Goal: Information Seeking & Learning: Learn about a topic

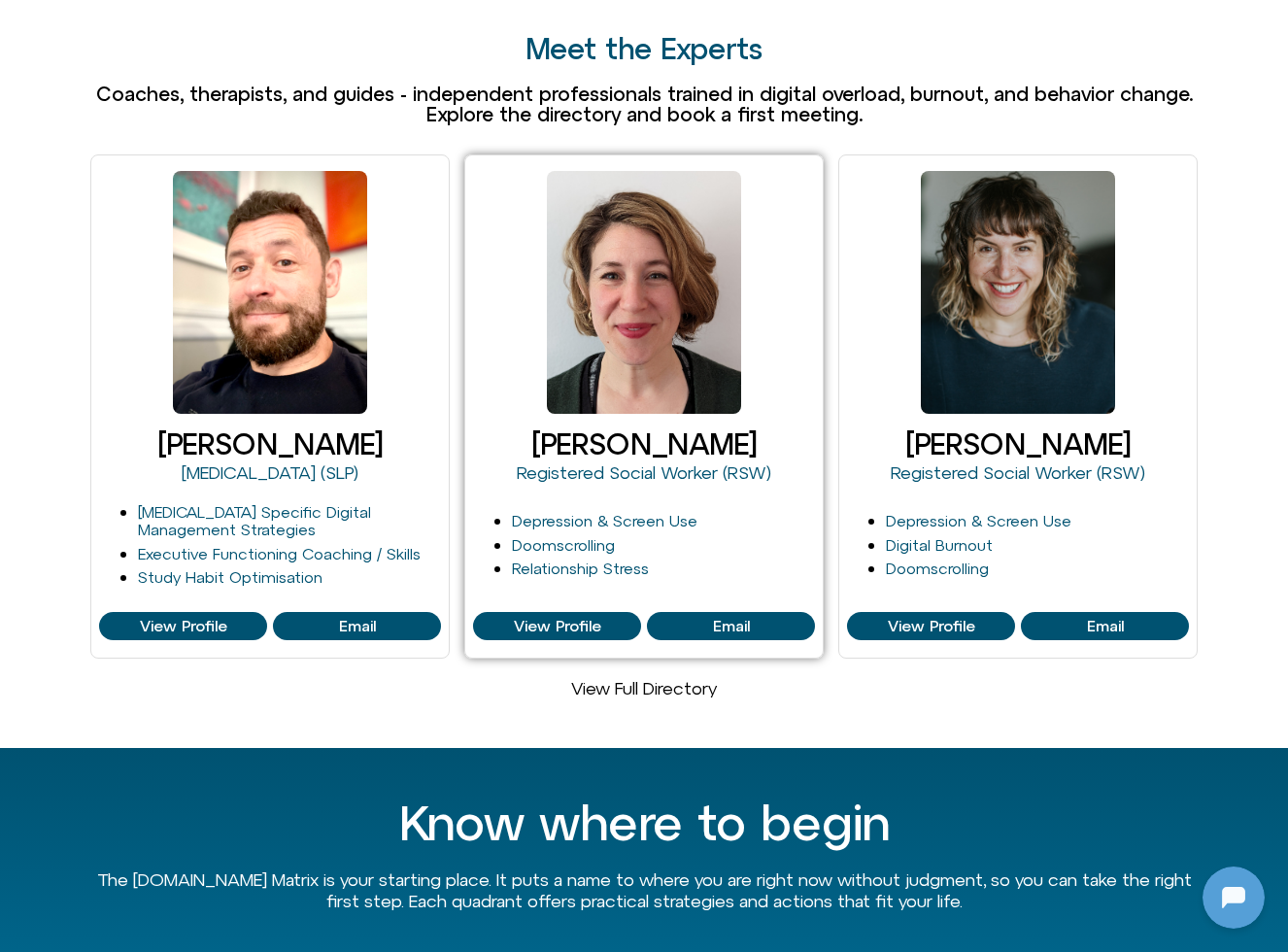
scroll to position [1184, 0]
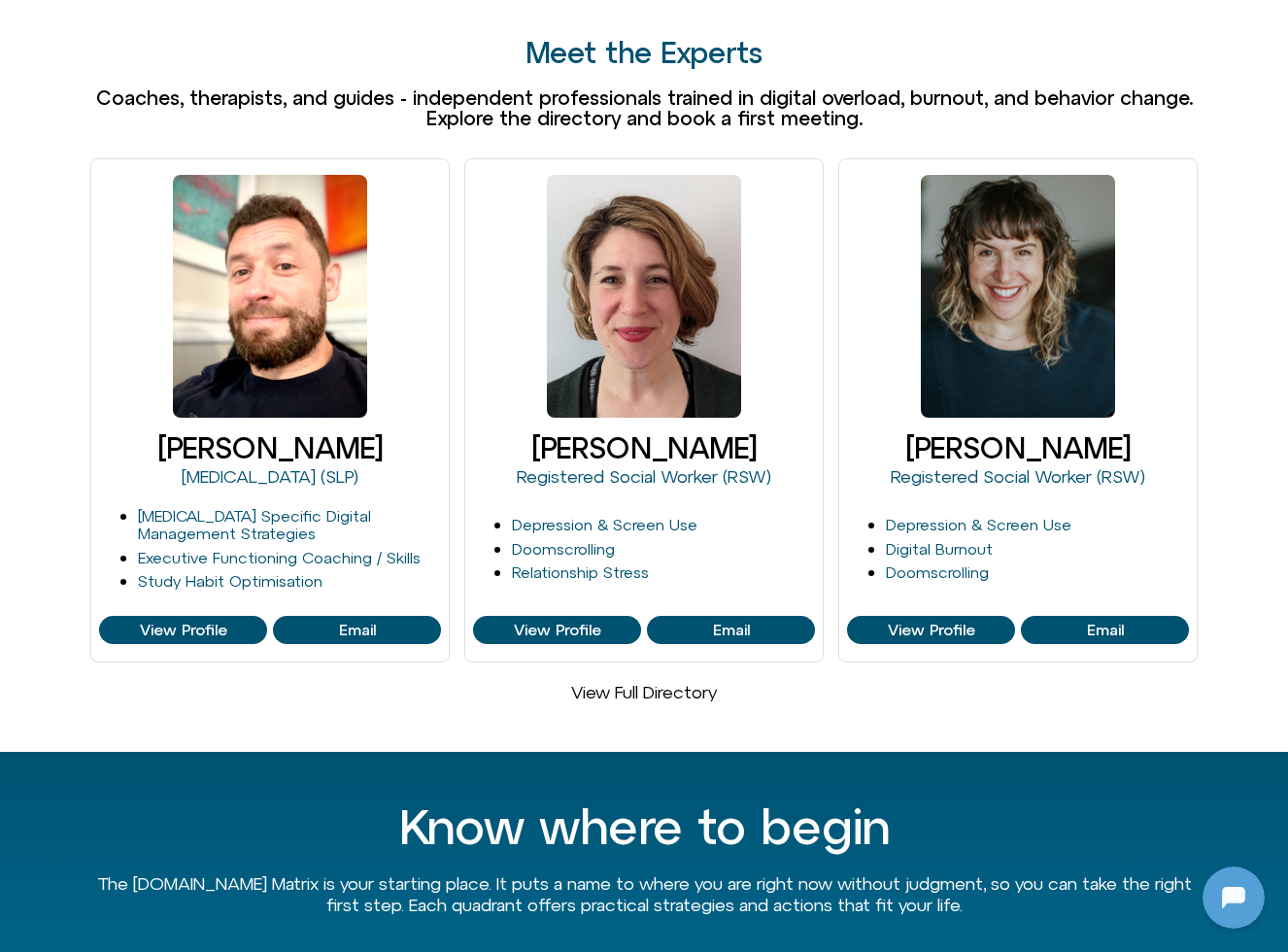
click at [644, 682] on link "View Full Directory" at bounding box center [644, 692] width 145 height 20
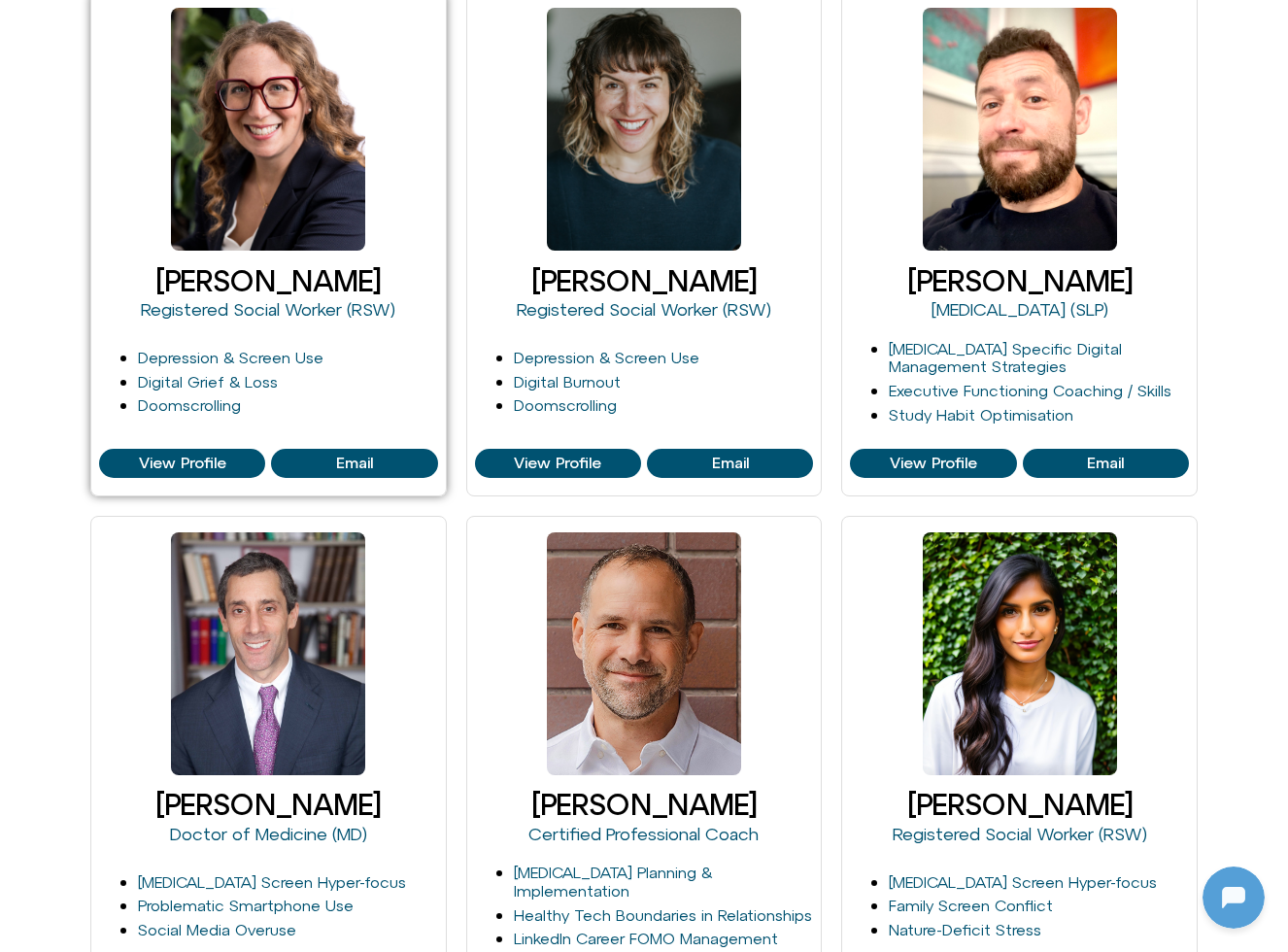
scroll to position [258, 0]
click at [181, 465] on span "View Profile" at bounding box center [183, 464] width 88 height 18
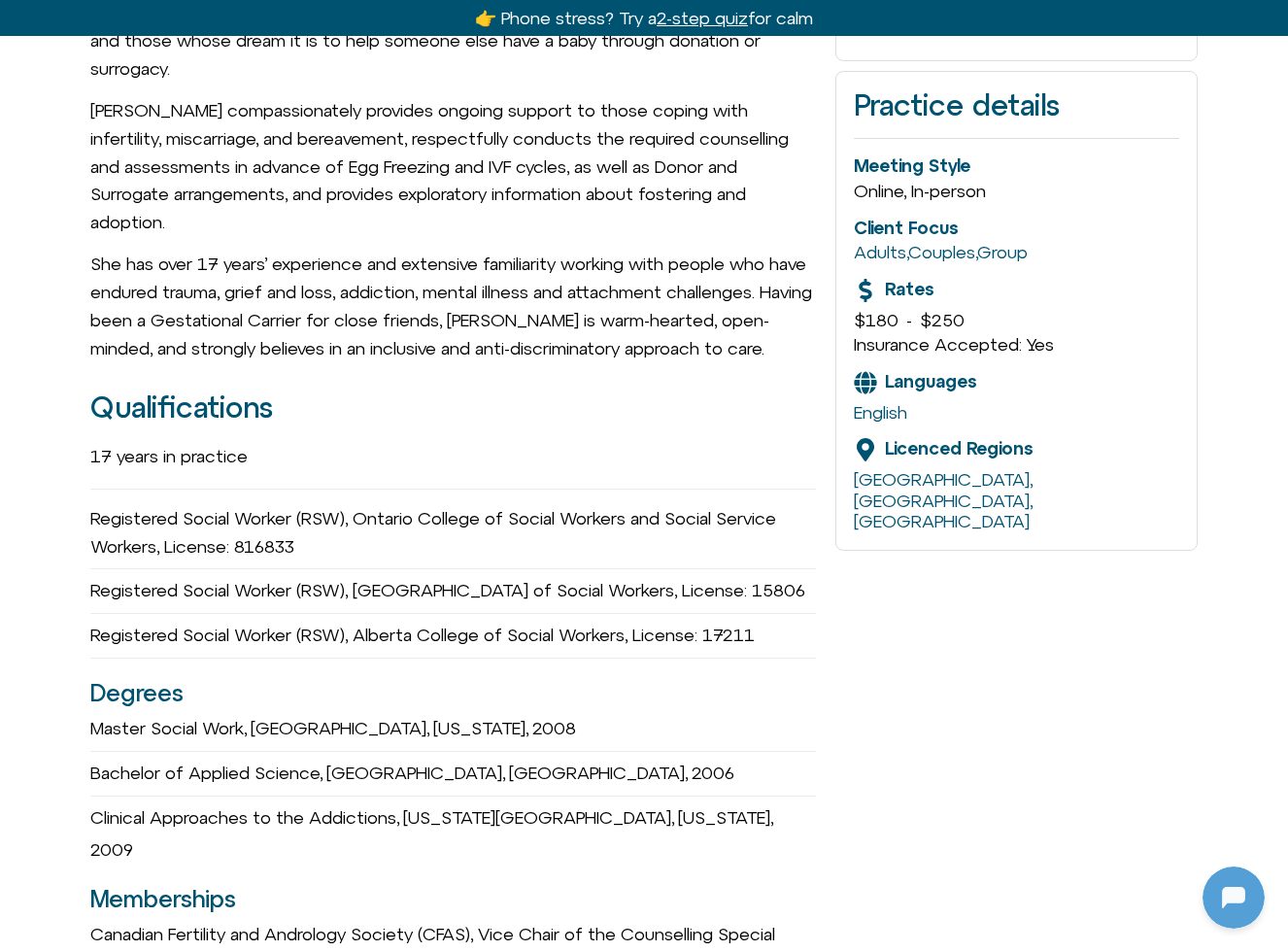
scroll to position [739, 0]
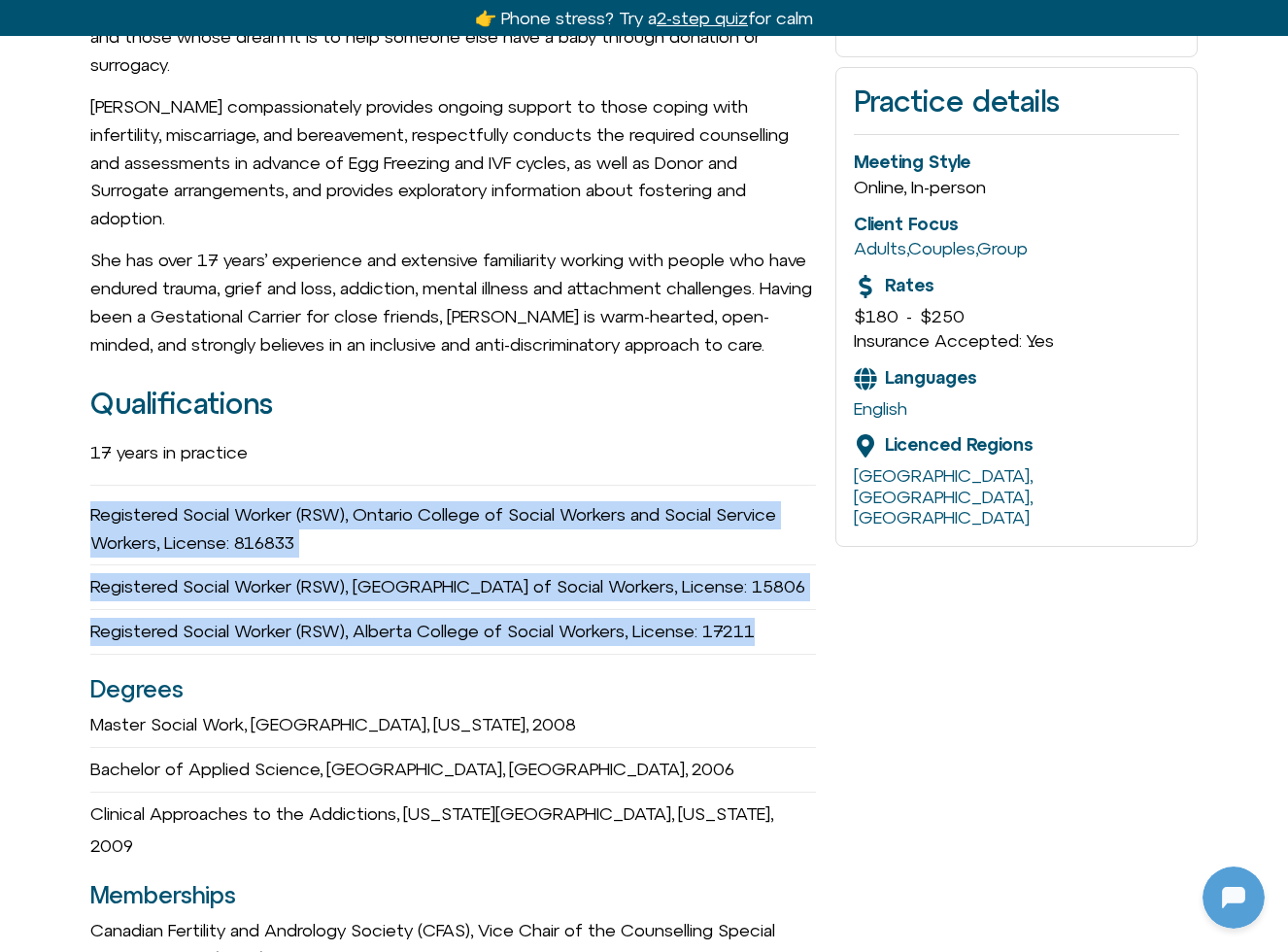
drag, startPoint x: 80, startPoint y: 487, endPoint x: 813, endPoint y: 646, distance: 750.0
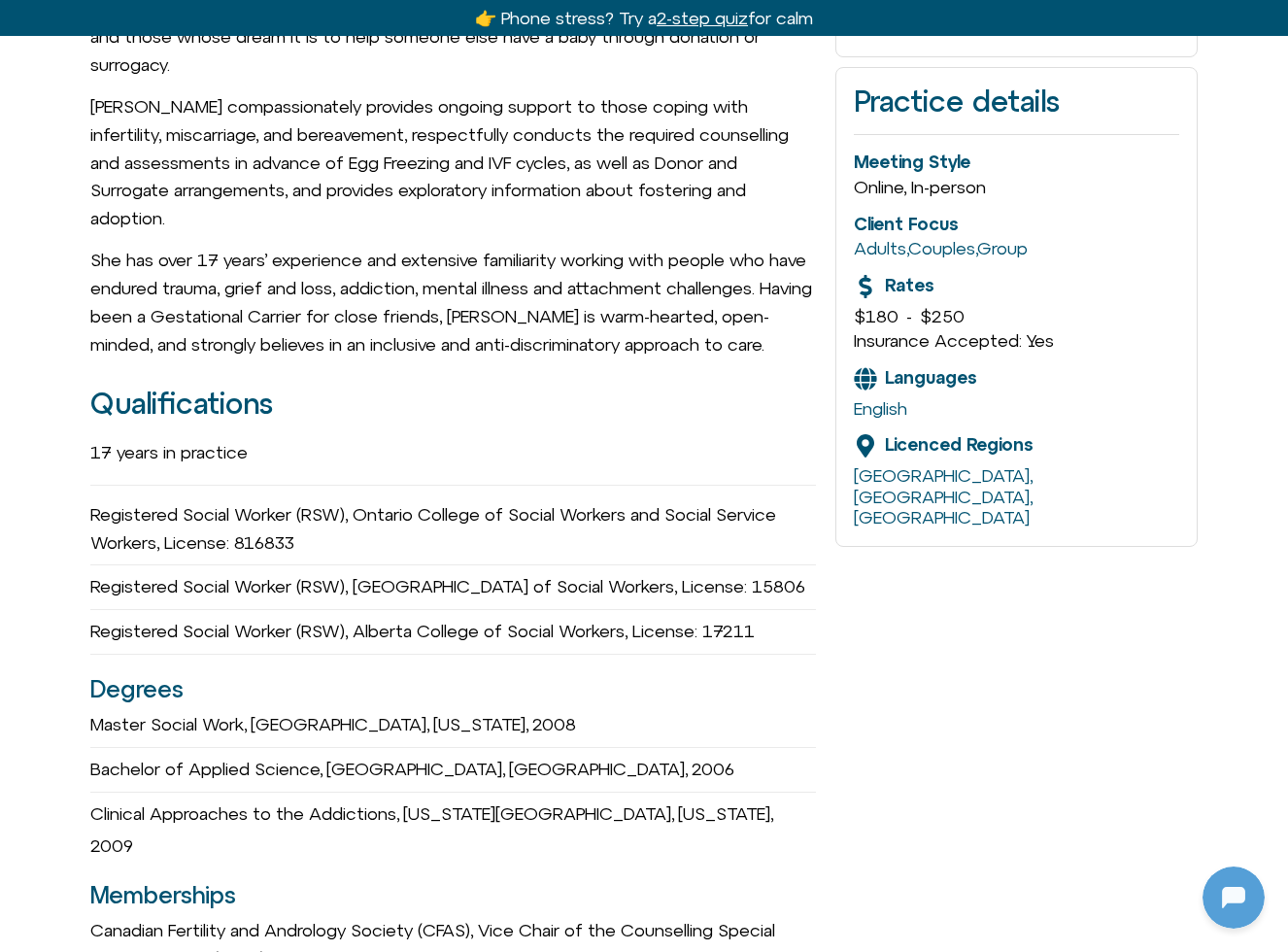
click at [804, 633] on div "Registered Social Worker (RSW), Alberta College of Social Workers, License: 172…" at bounding box center [453, 632] width 726 height 45
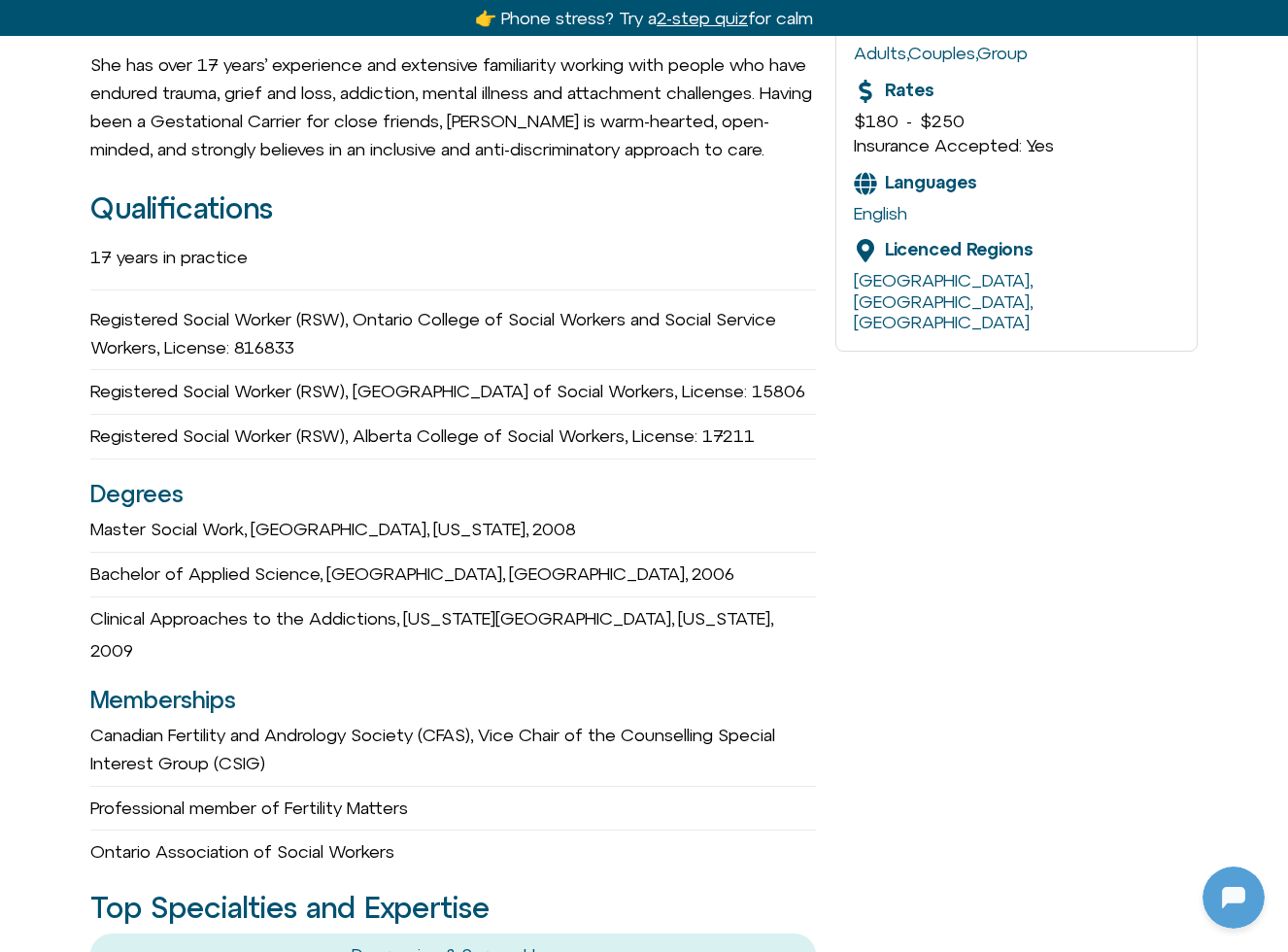
scroll to position [1000, 0]
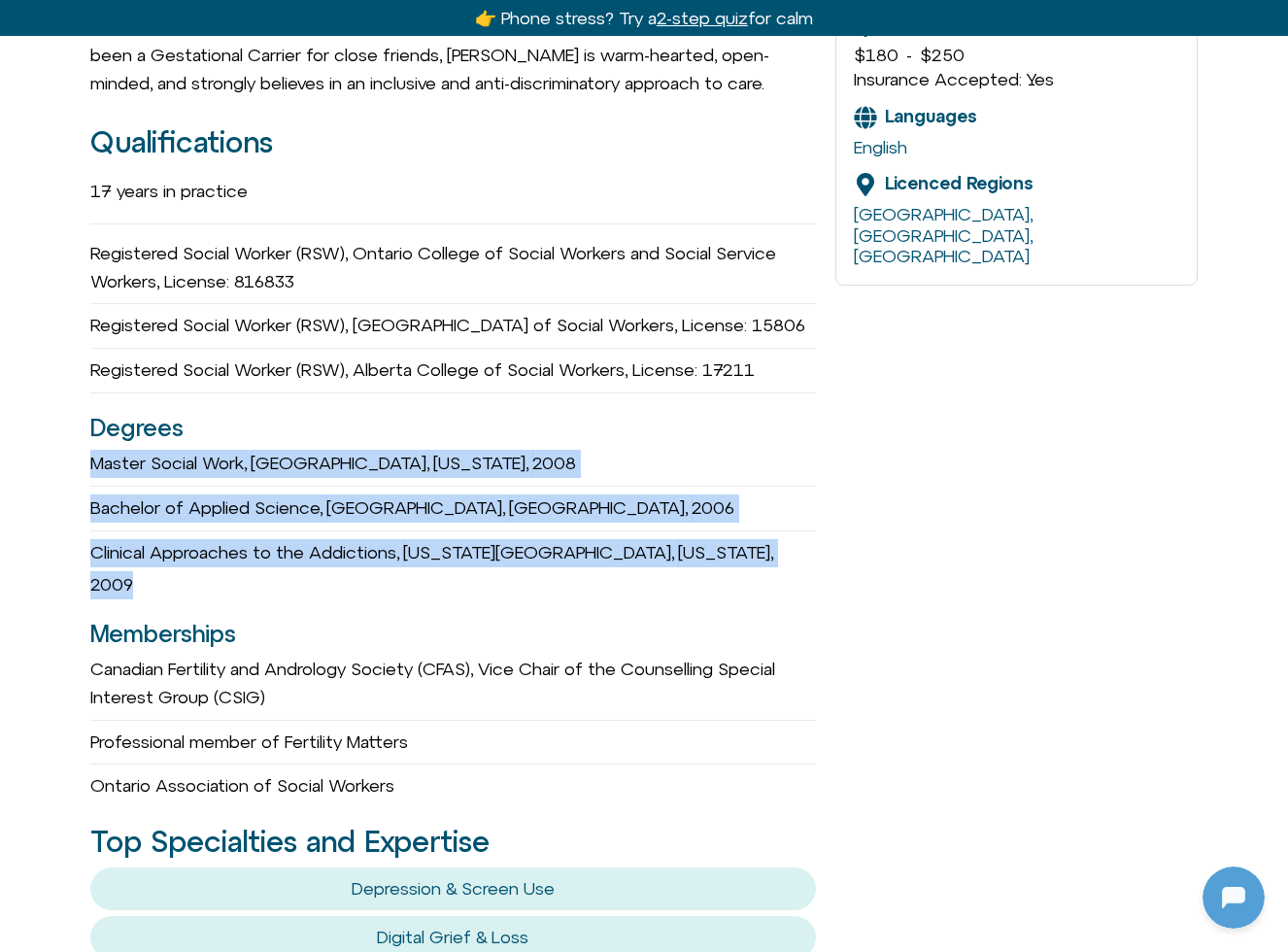
drag, startPoint x: 678, startPoint y: 543, endPoint x: 71, endPoint y: 462, distance: 612.4
click at [71, 462] on div "Blair Wexler-Singer she/her Registered Social Worker (RSW) Informed Fertility B…" at bounding box center [644, 816] width 1288 height 2789
click at [75, 463] on div "Blair Wexler-Singer she/her Registered Social Worker (RSW) Informed Fertility B…" at bounding box center [644, 816] width 1288 height 2789
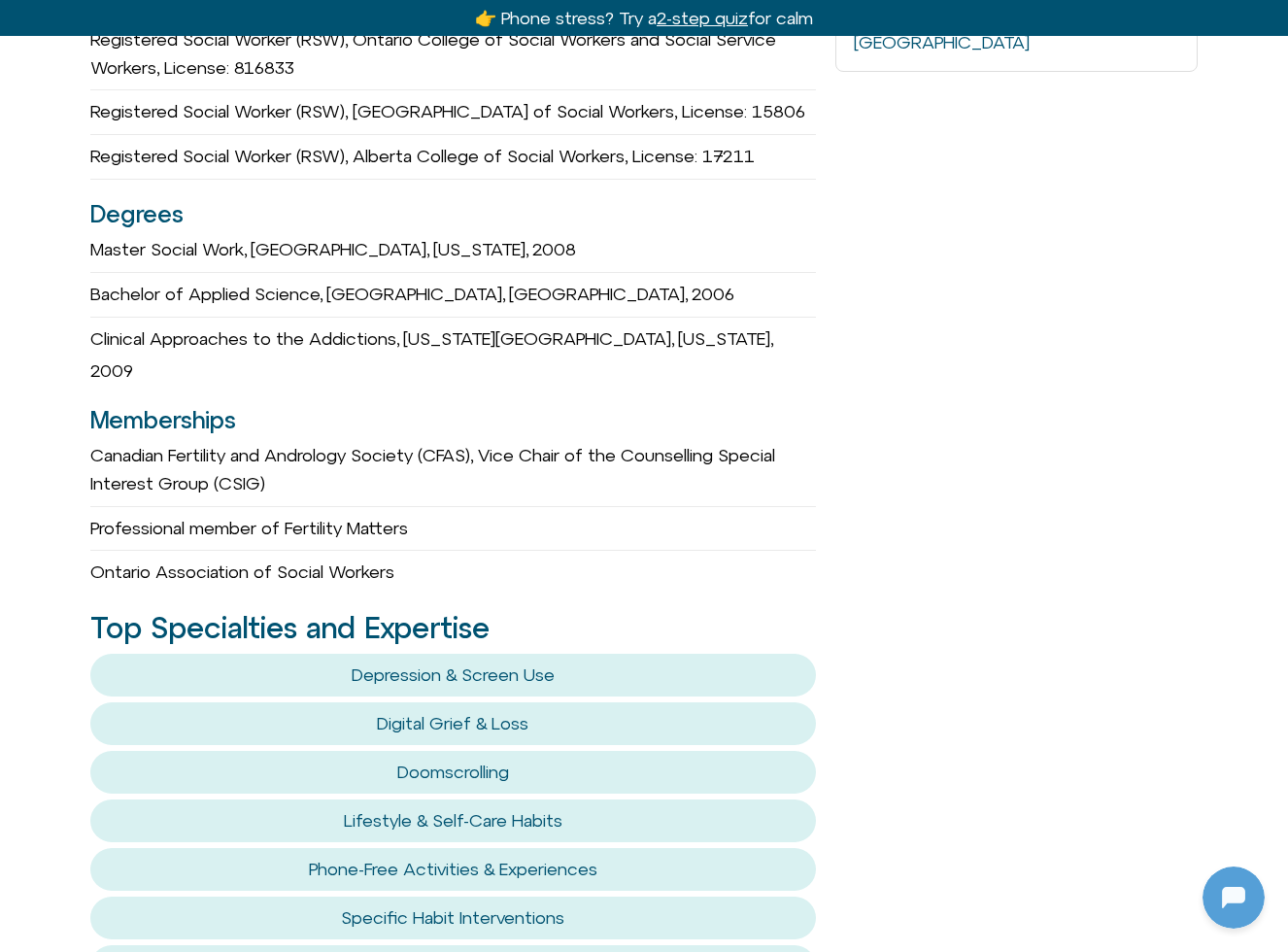
scroll to position [0, 0]
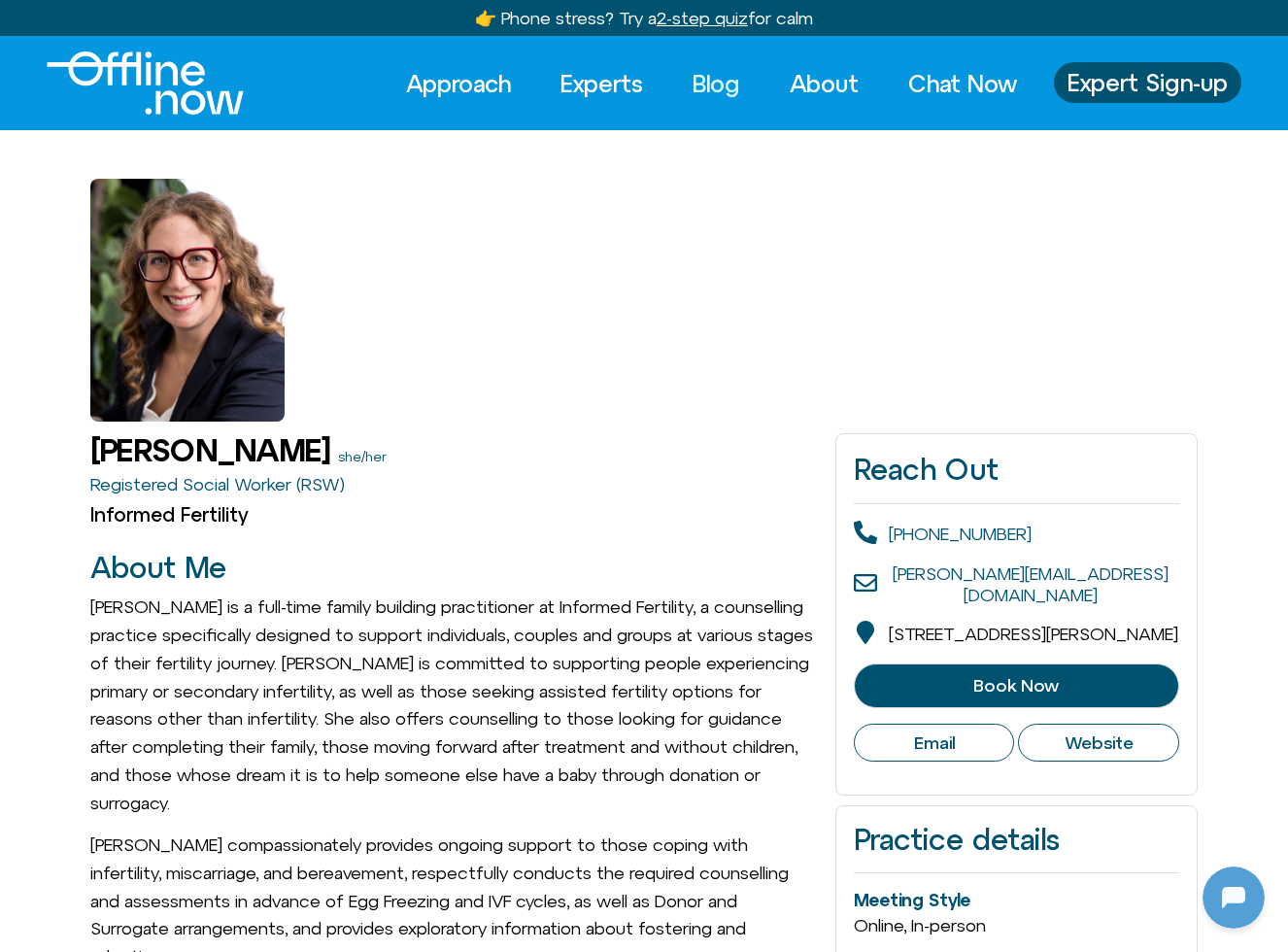
click at [721, 90] on link "Blog" at bounding box center [716, 83] width 83 height 43
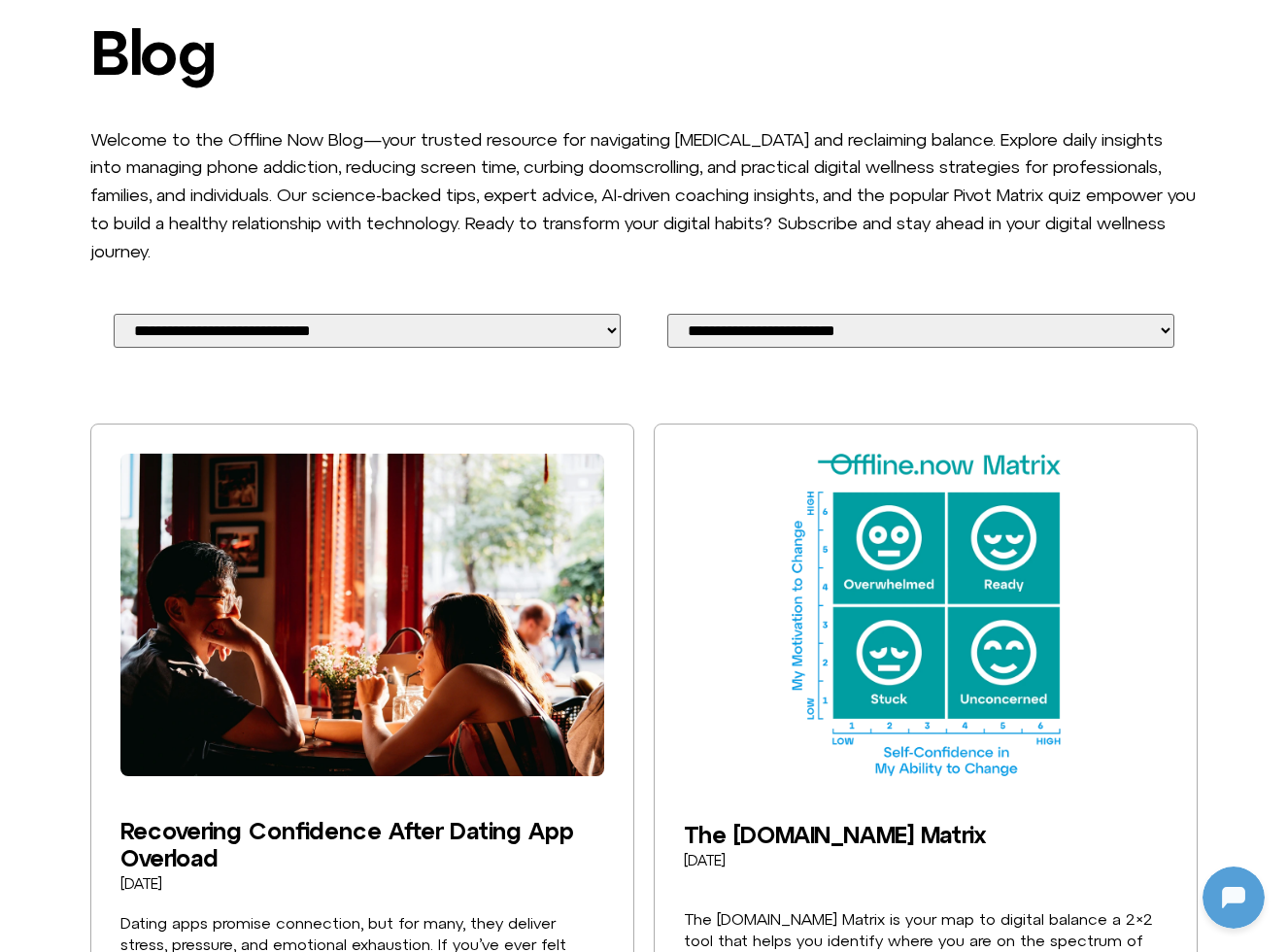
scroll to position [441, 0]
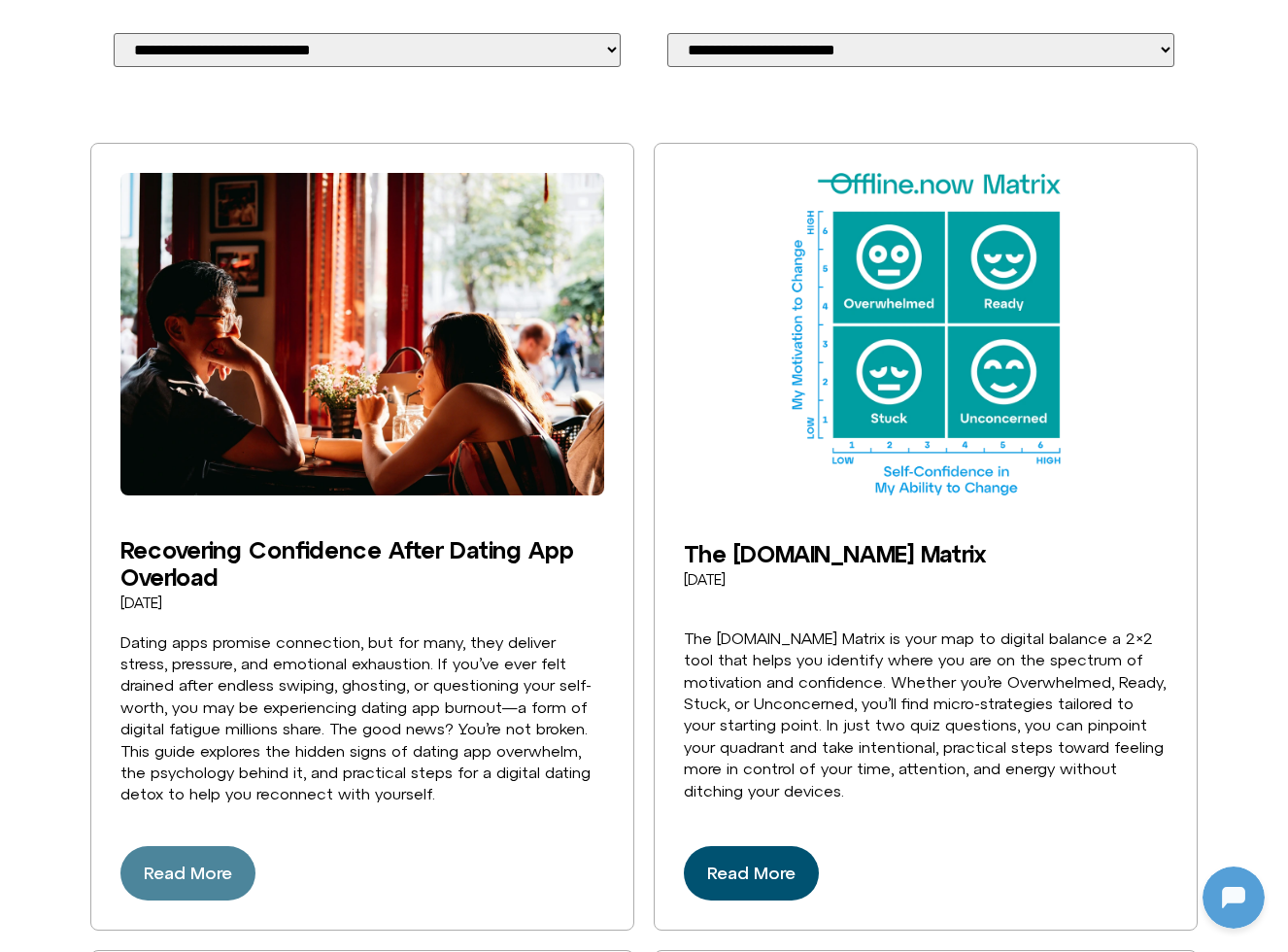
click at [207, 858] on span "Read More" at bounding box center [187, 873] width 89 height 31
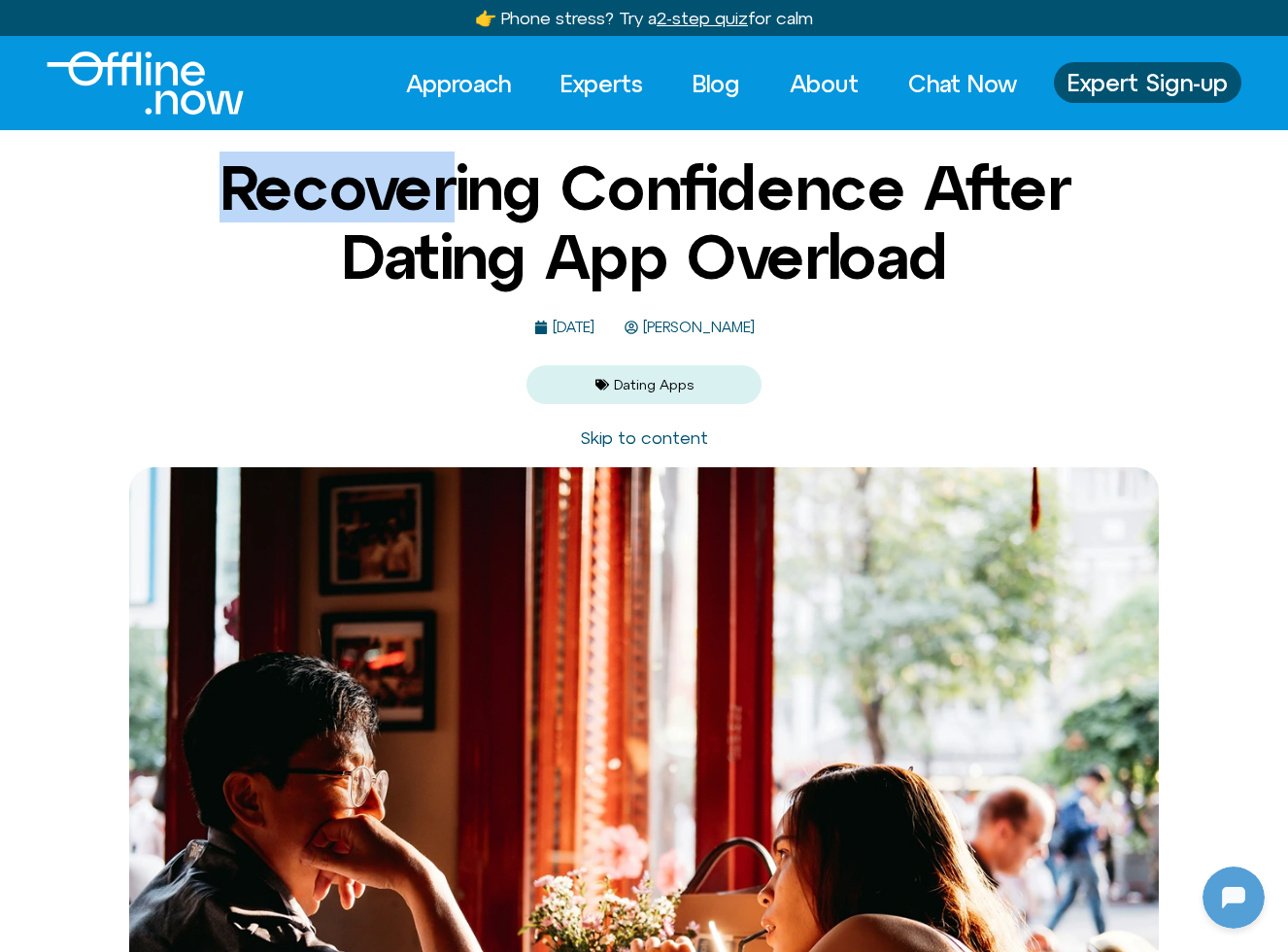
scroll to position [258, 0]
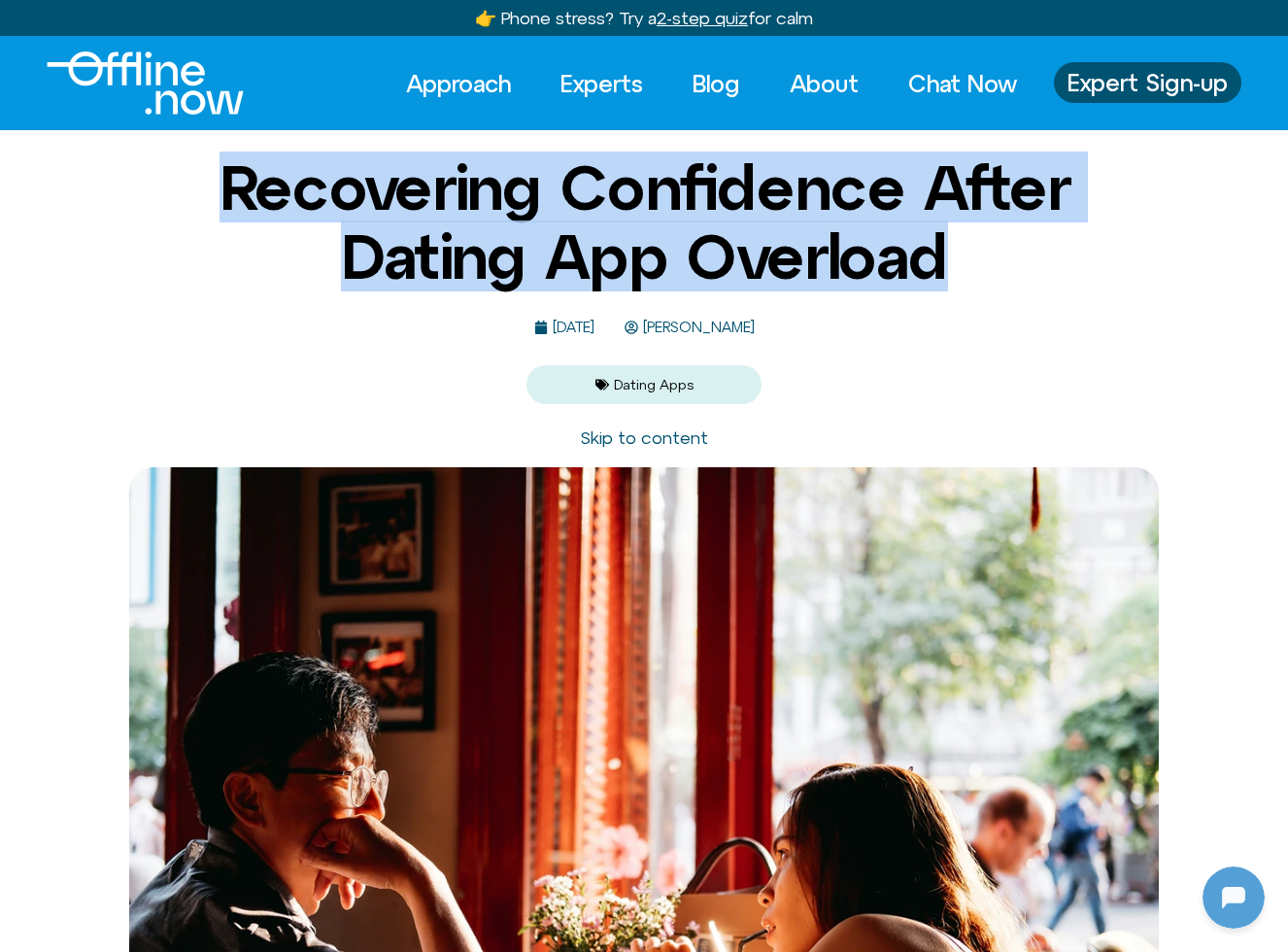
drag, startPoint x: 204, startPoint y: 181, endPoint x: 1002, endPoint y: 274, distance: 803.4
click at [1002, 274] on h1 "Recovering Confidence After Dating App Overload" at bounding box center [644, 222] width 943 height 137
click at [1004, 278] on h1 "Recovering Confidence After Dating App Overload" at bounding box center [644, 222] width 943 height 137
drag, startPoint x: 224, startPoint y: 173, endPoint x: 992, endPoint y: 256, distance: 772.5
click at [992, 256] on h1 "Recovering Confidence After Dating App Overload" at bounding box center [644, 222] width 943 height 137
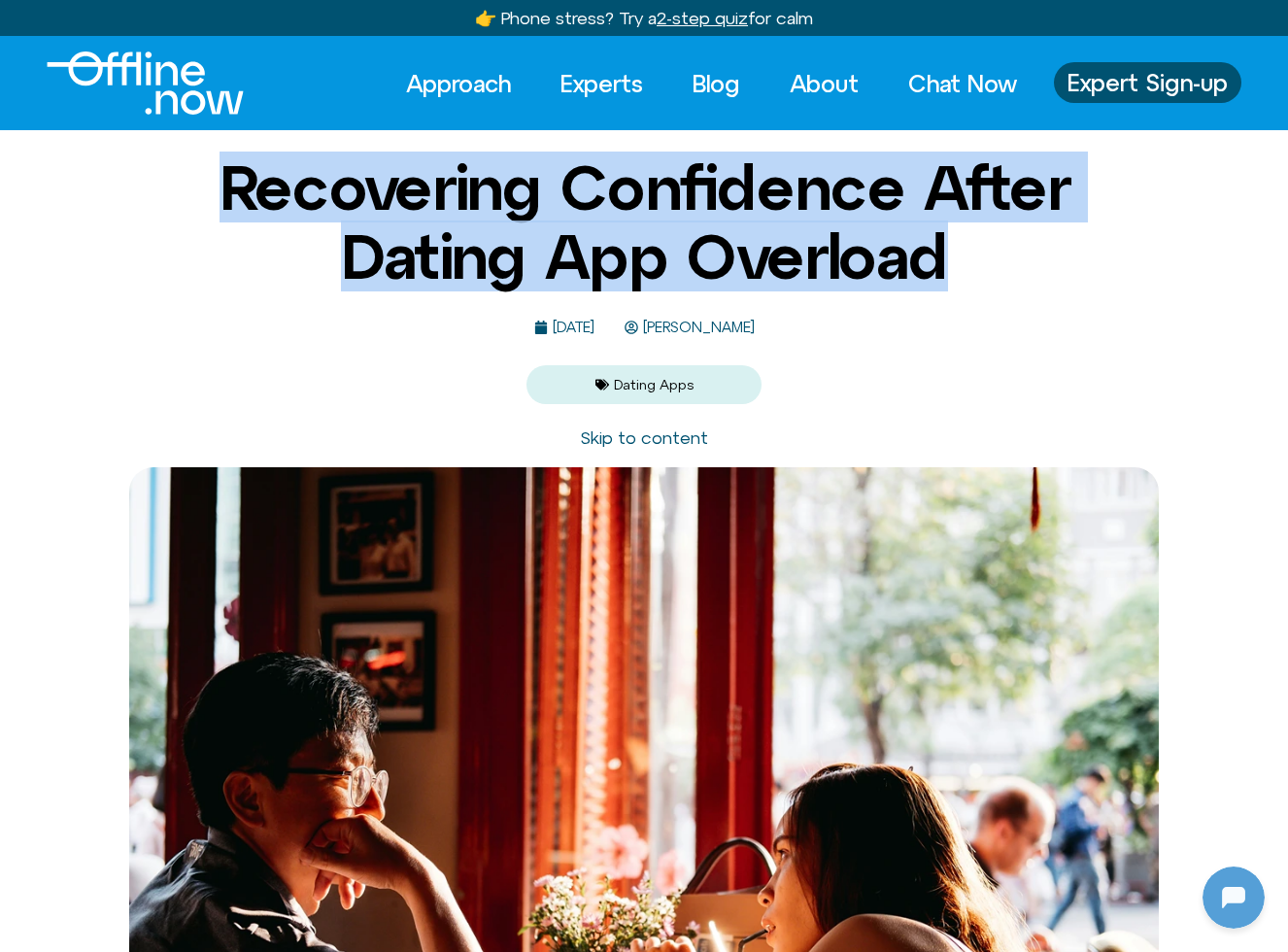
click at [1006, 268] on h1 "Recovering Confidence After Dating App Overload" at bounding box center [644, 222] width 943 height 137
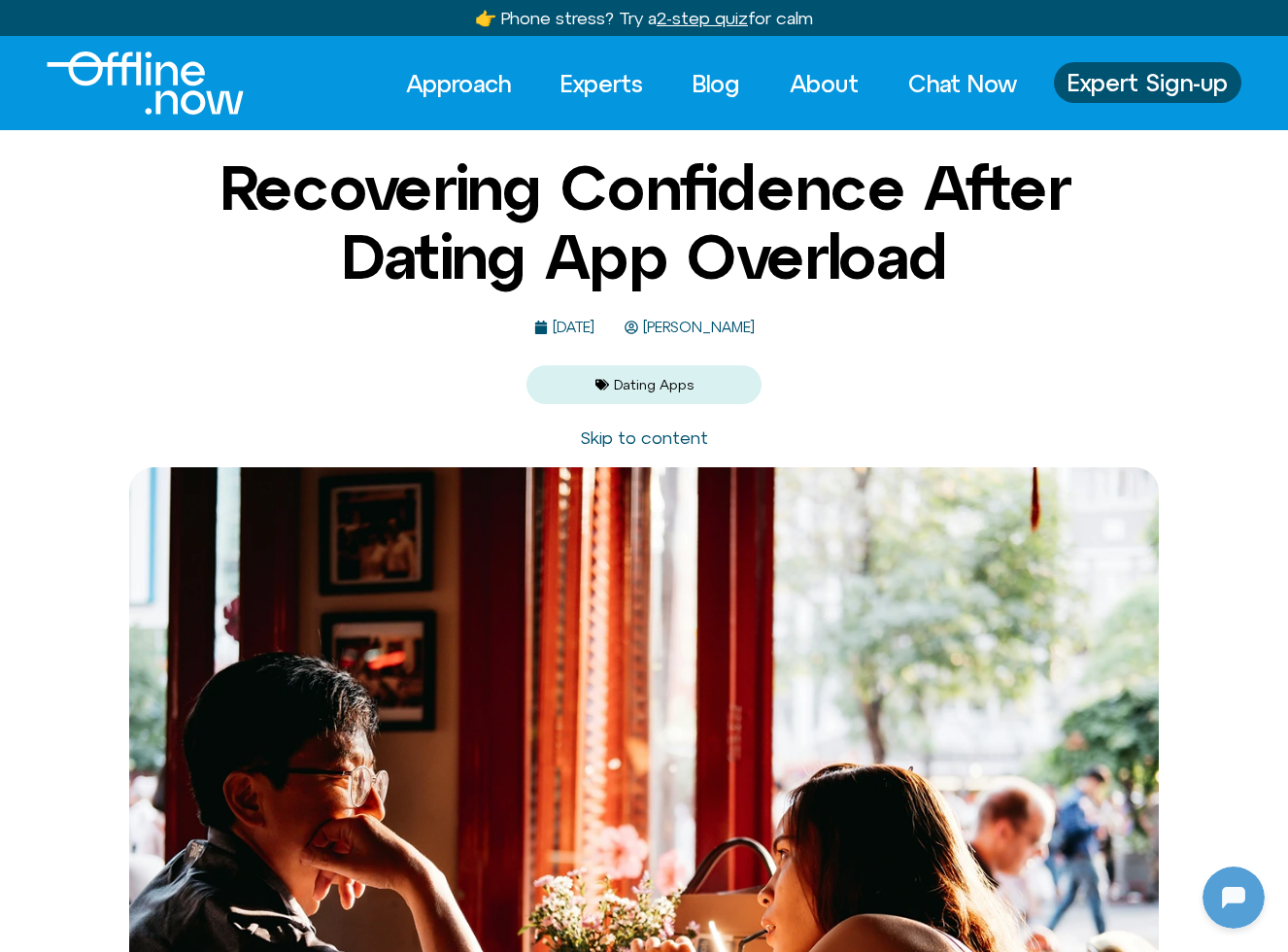
click at [727, 330] on span "Michelle Fischler" at bounding box center [696, 328] width 116 height 17
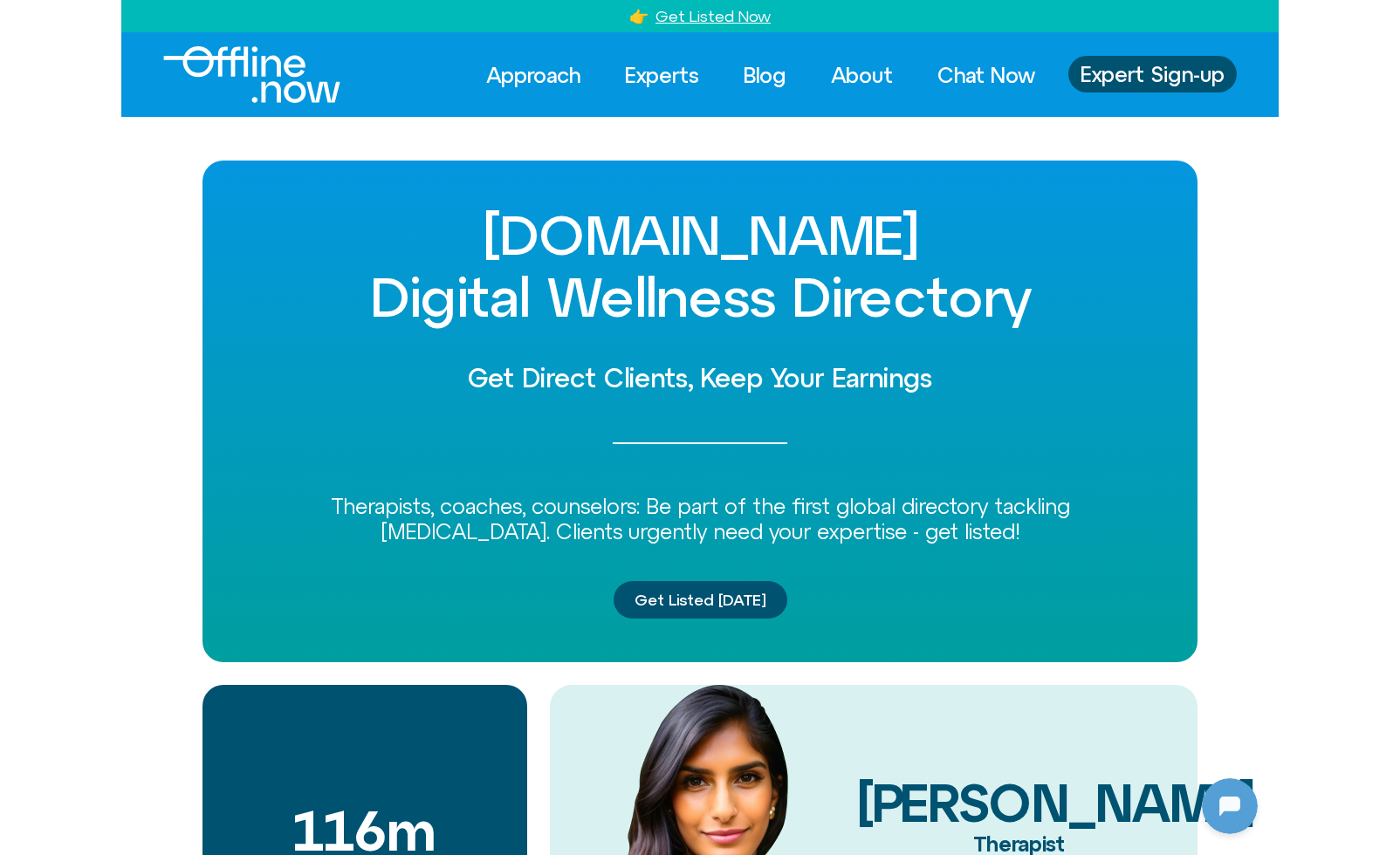
scroll to position [232, 0]
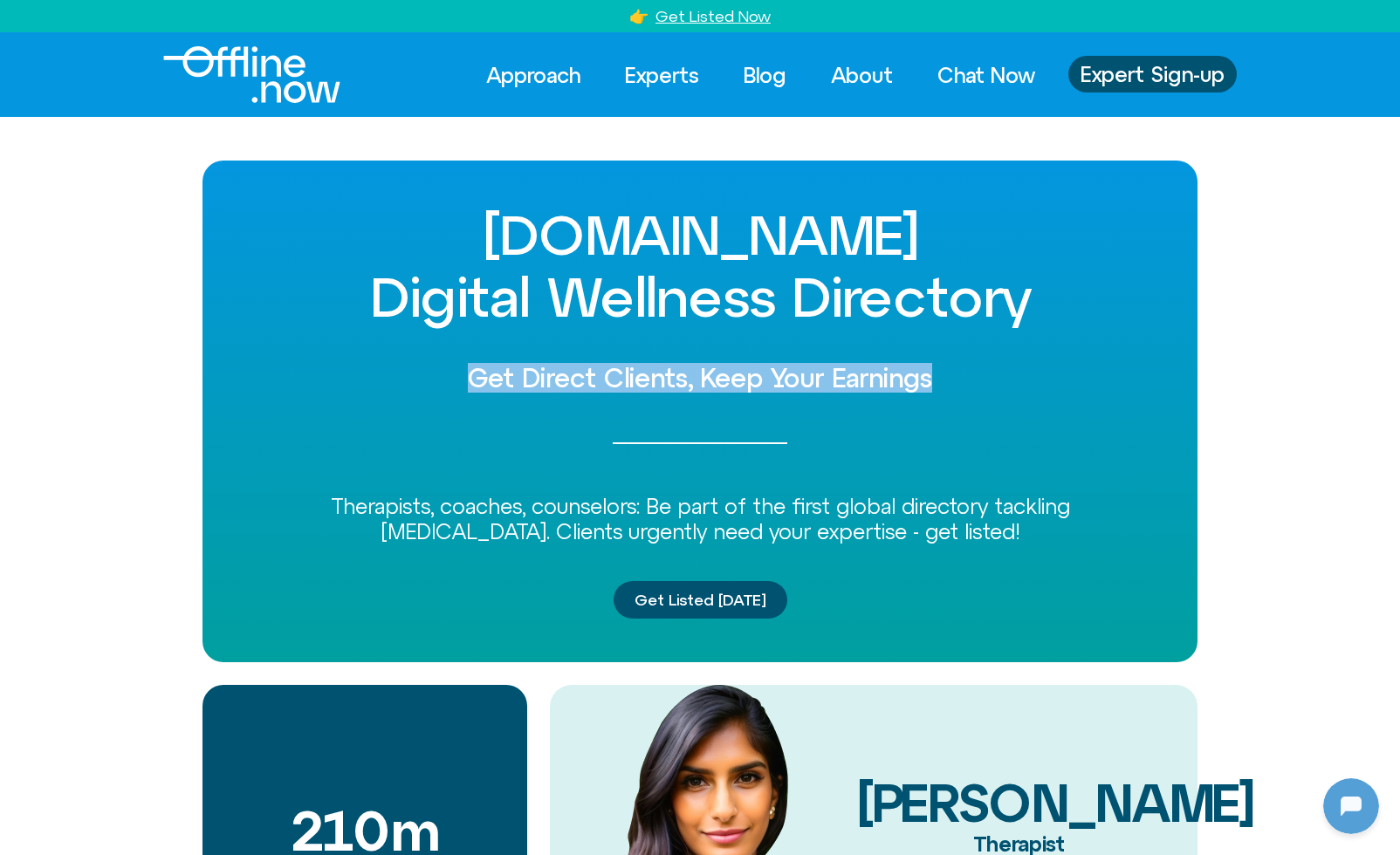
drag, startPoint x: 461, startPoint y: 384, endPoint x: 954, endPoint y: 378, distance: 493.0
click at [954, 378] on h2 "Get Direct Clients, Keep Your Earnings" at bounding box center [700, 378] width 908 height 29
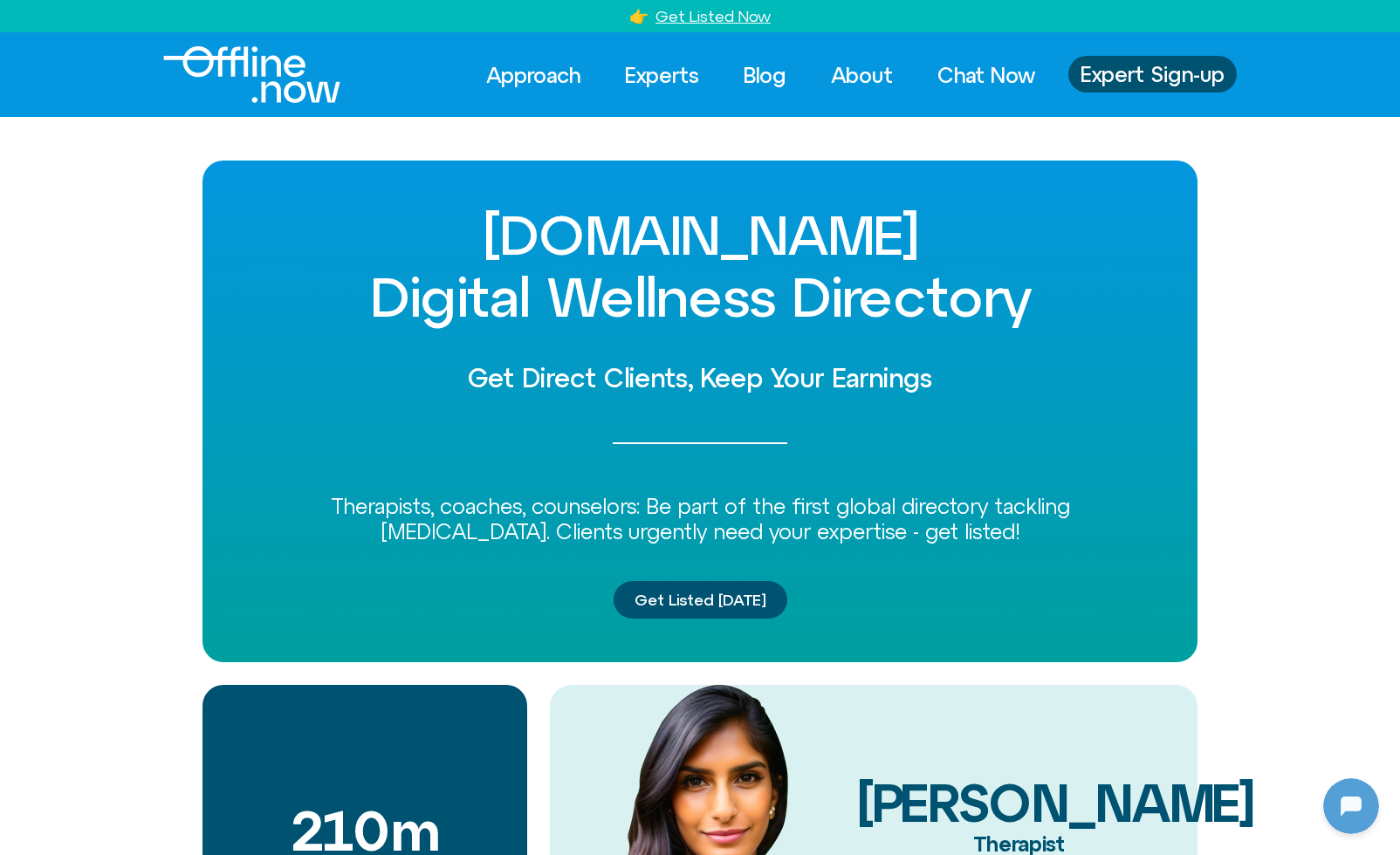
drag, startPoint x: 288, startPoint y: 505, endPoint x: 1042, endPoint y: 540, distance: 754.8
click at [1042, 540] on div "Therapists, coaches, counselors: Be part of the first global directory tackling…" at bounding box center [700, 519] width 908 height 51
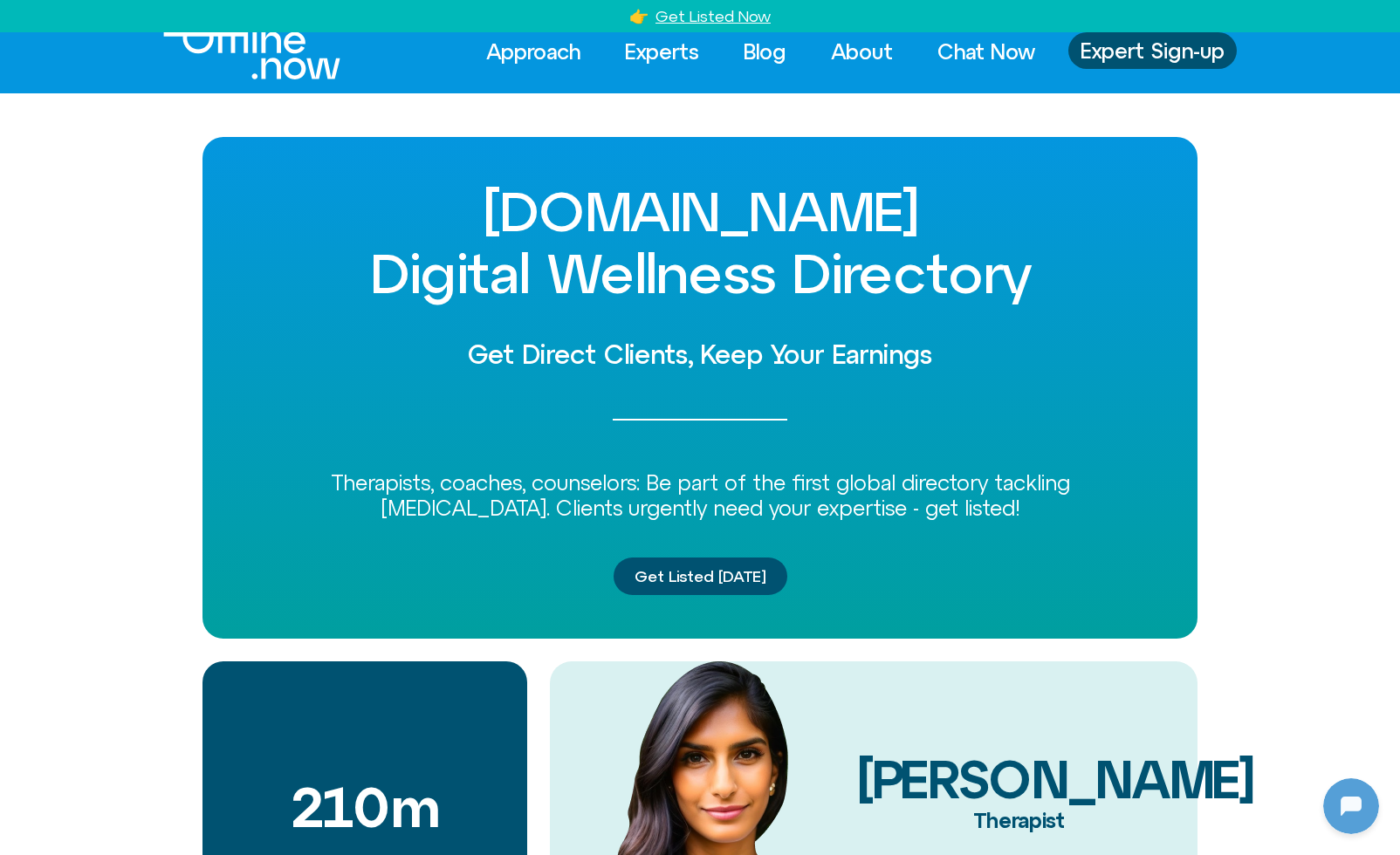
scroll to position [203, 0]
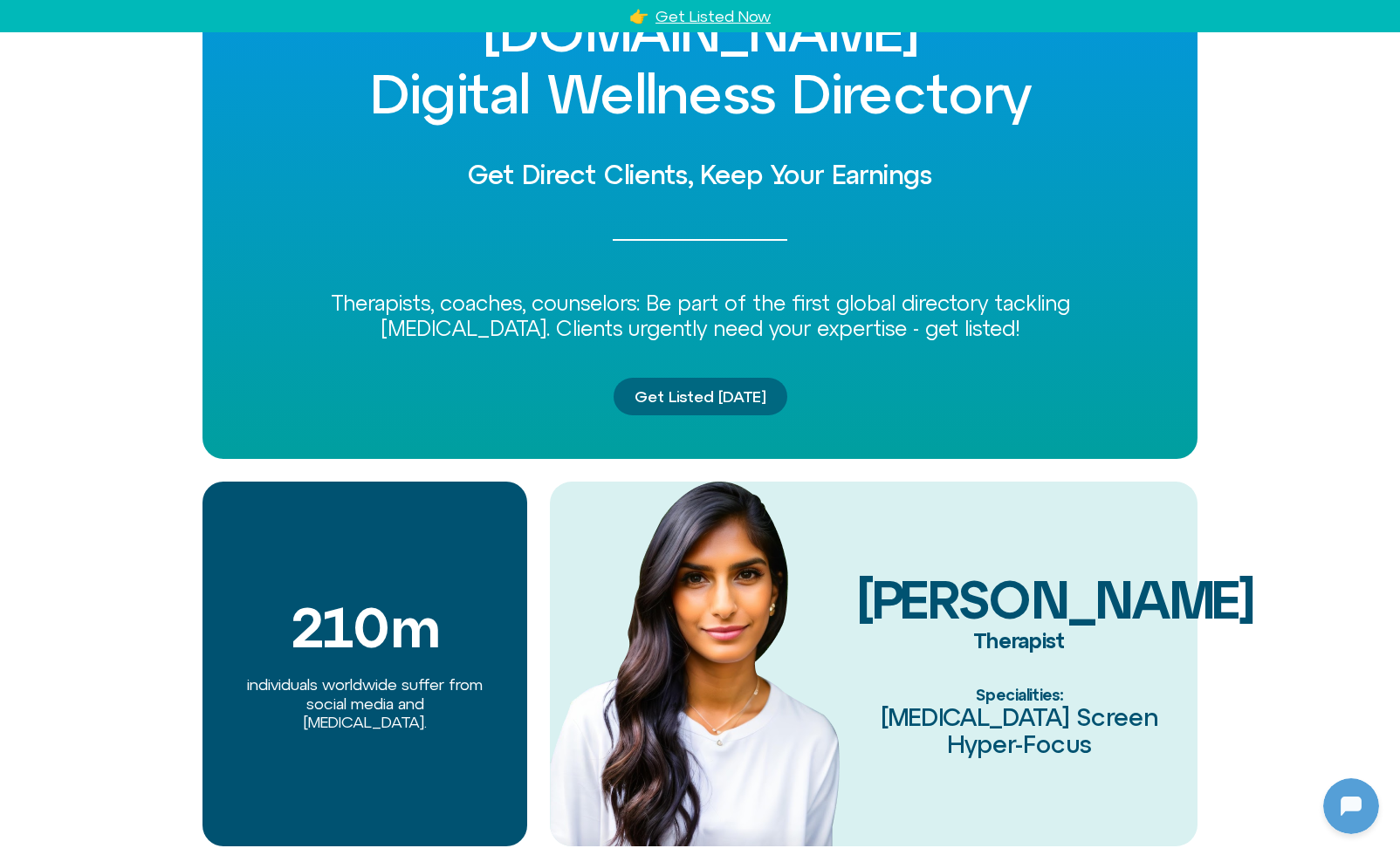
click at [716, 399] on span "Get Listed Today" at bounding box center [700, 397] width 132 height 18
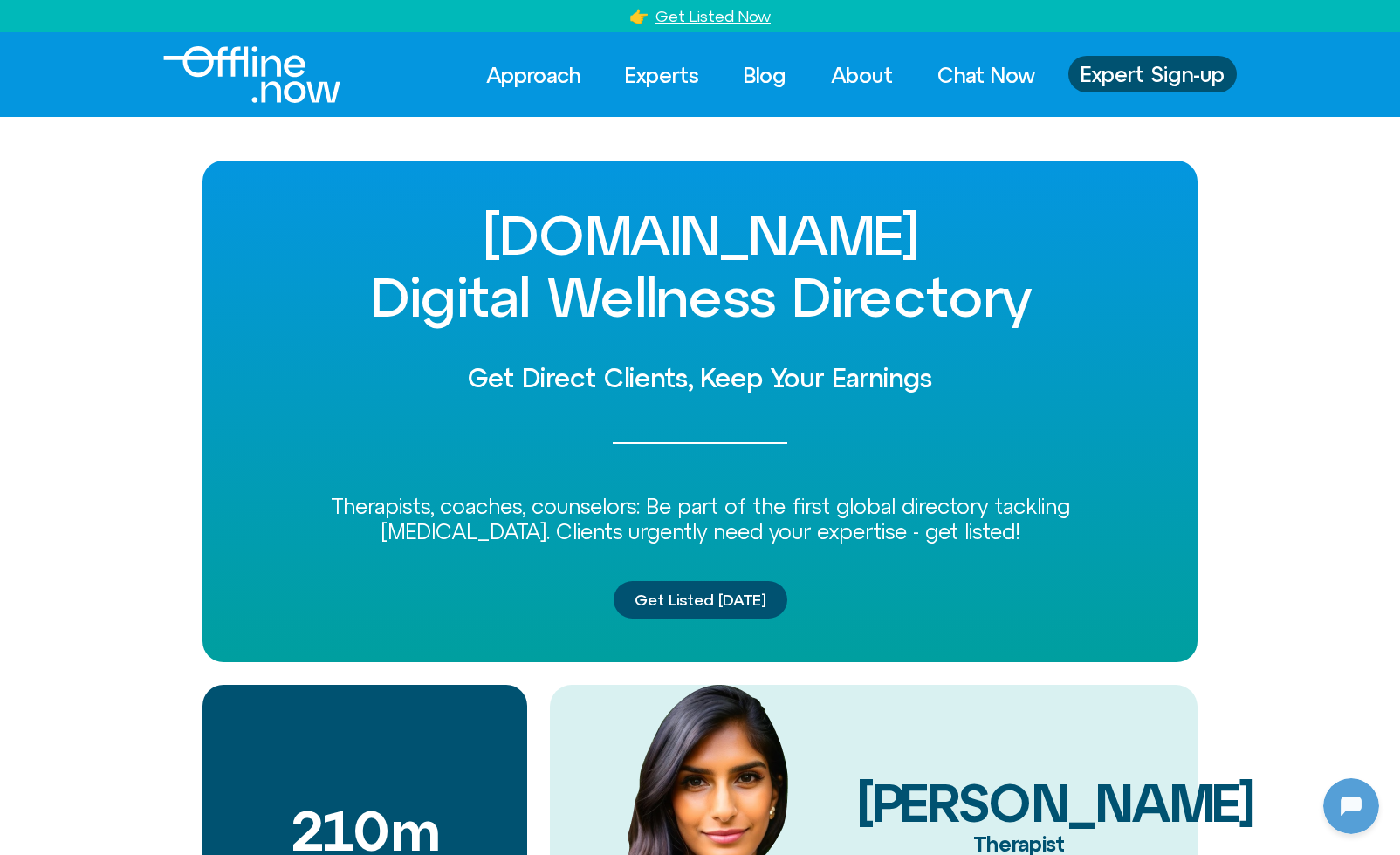
click at [714, 23] on link "Get Listed Now" at bounding box center [713, 16] width 115 height 18
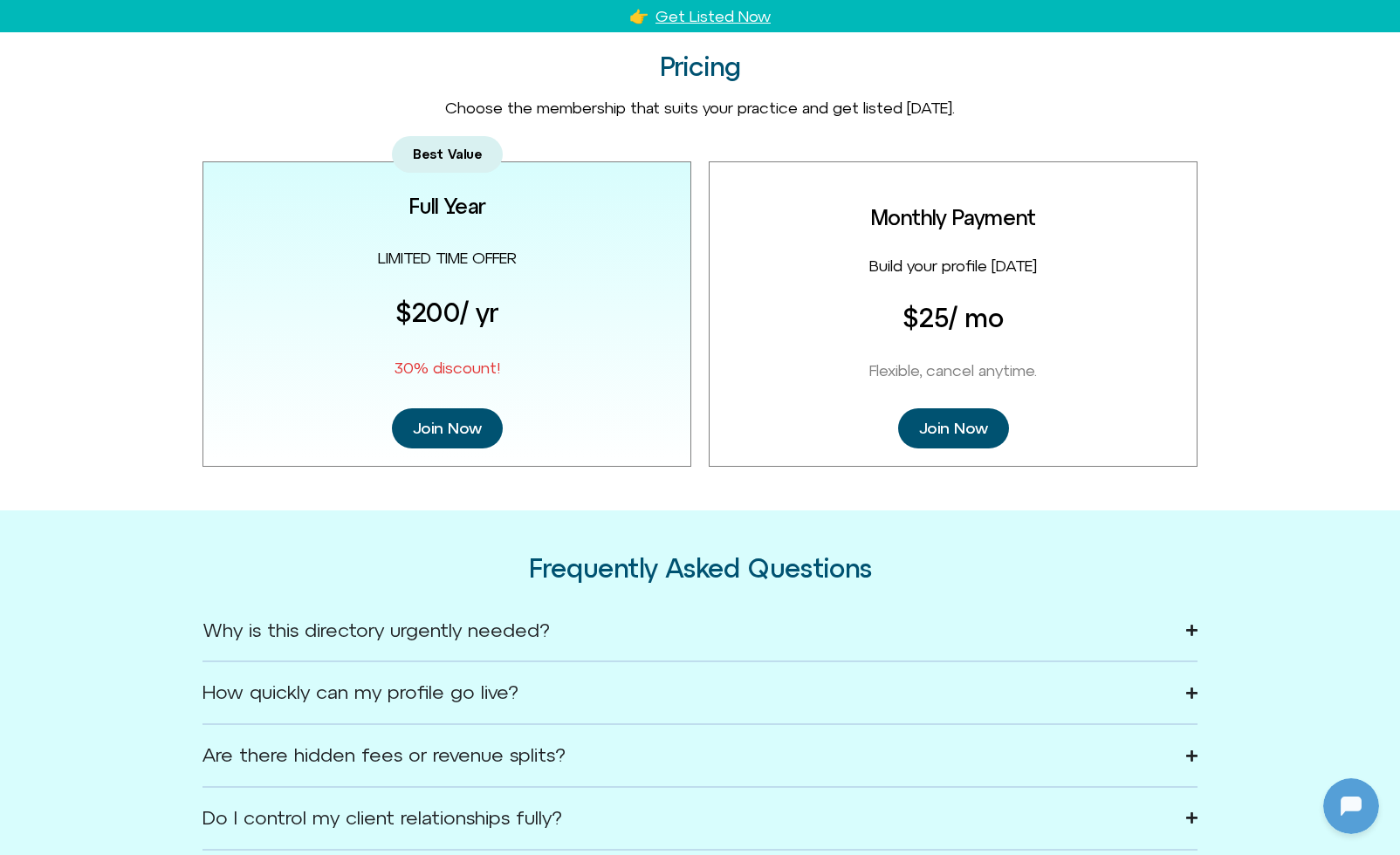
scroll to position [232, 0]
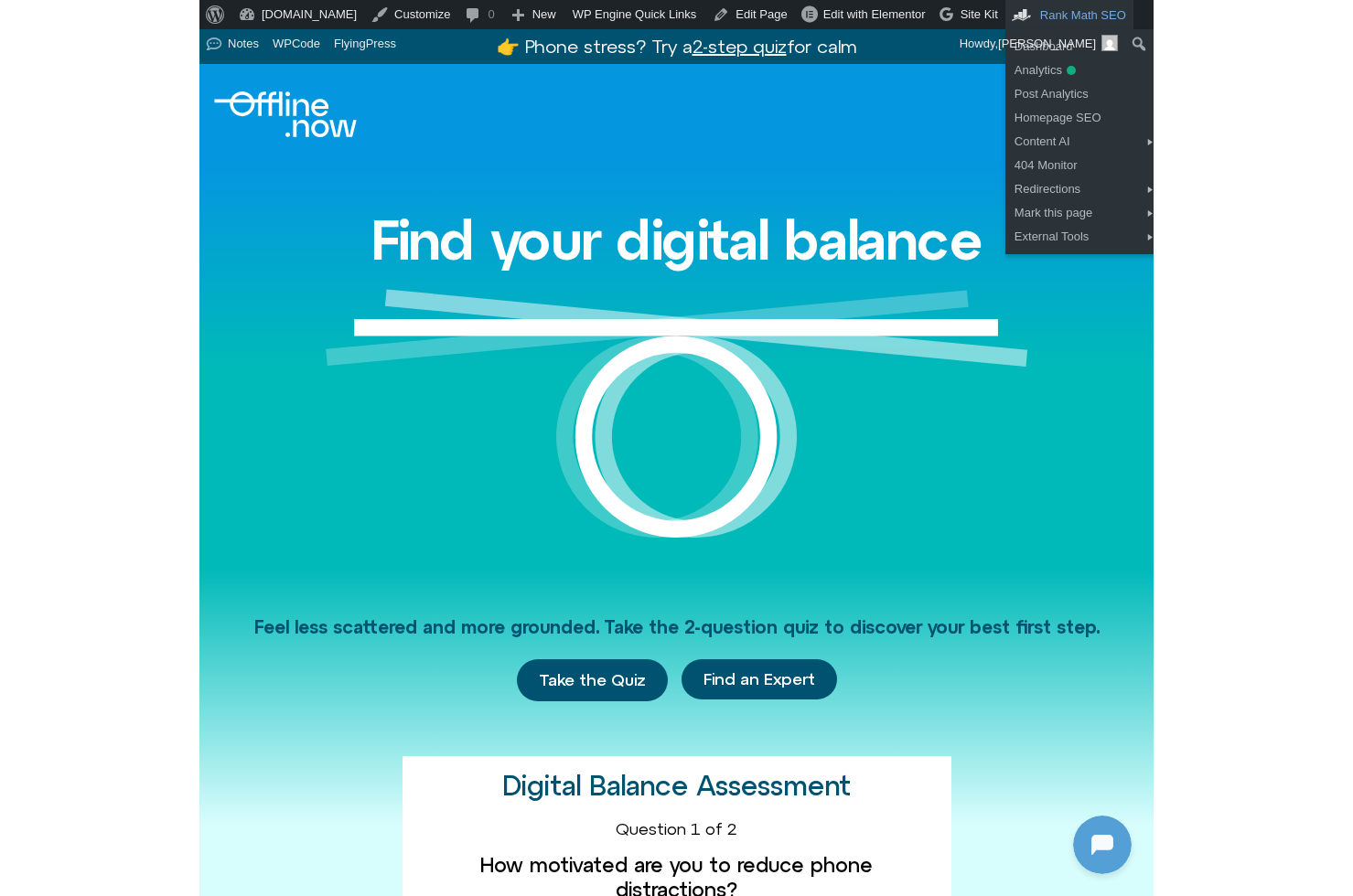
scroll to position [243, 0]
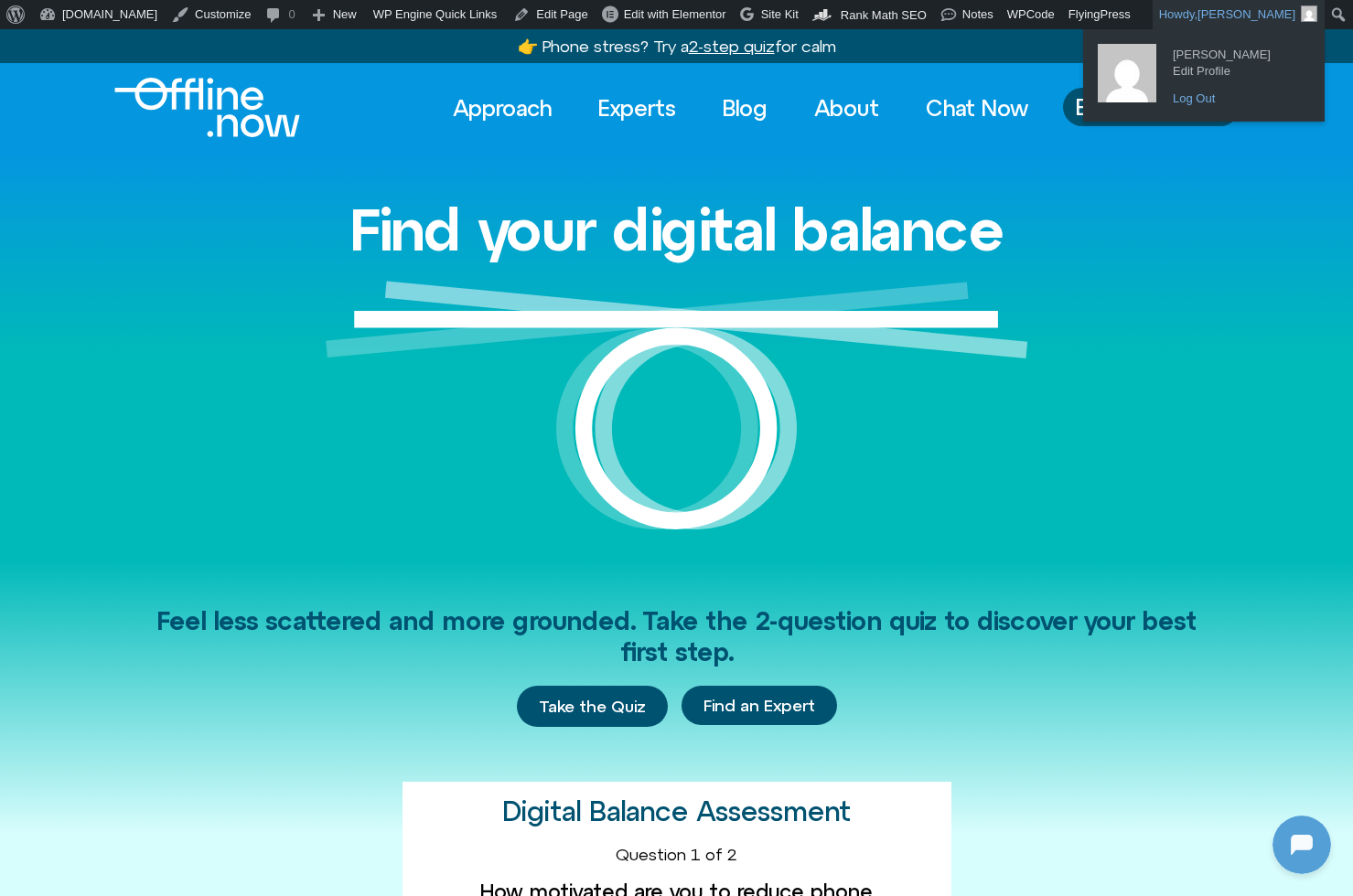
click at [954, 99] on link "Log Out" at bounding box center [1237, 98] width 146 height 23
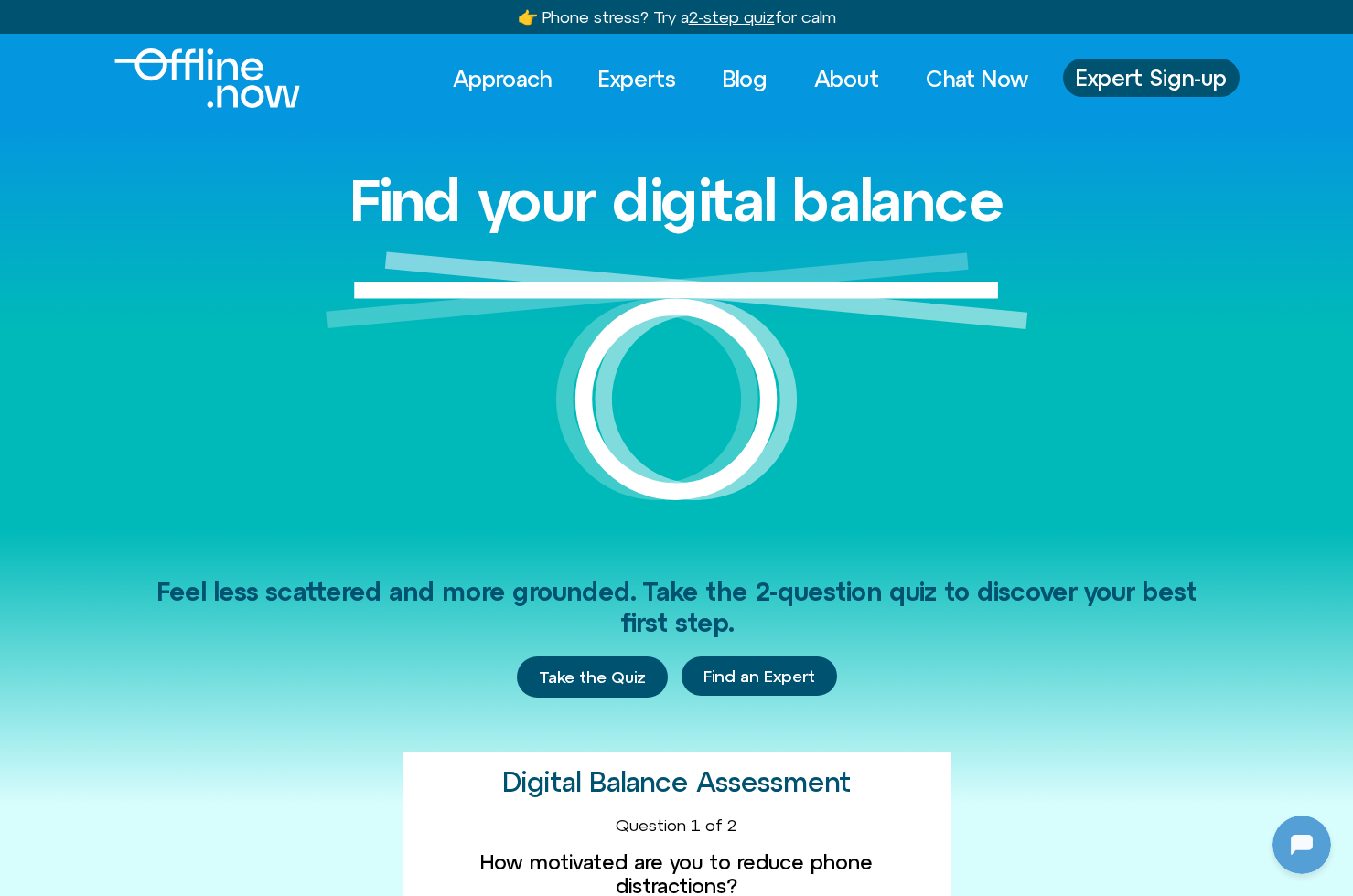
scroll to position [243, 0]
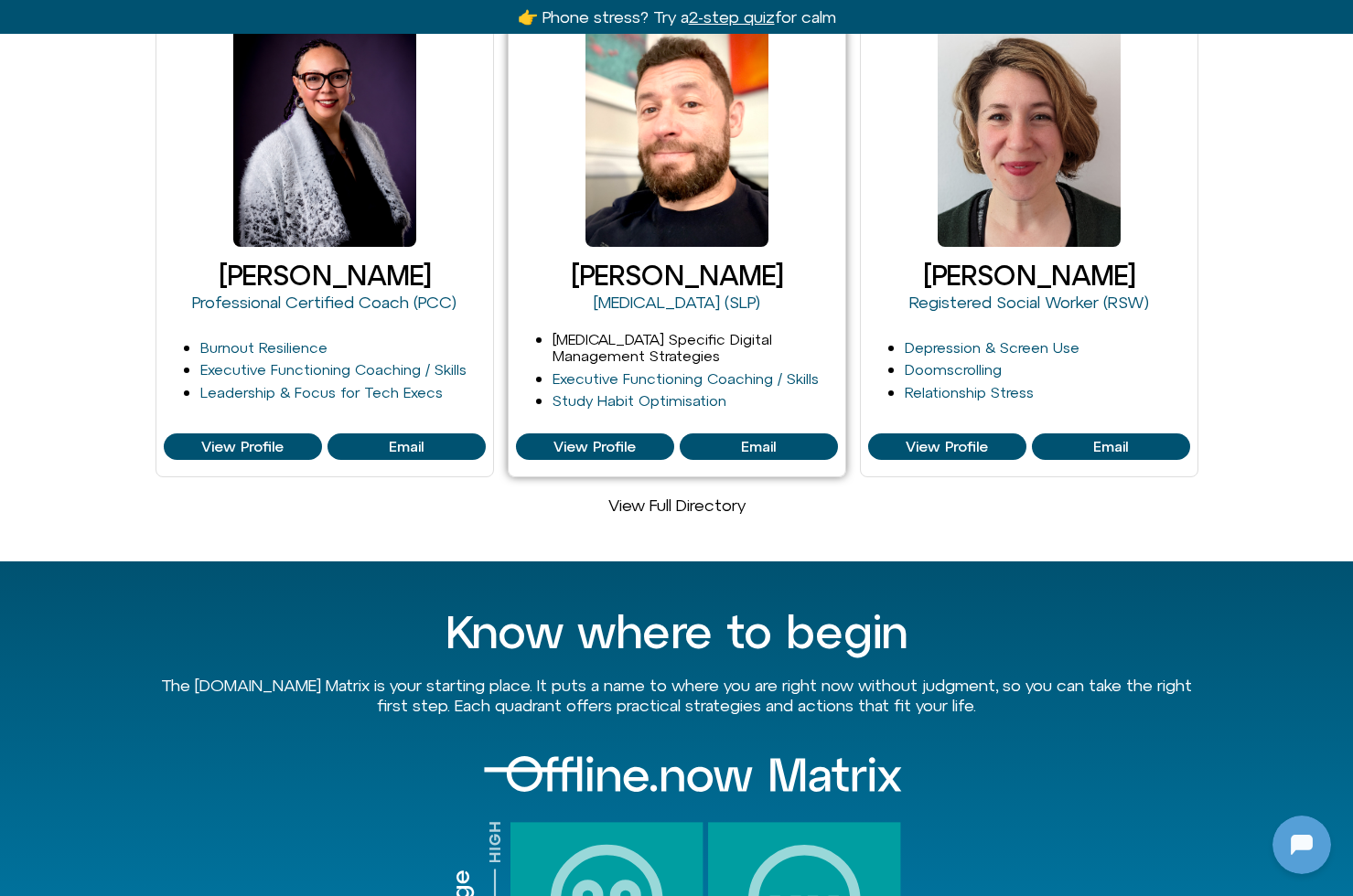
scroll to position [1187, 0]
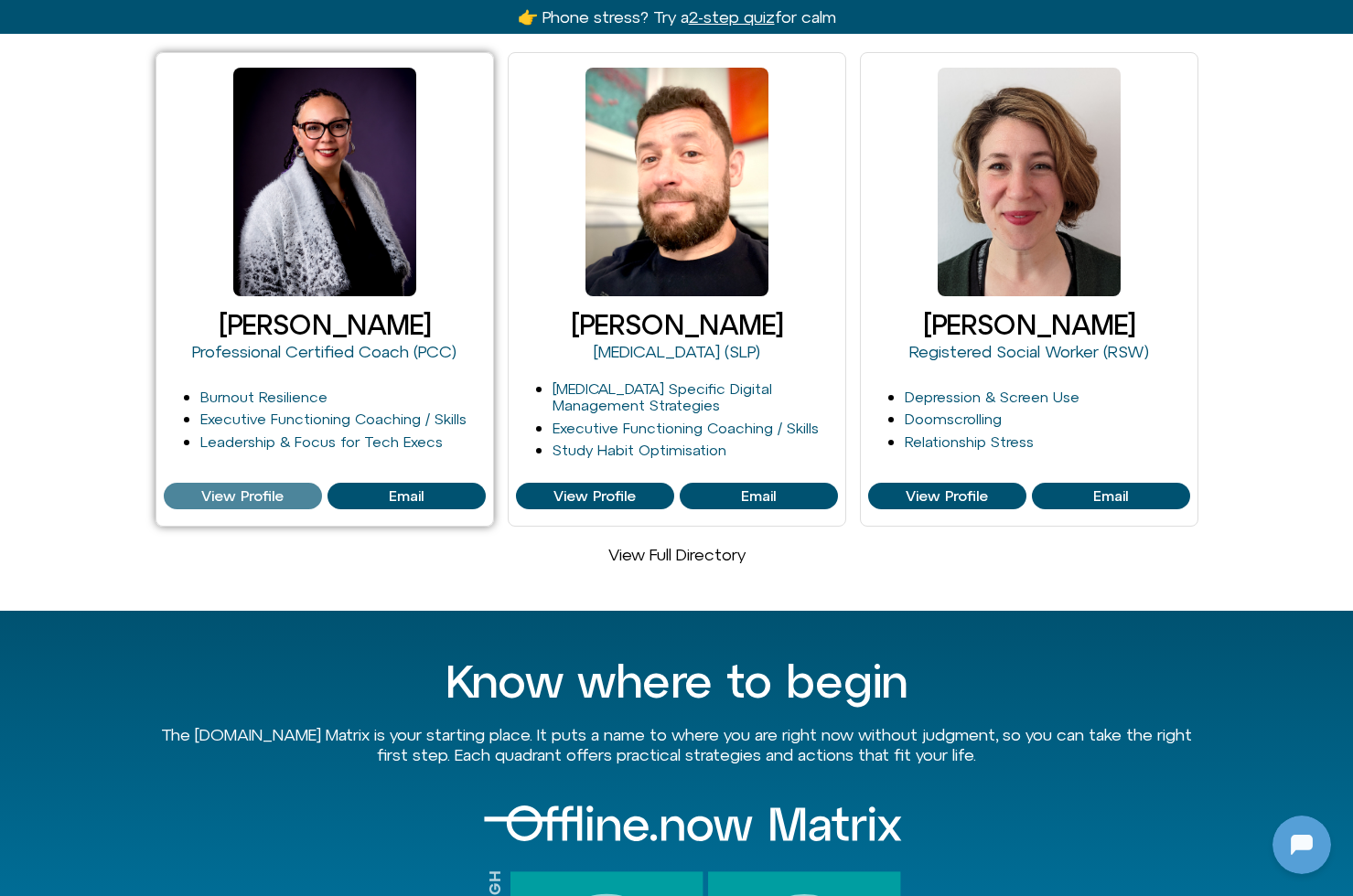
click at [231, 488] on span "View Profile" at bounding box center [243, 497] width 83 height 17
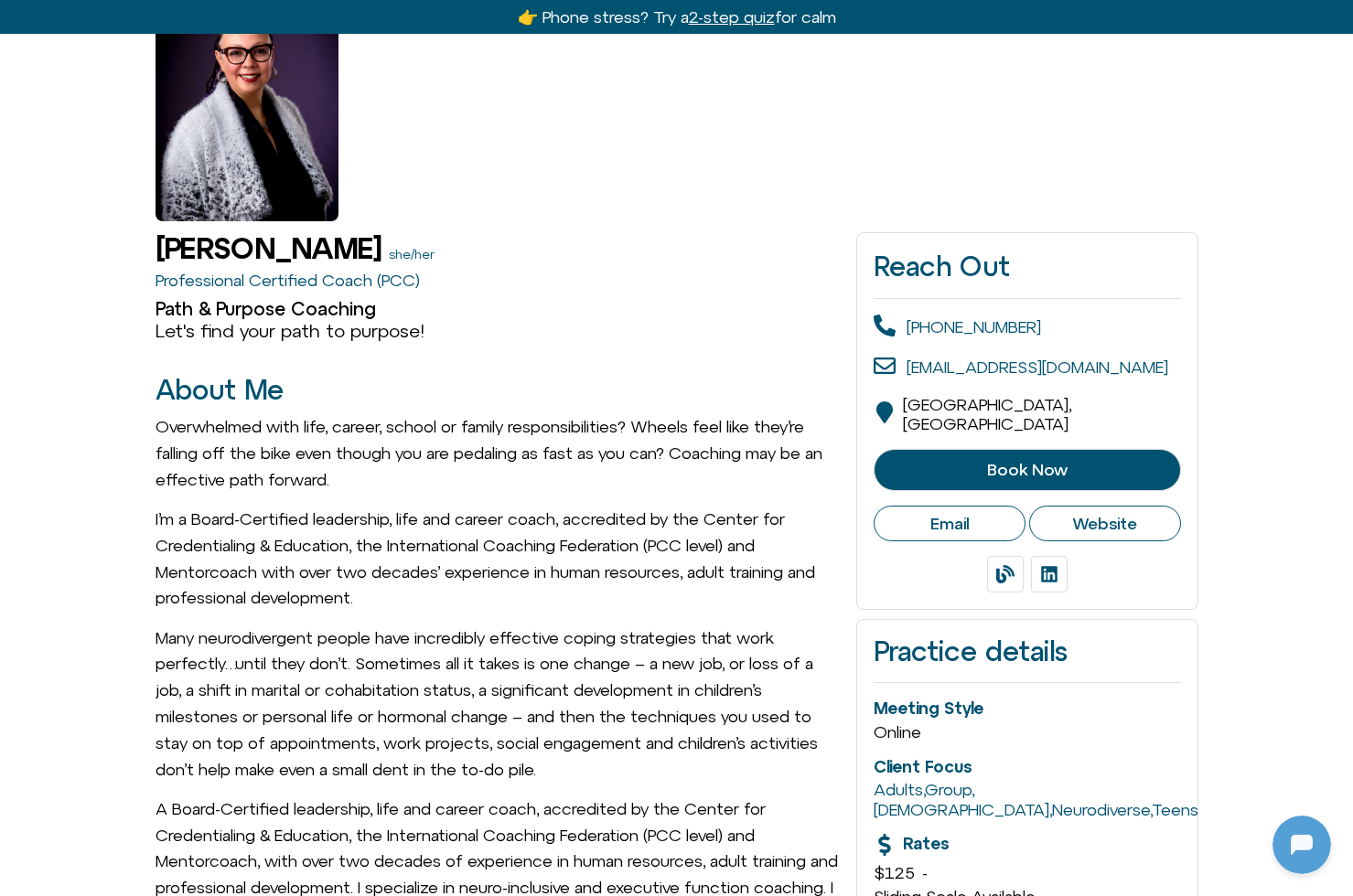
scroll to position [231, 0]
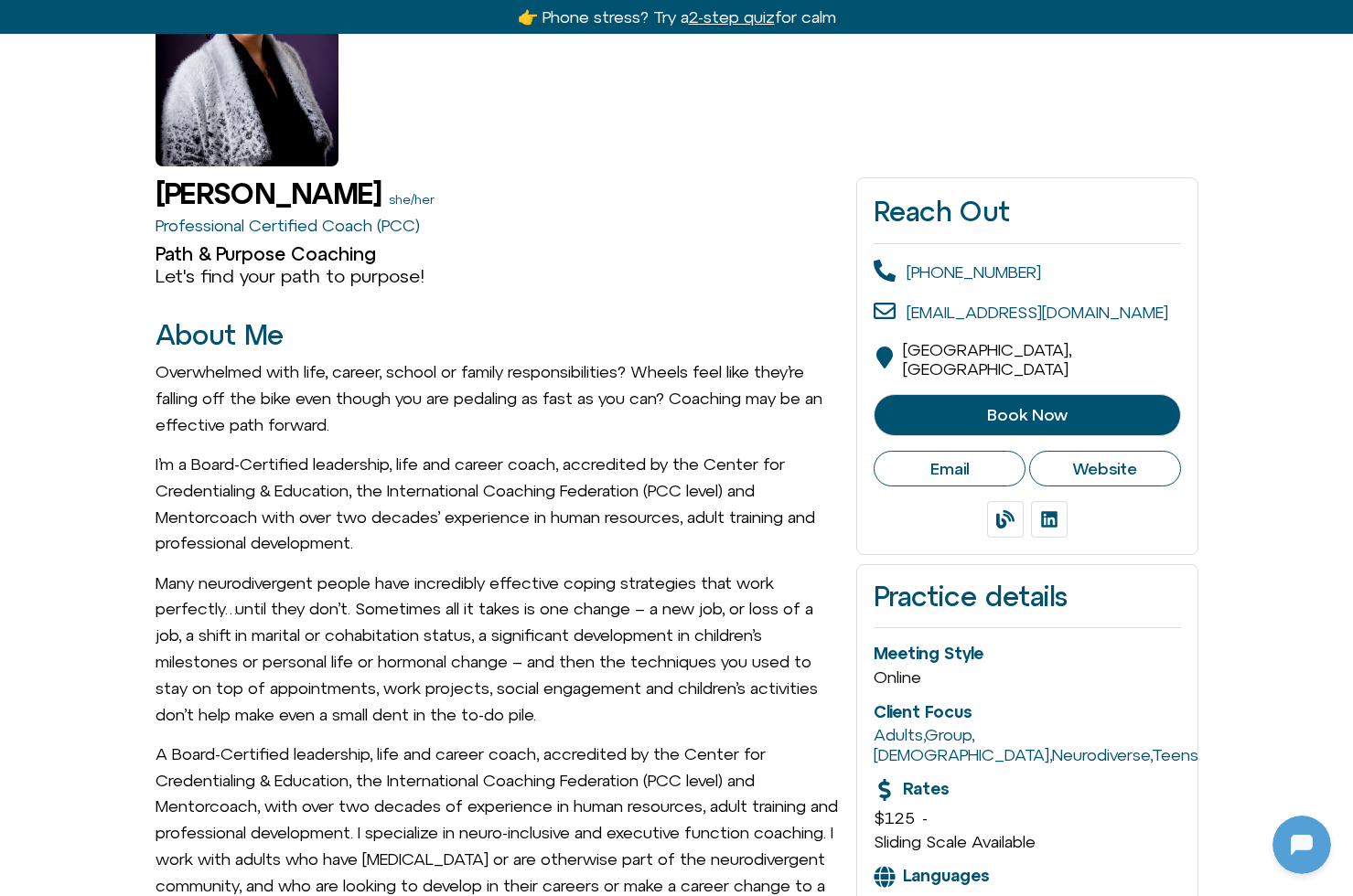
click at [942, 406] on span "Book Now" at bounding box center [1027, 415] width 261 height 19
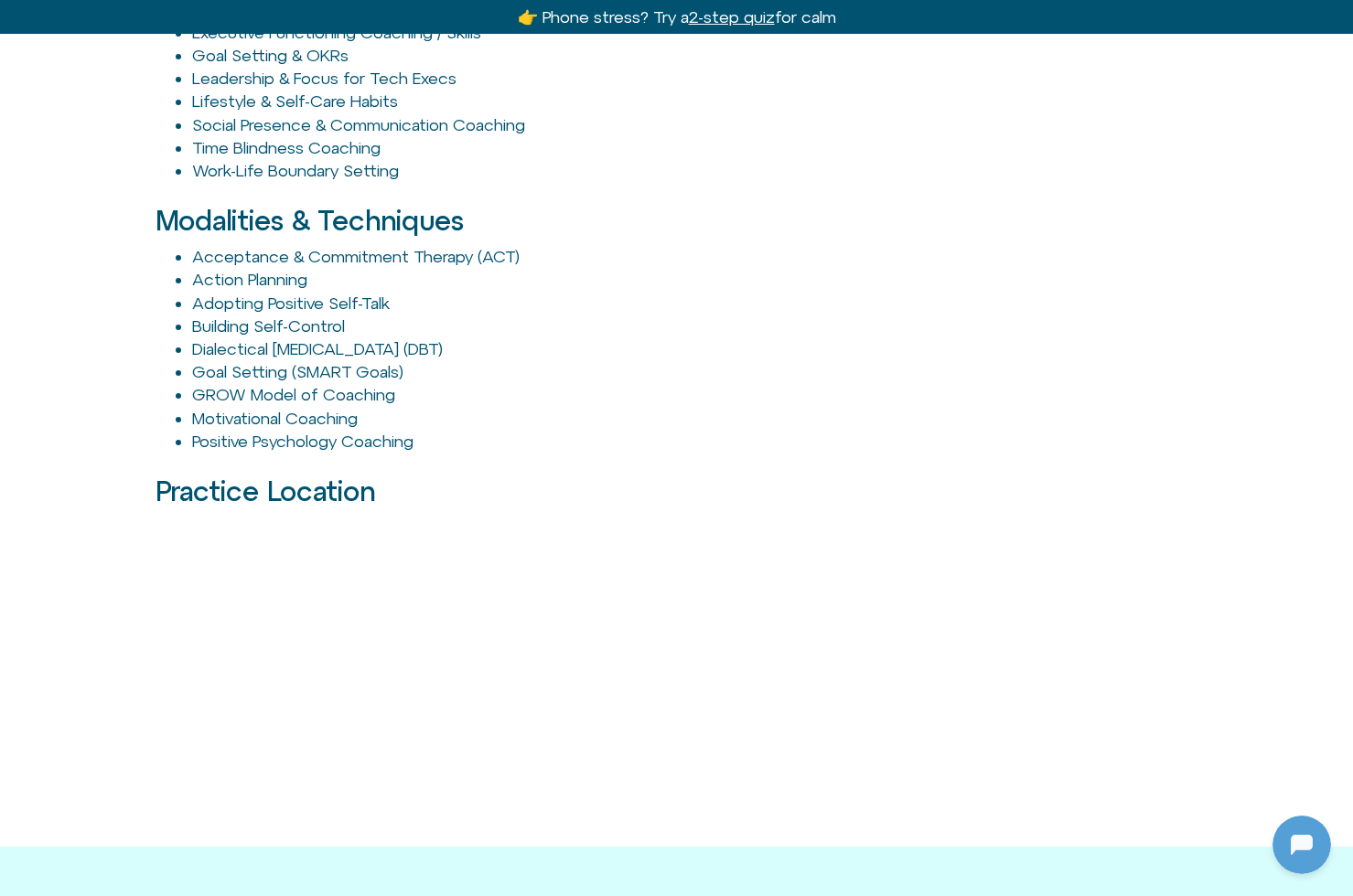
scroll to position [0, 0]
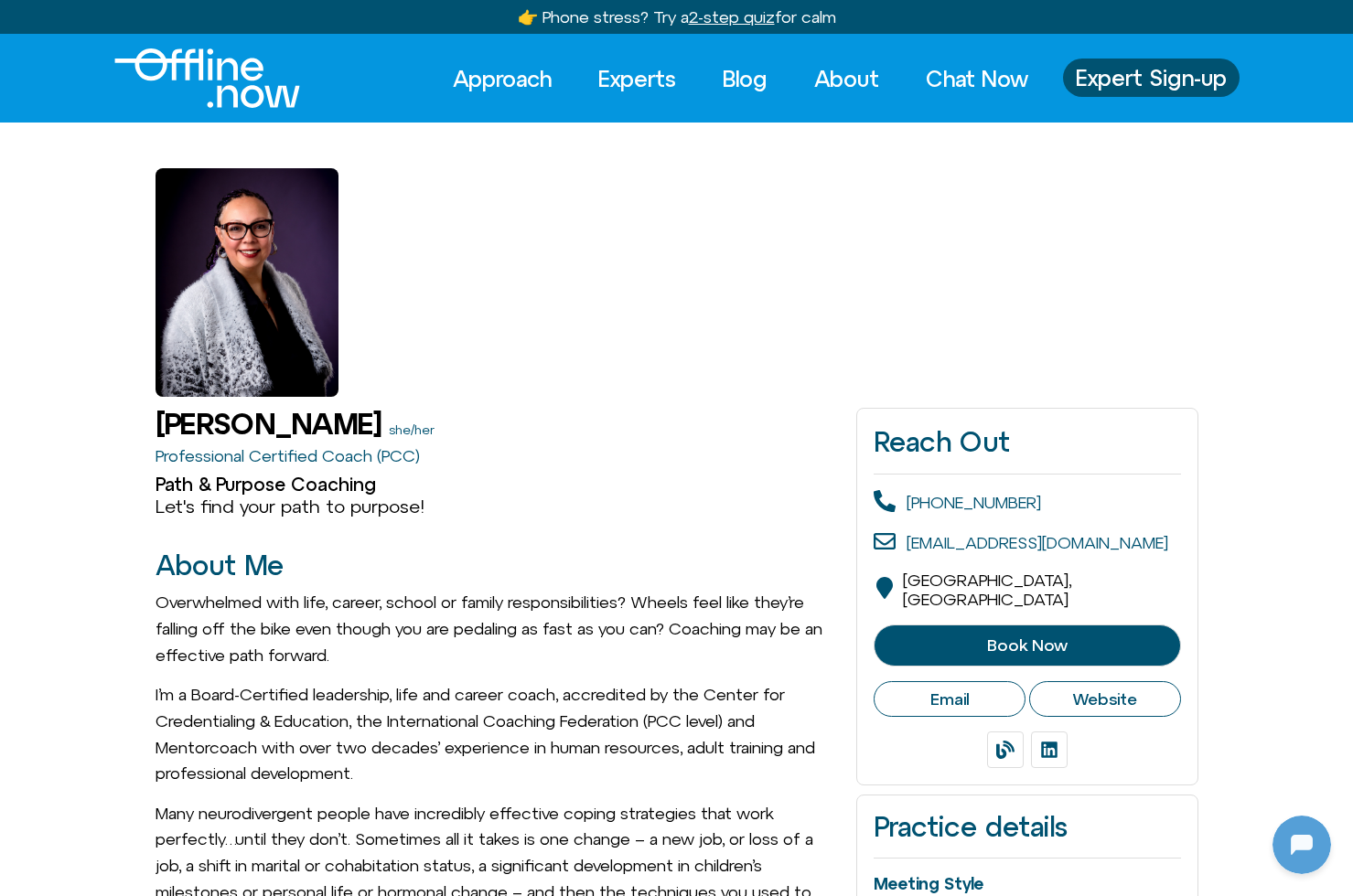
click at [212, 68] on img "Logo" at bounding box center [207, 78] width 186 height 59
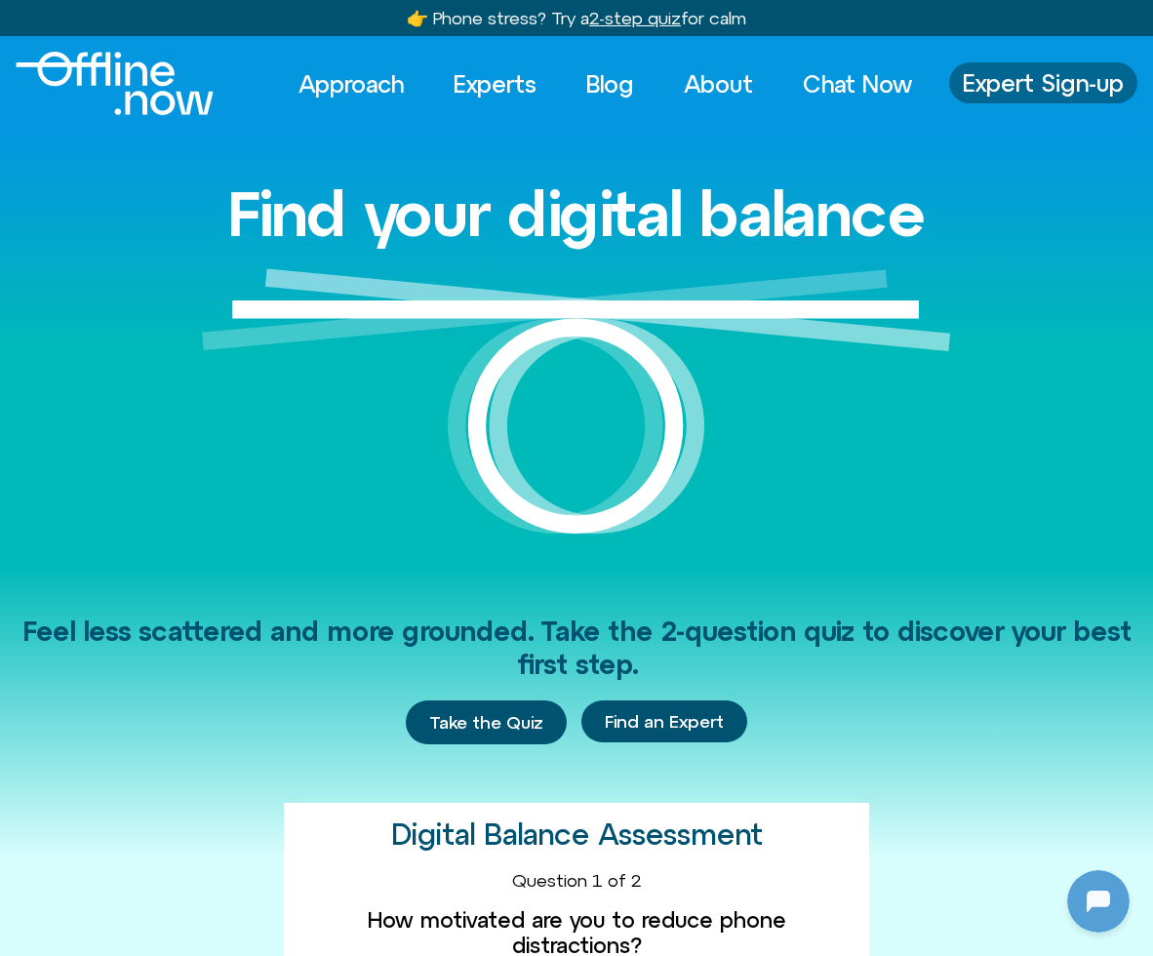
click at [1058, 81] on span "Expert Sign-up" at bounding box center [1043, 82] width 161 height 25
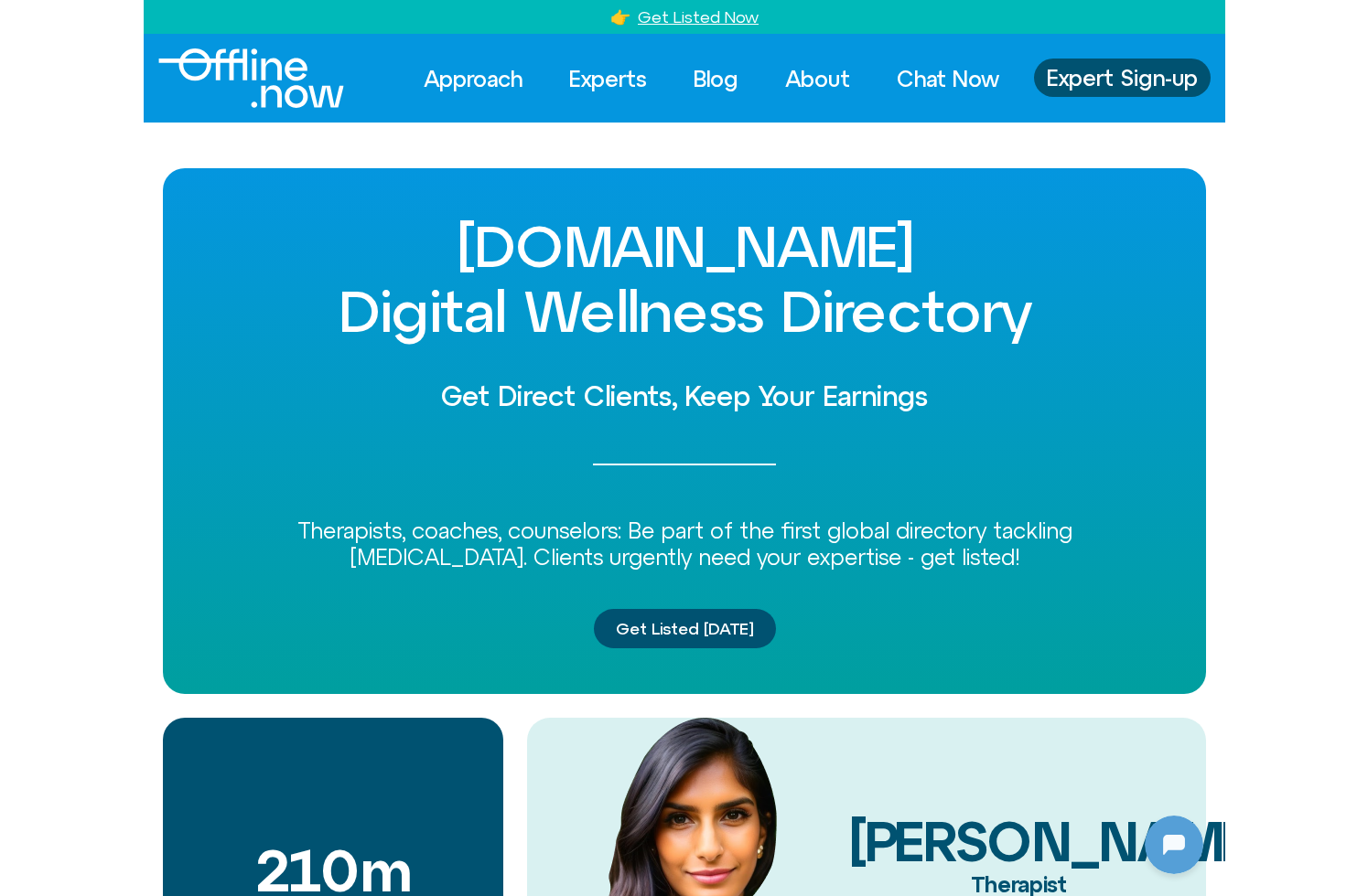
scroll to position [243, 0]
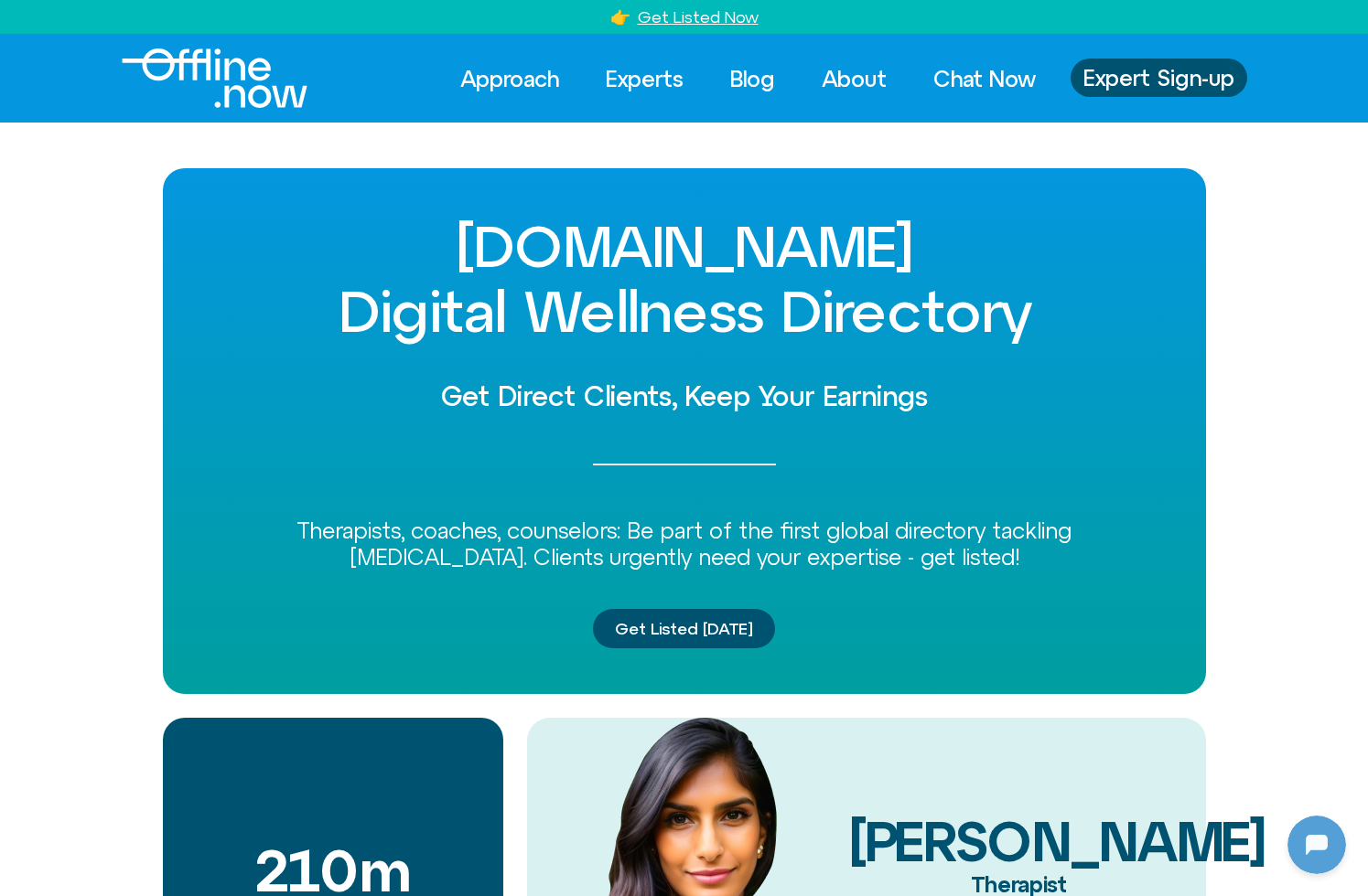
drag, startPoint x: 353, startPoint y: 319, endPoint x: 1031, endPoint y: 332, distance: 678.1
click at [1031, 332] on h1 "Offline.now Digital Wellness Directory" at bounding box center [684, 278] width 952 height 129
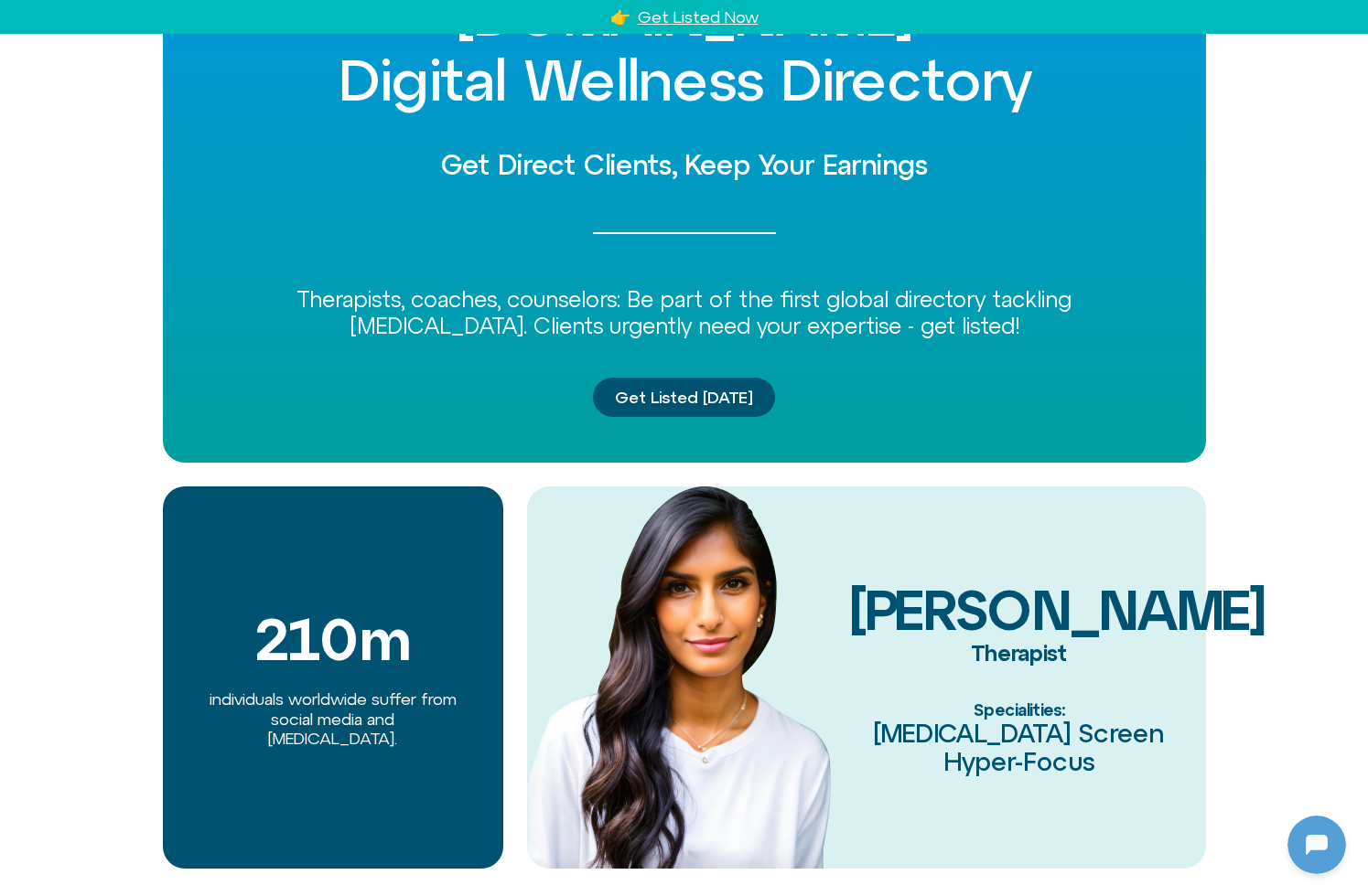
scroll to position [0, 0]
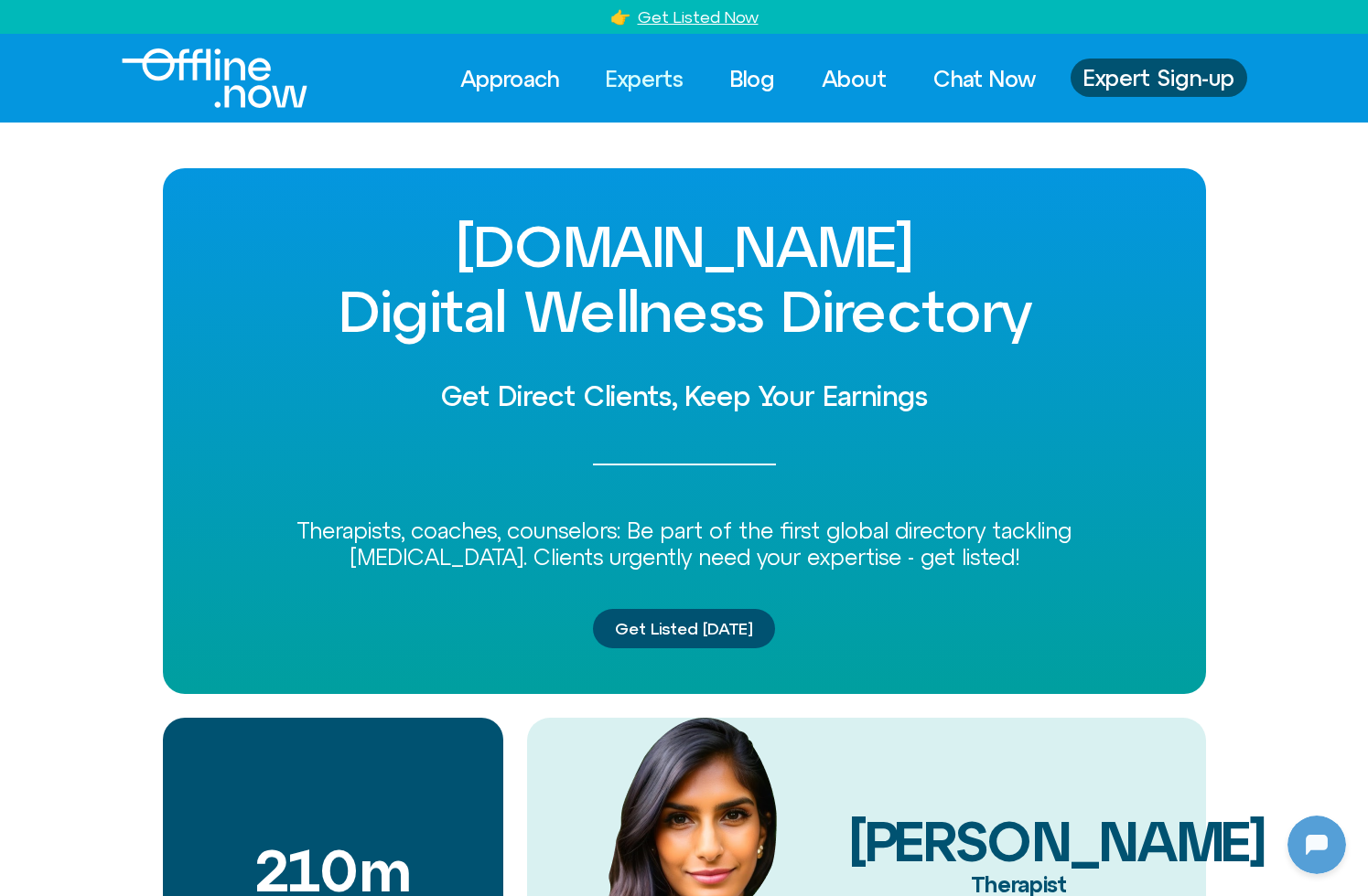
click at [660, 80] on link "Experts" at bounding box center [644, 78] width 111 height 40
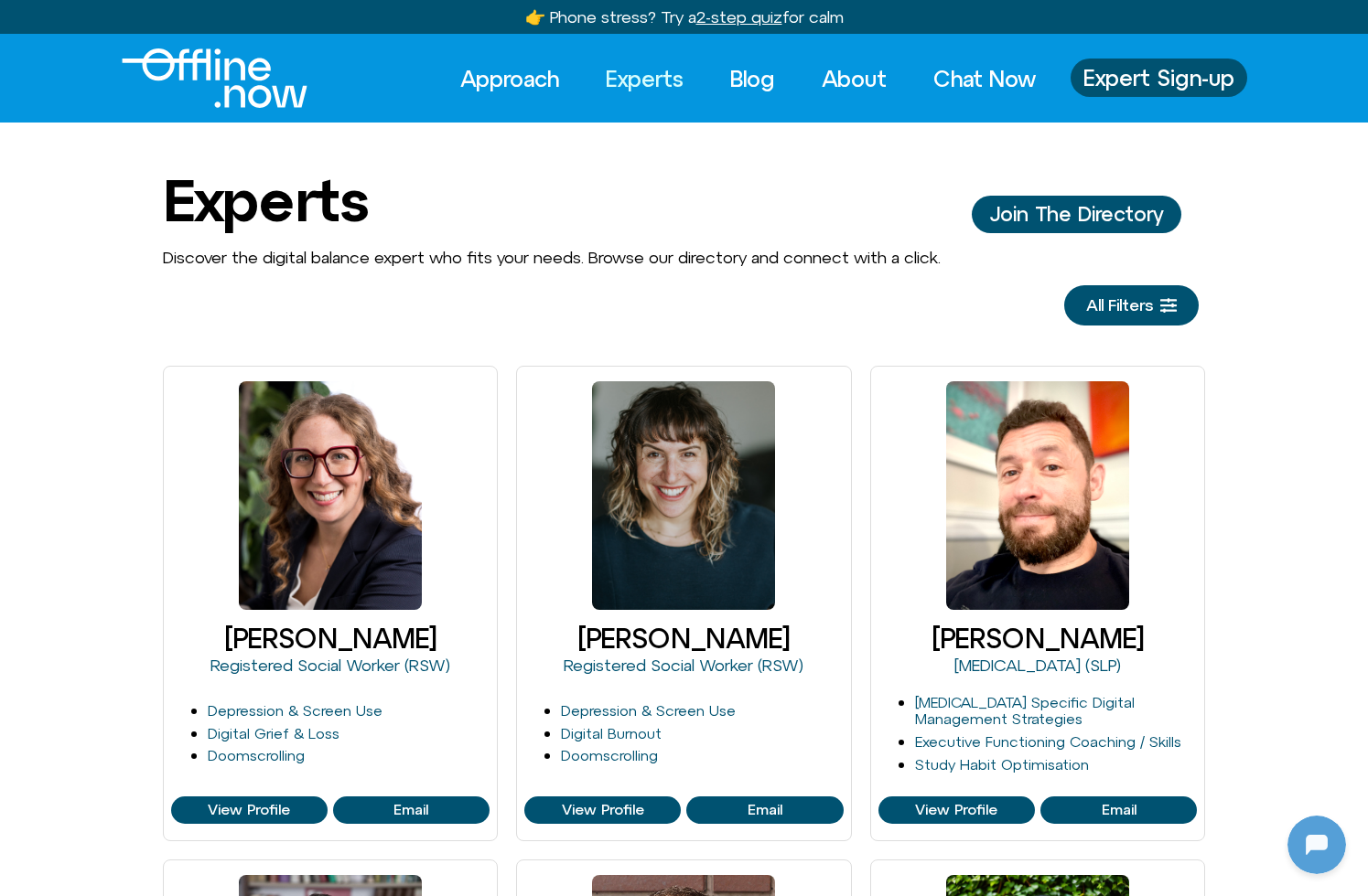
click at [189, 74] on img "Logo" at bounding box center [215, 78] width 186 height 59
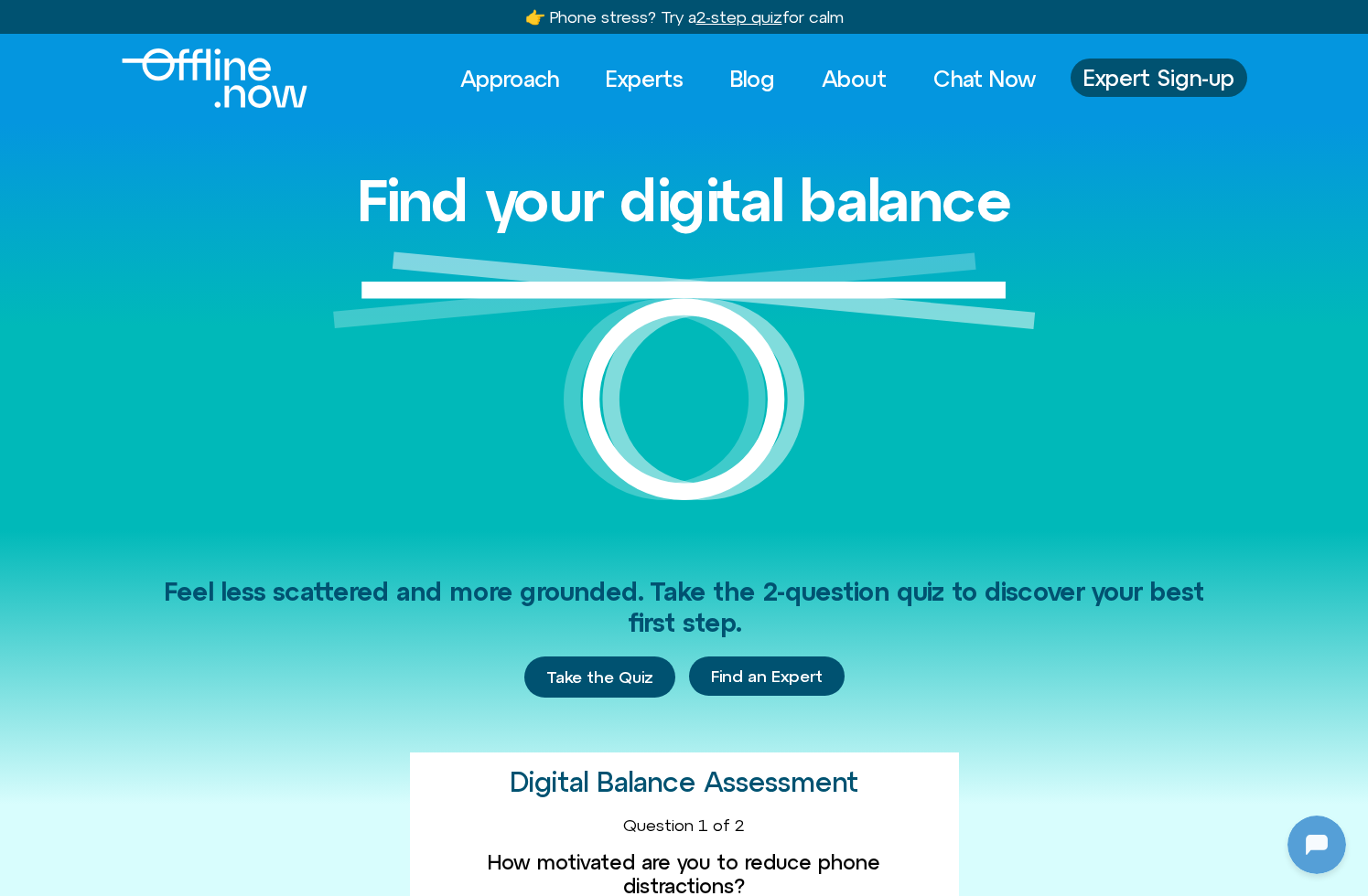
scroll to position [243, 0]
click at [623, 85] on link "Experts" at bounding box center [644, 78] width 111 height 40
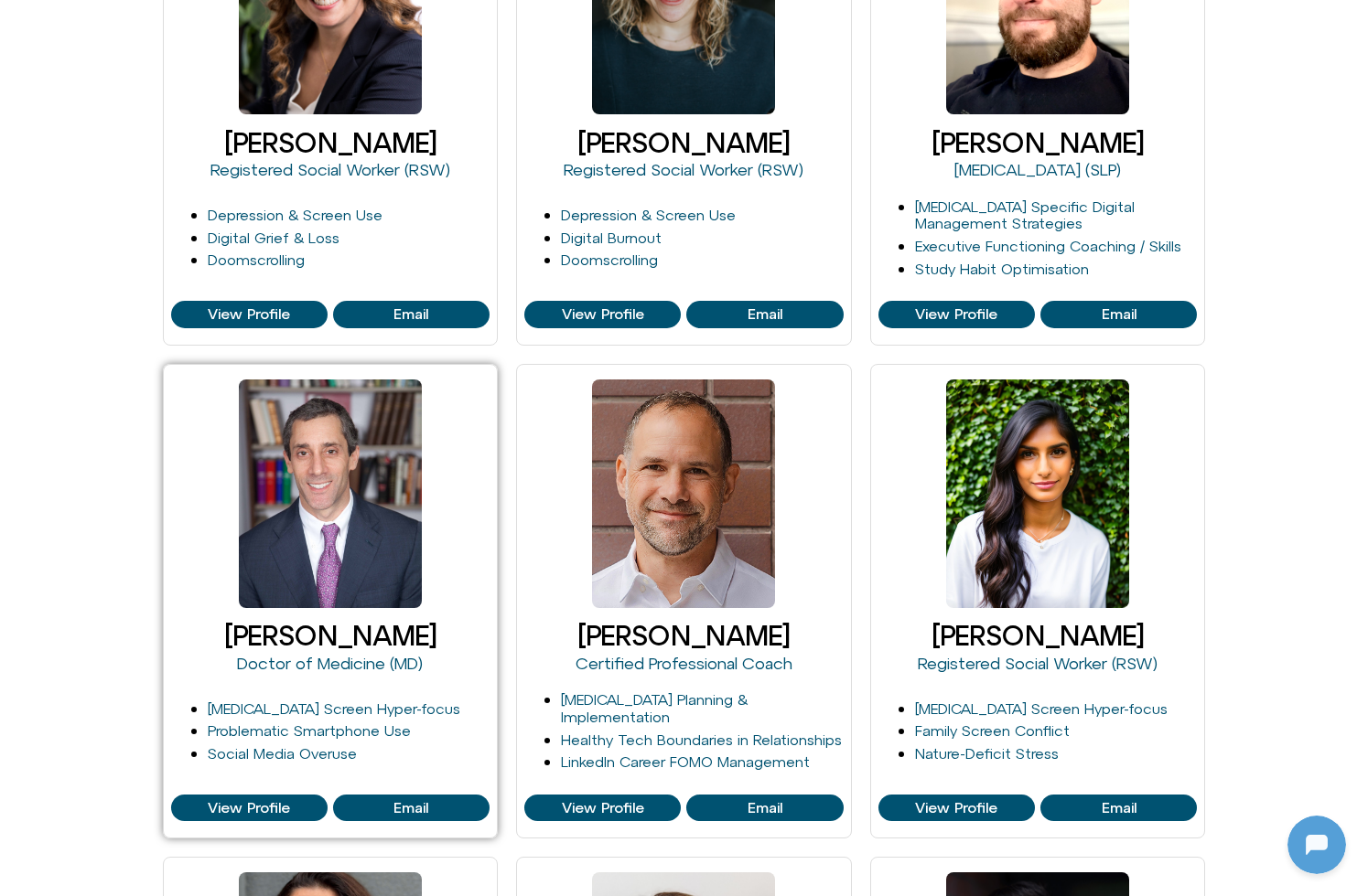
scroll to position [616, 0]
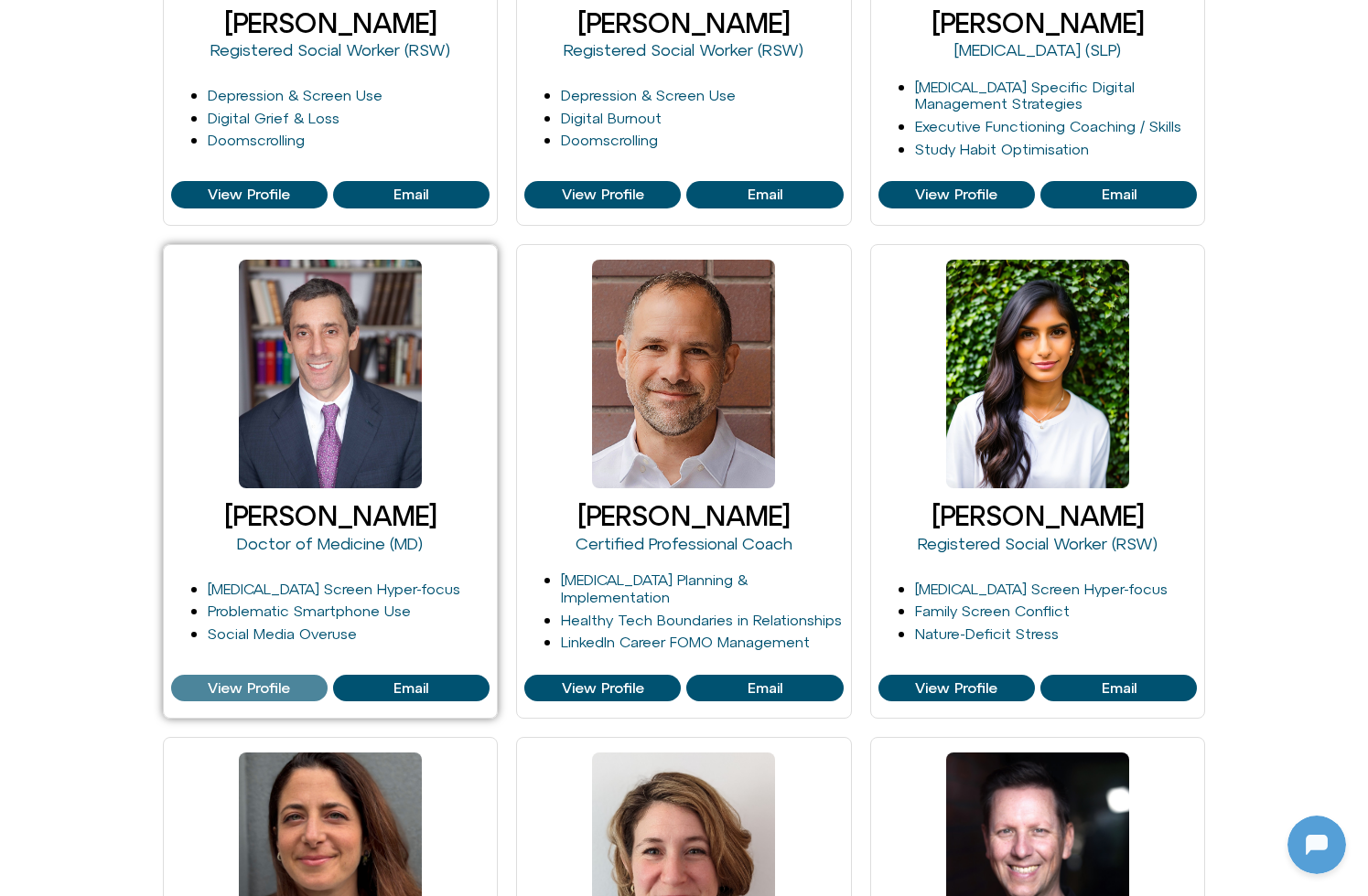
click at [241, 692] on span "View Profile" at bounding box center [249, 689] width 83 height 17
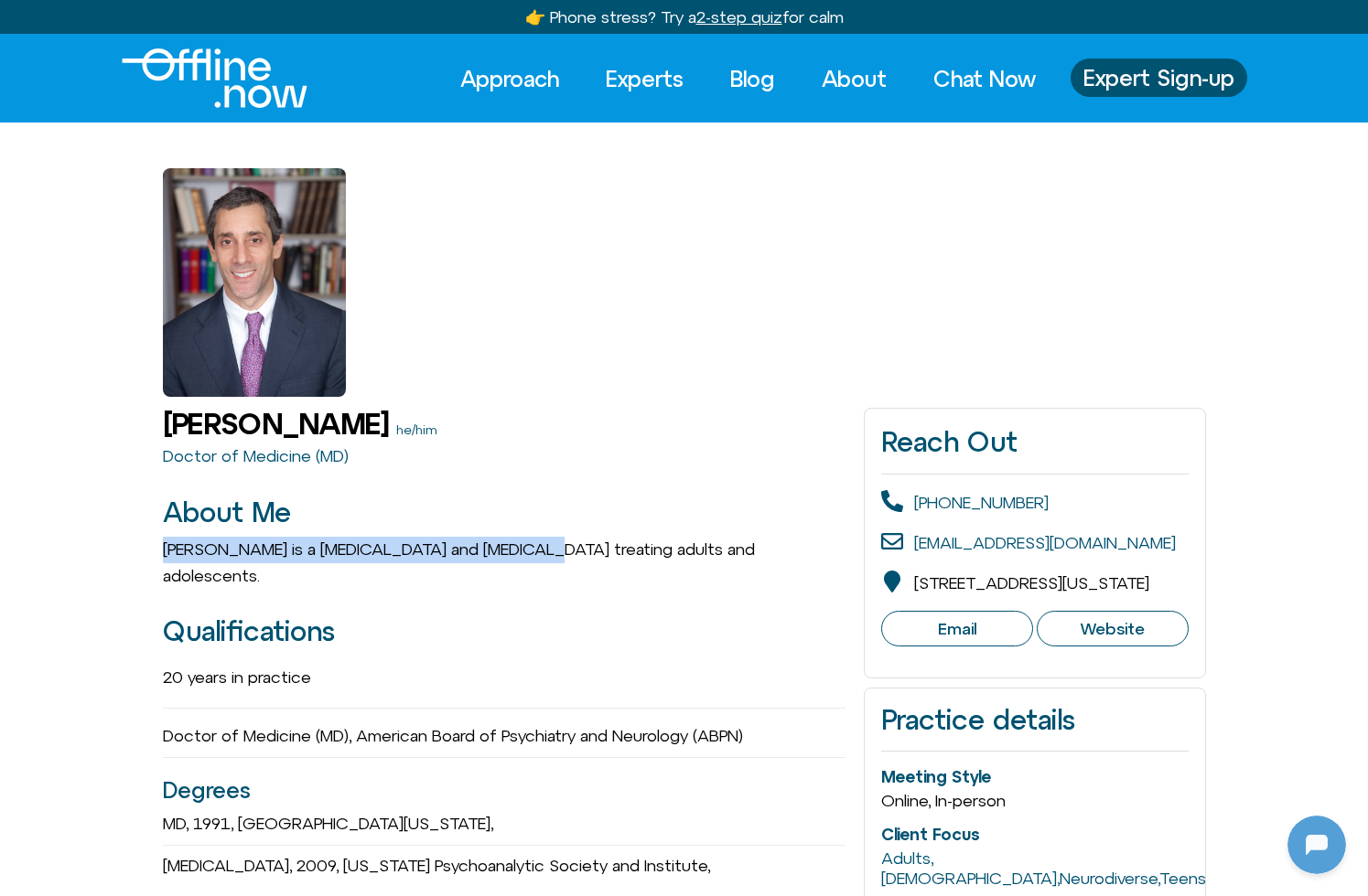
drag, startPoint x: 163, startPoint y: 549, endPoint x: 532, endPoint y: 549, distance: 369.0
click at [532, 549] on p "[PERSON_NAME] is a [MEDICAL_DATA] and [MEDICAL_DATA] treating adults and adoles…" at bounding box center [504, 563] width 684 height 53
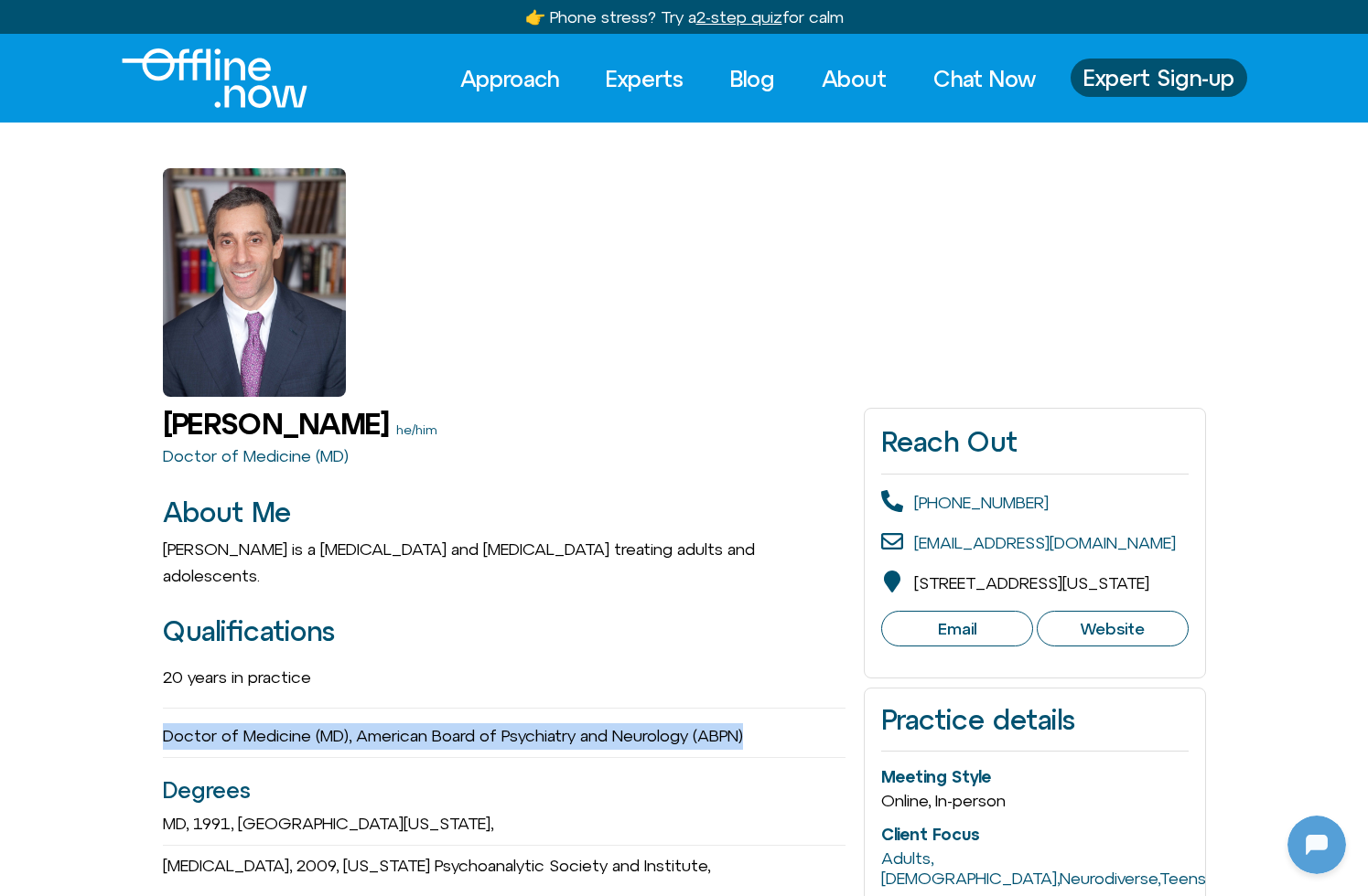
drag, startPoint x: 160, startPoint y: 709, endPoint x: 757, endPoint y: 717, distance: 597.1
copy div "Doctor of Medicine (MD), American Board of Psychiatry and Neurology (ABPN)"
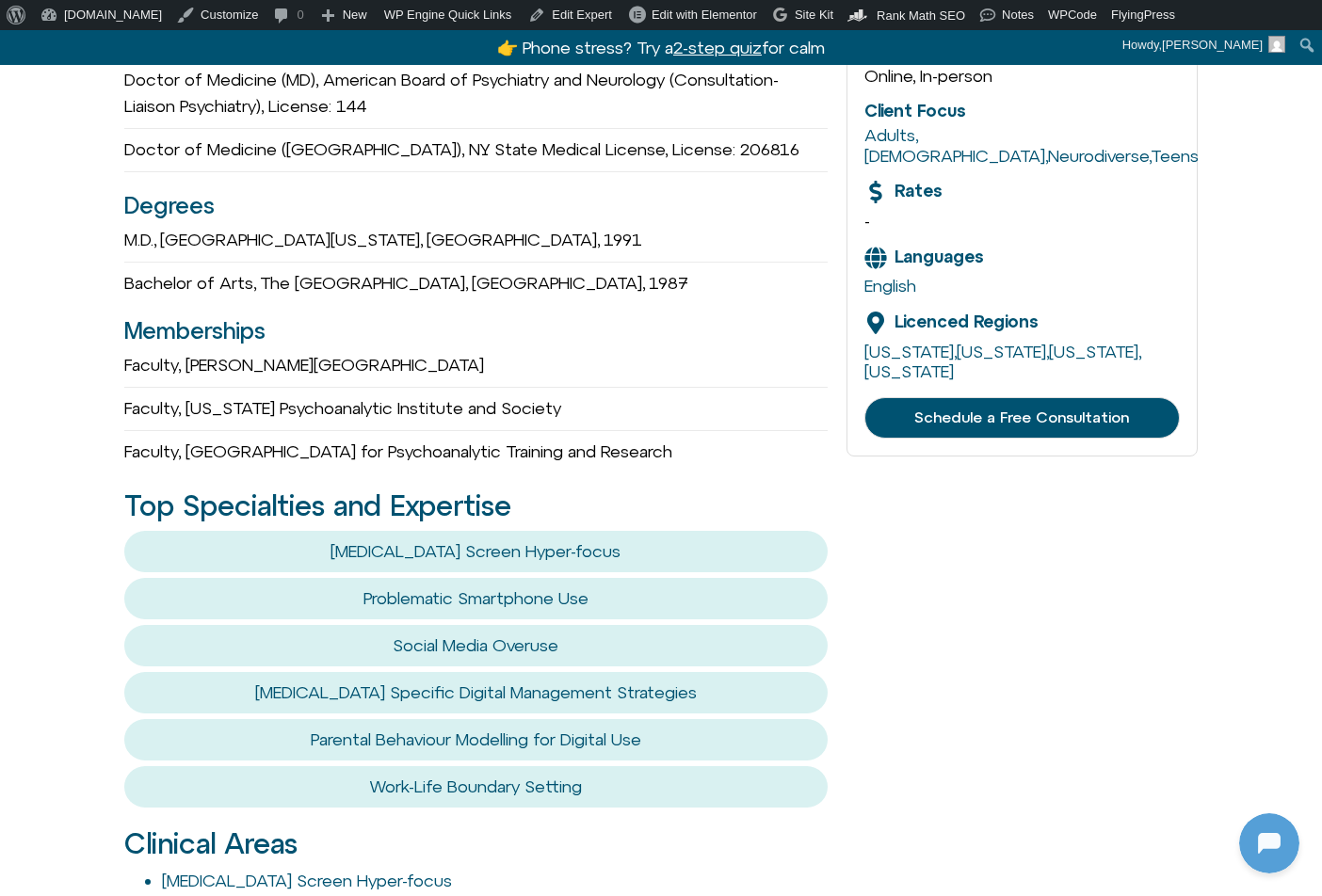
scroll to position [791, 0]
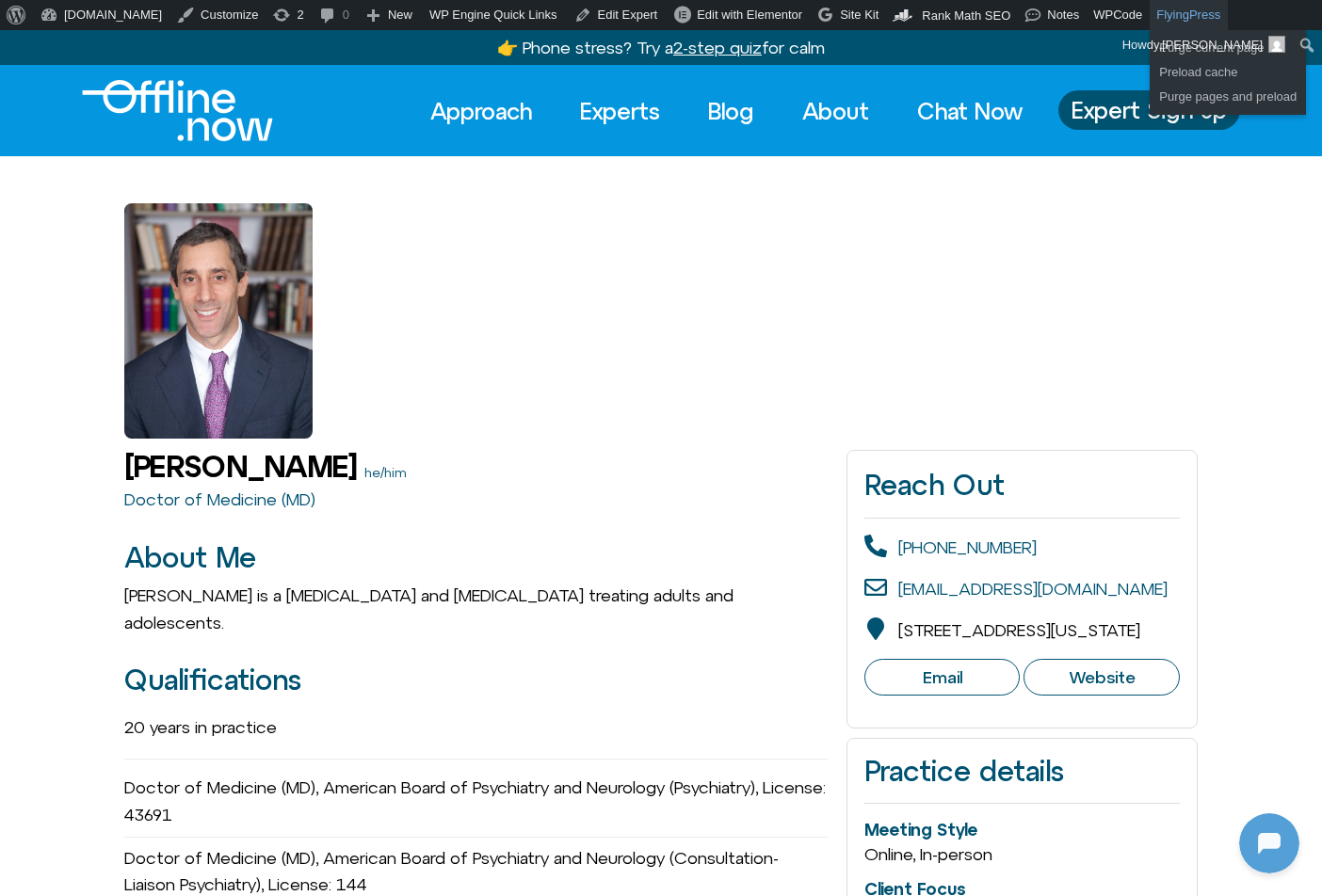
click at [1184, 13] on link "FlyingPress" at bounding box center [1189, 14] width 78 height 30
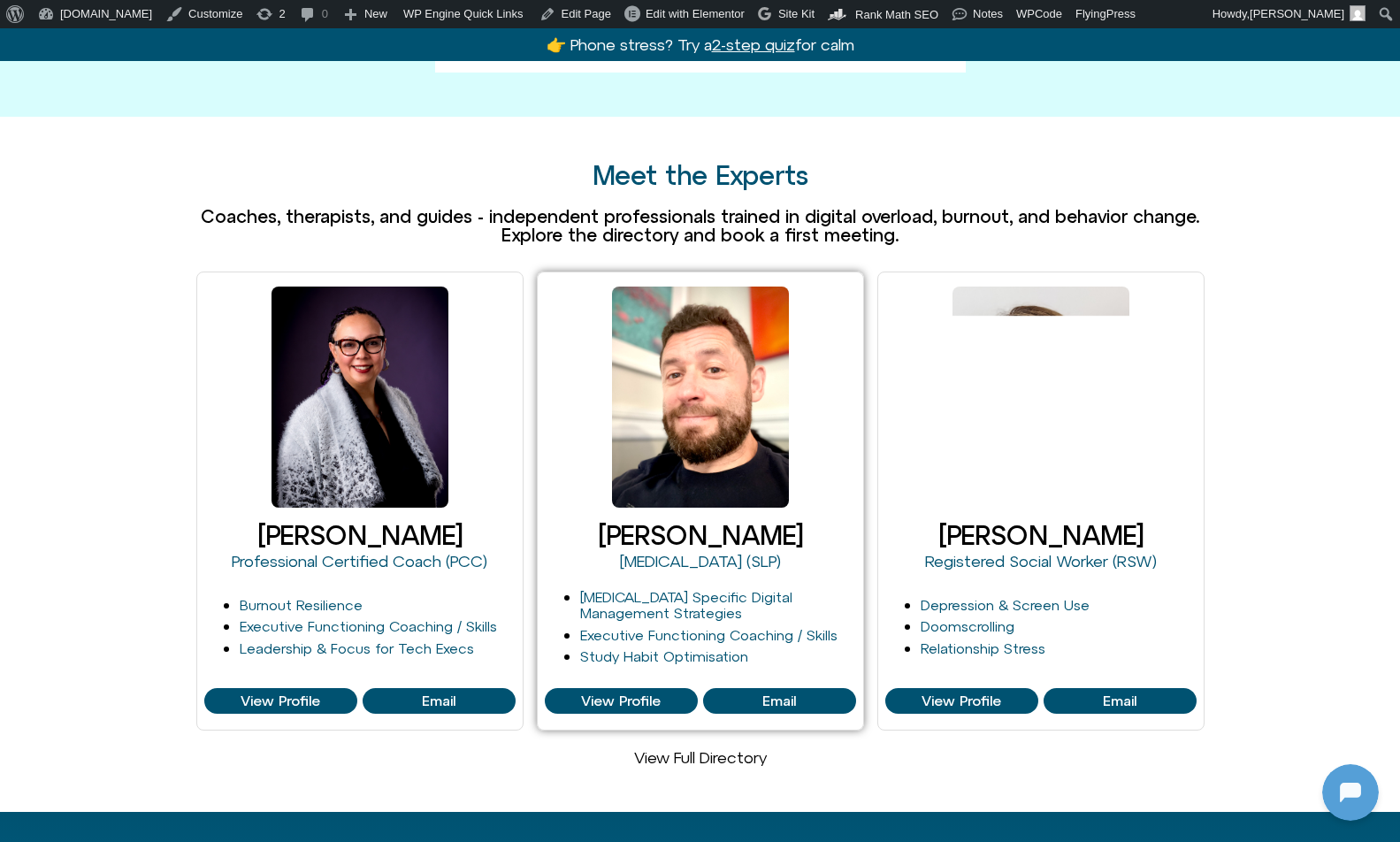
scroll to position [951, 0]
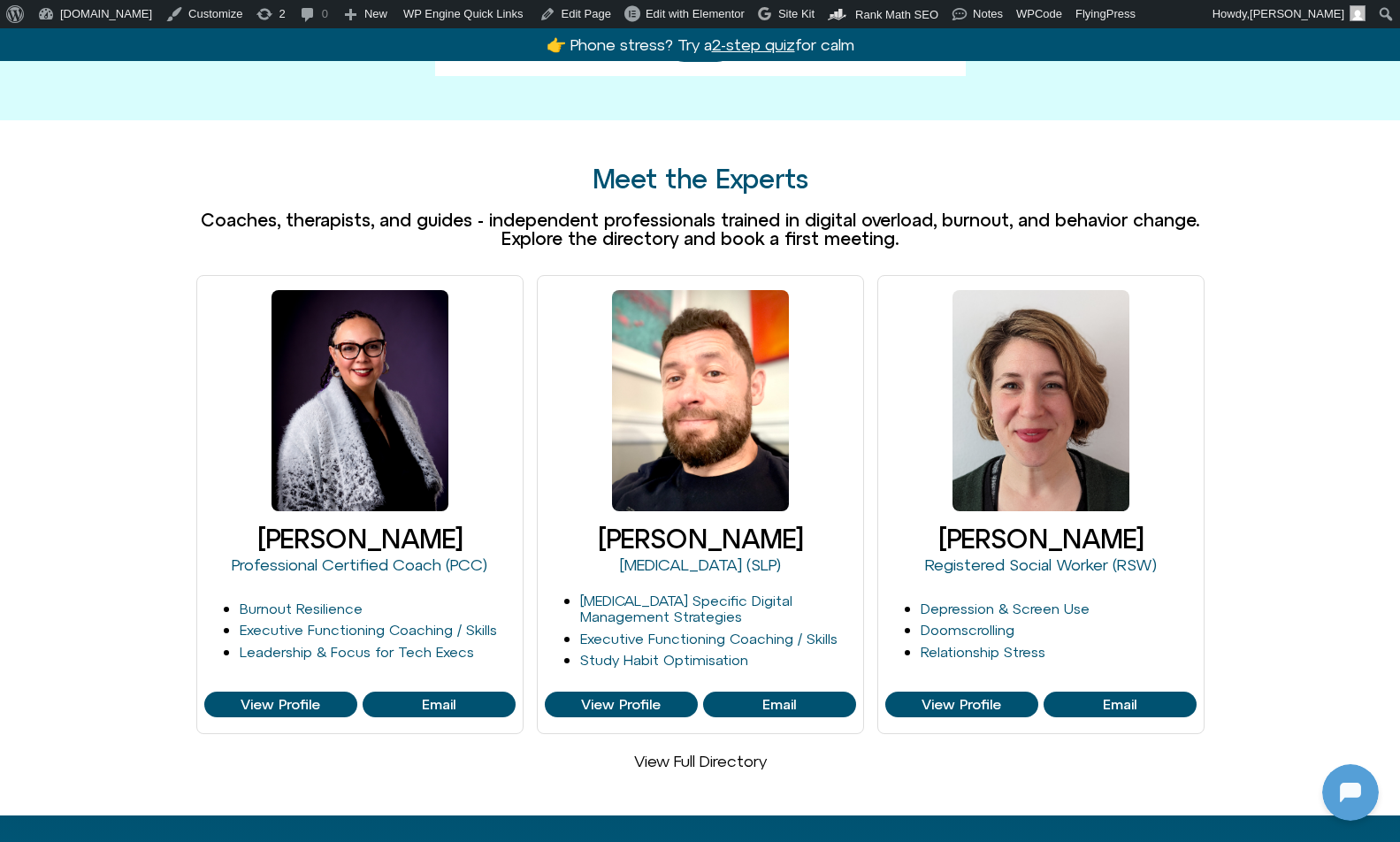
click at [693, 751] on link "View Full Directory" at bounding box center [700, 760] width 132 height 18
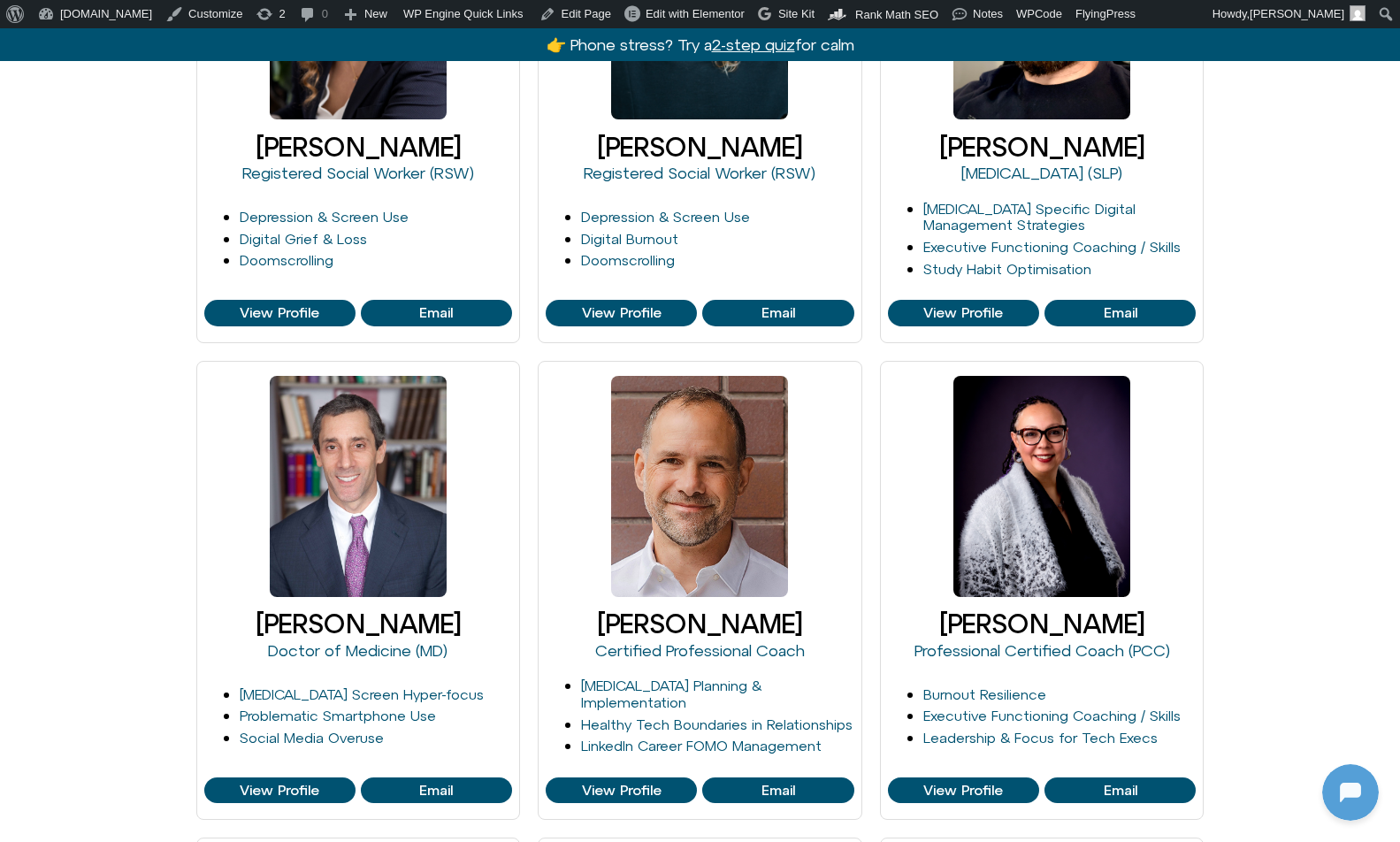
scroll to position [692, 0]
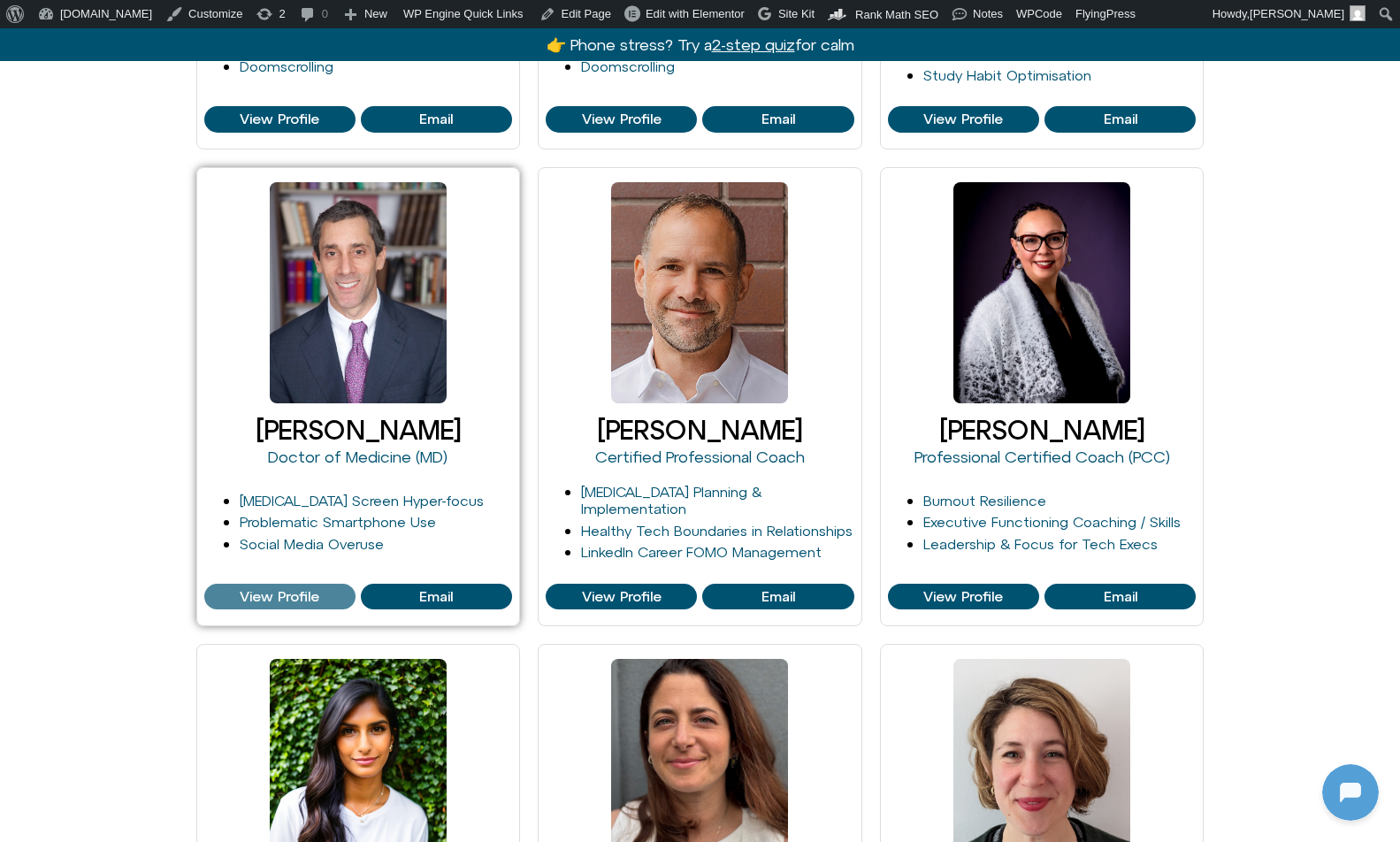
click at [266, 593] on span "View Profile" at bounding box center [279, 597] width 80 height 16
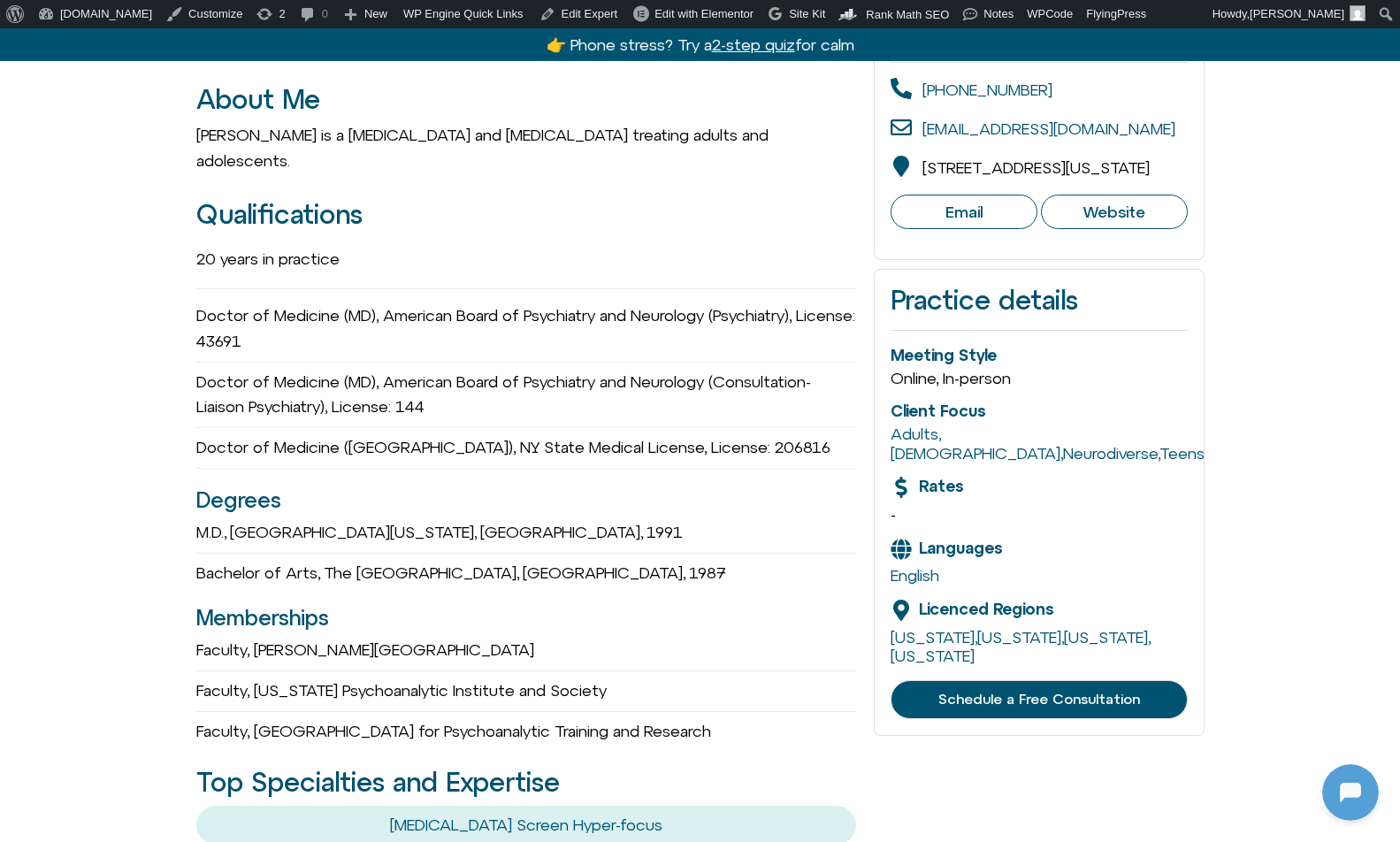
scroll to position [428, 0]
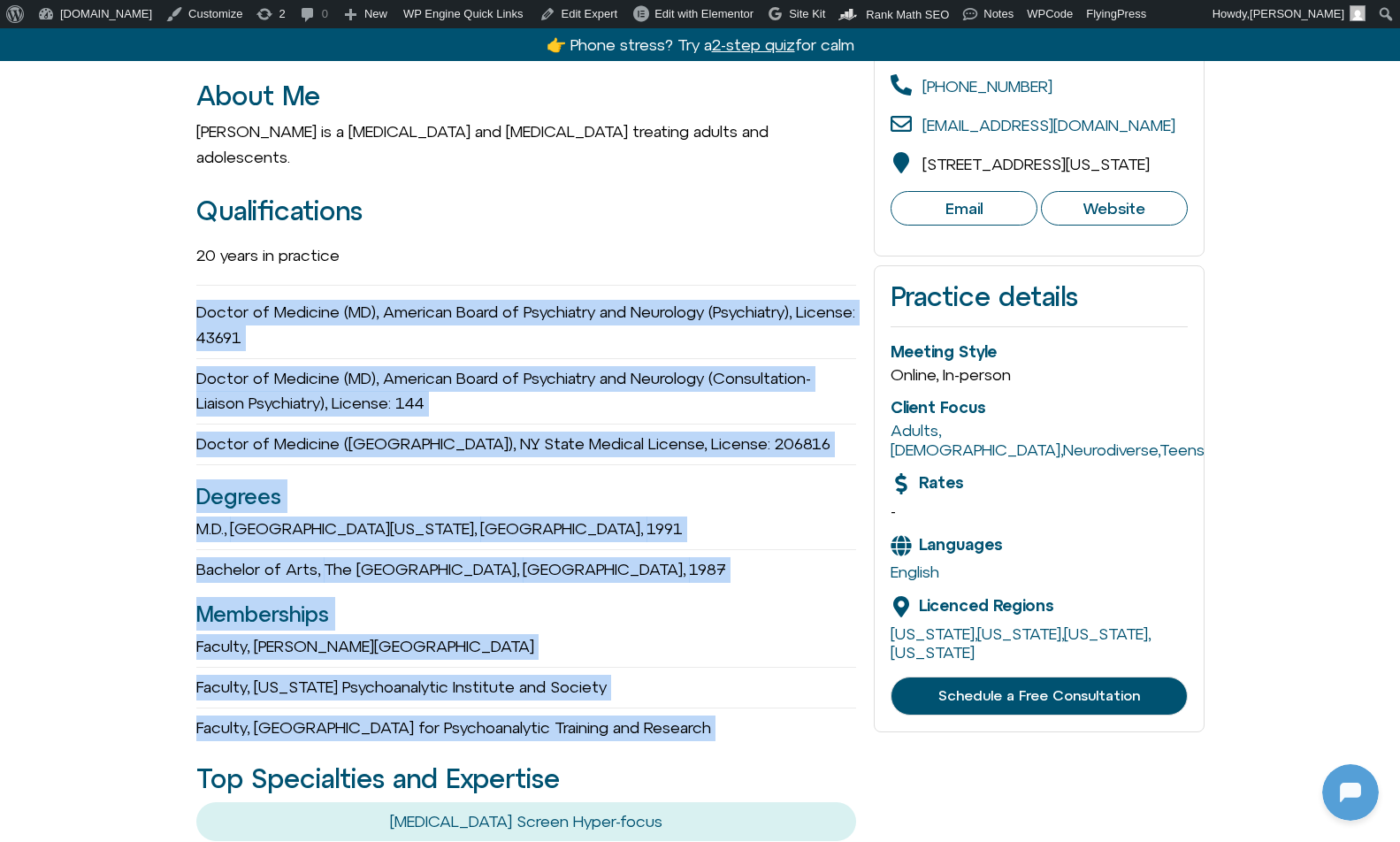
drag, startPoint x: 124, startPoint y: 275, endPoint x: 797, endPoint y: 727, distance: 810.7
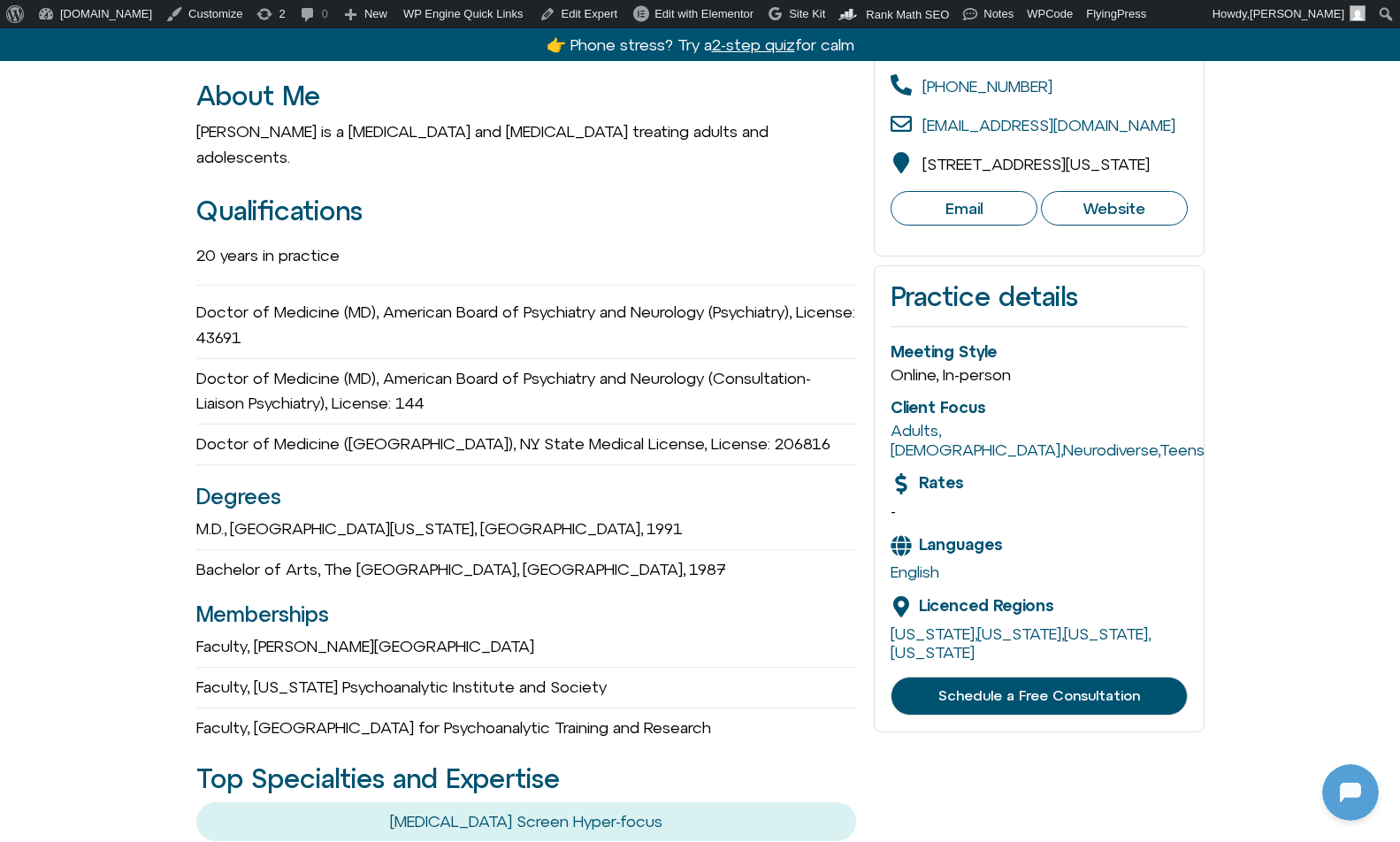
click at [838, 764] on h2 "Top Specialties and Expertise" at bounding box center [526, 779] width 661 height 29
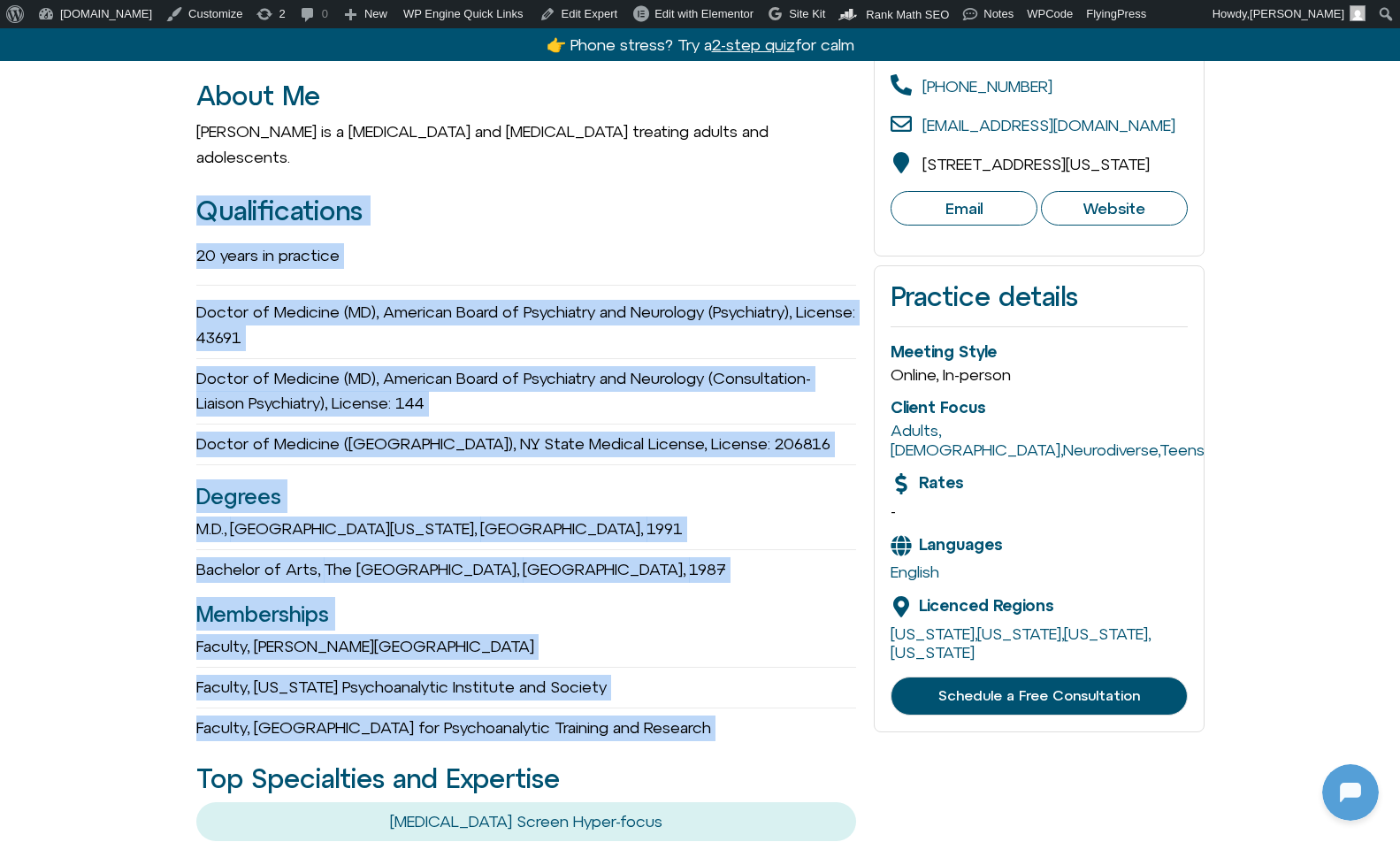
drag, startPoint x: 816, startPoint y: 724, endPoint x: 45, endPoint y: 168, distance: 950.6
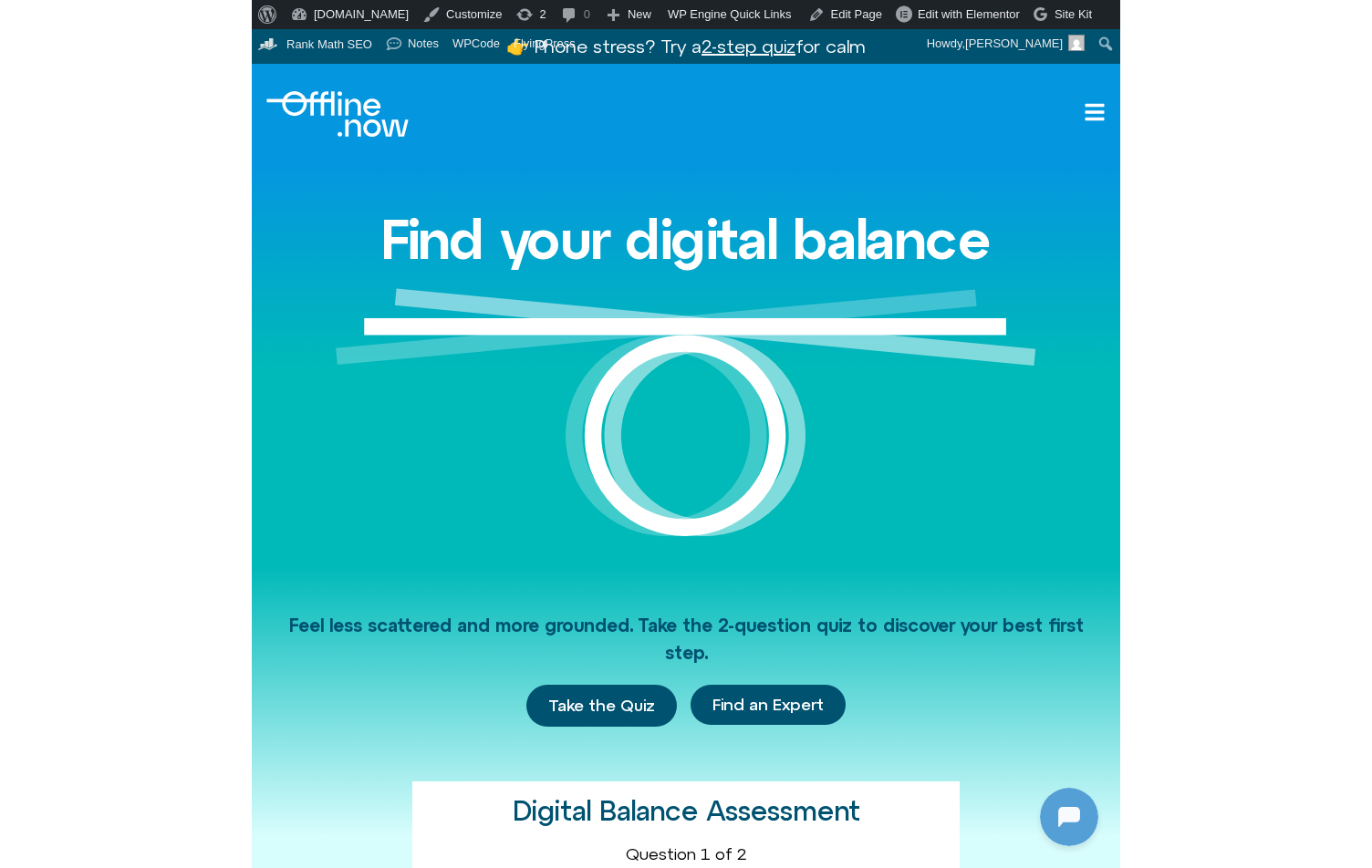
scroll to position [242, 0]
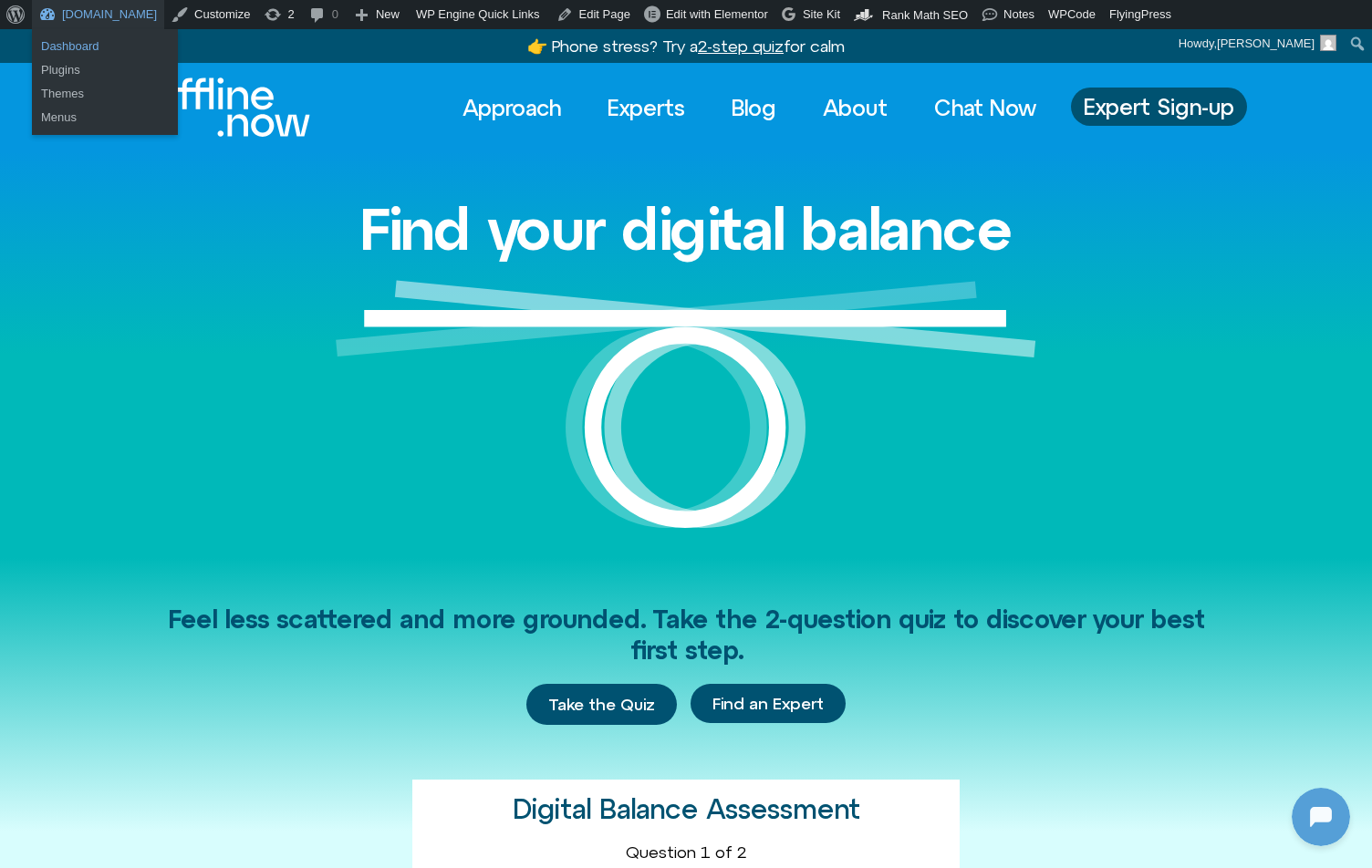
click at [79, 49] on link "Dashboard" at bounding box center [105, 46] width 146 height 23
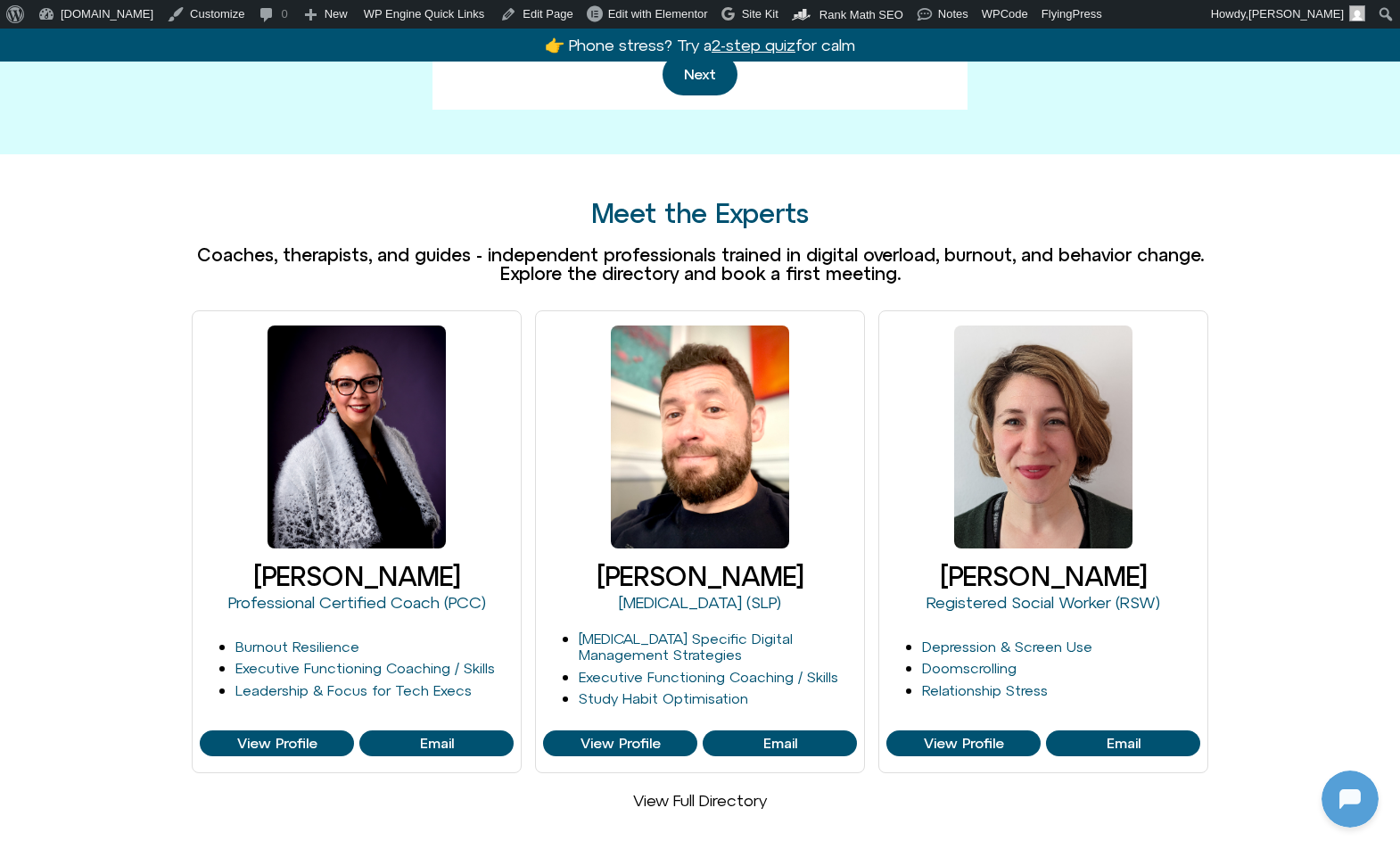
scroll to position [1040, 0]
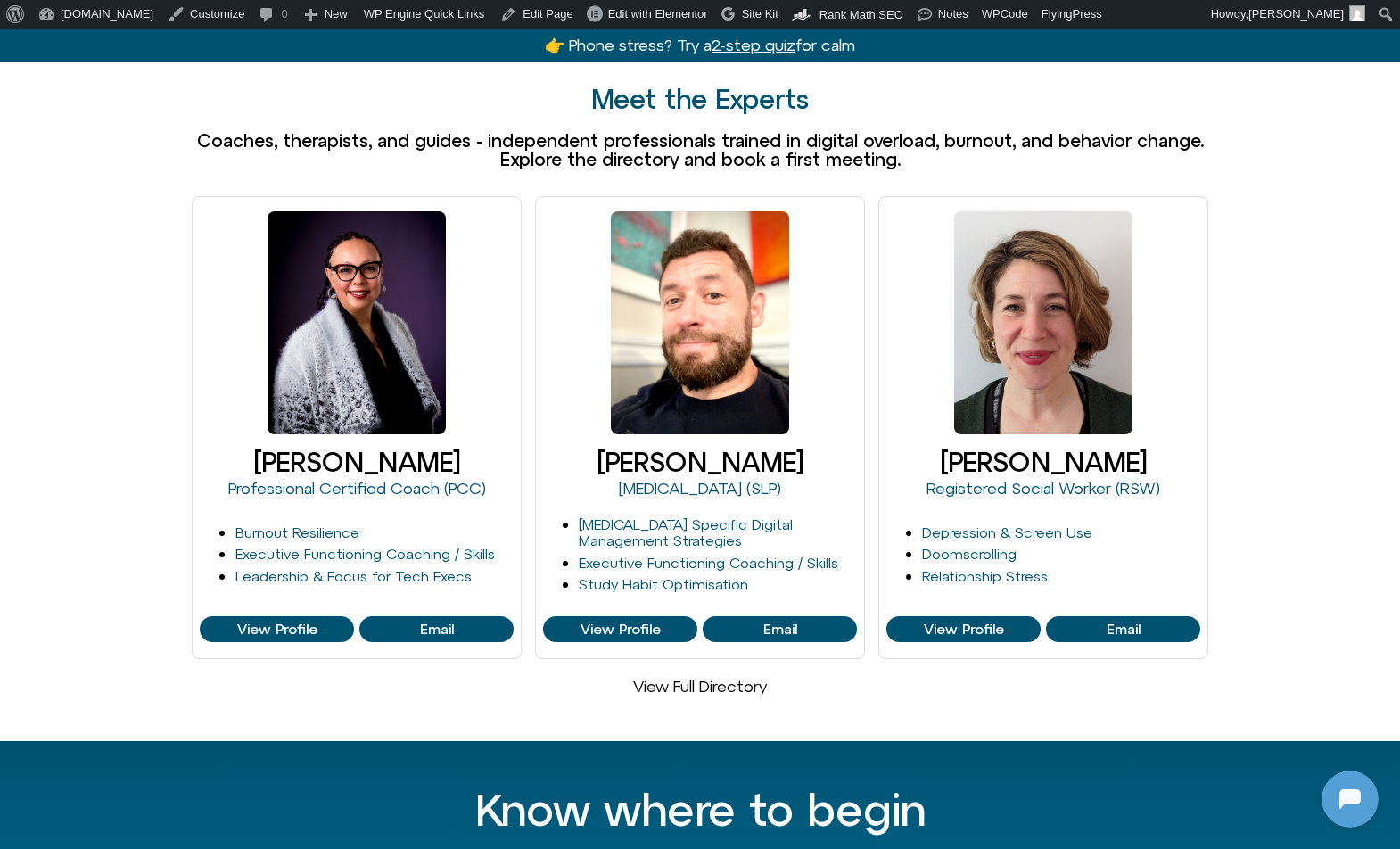
click at [672, 677] on link "View Full Directory" at bounding box center [700, 686] width 133 height 18
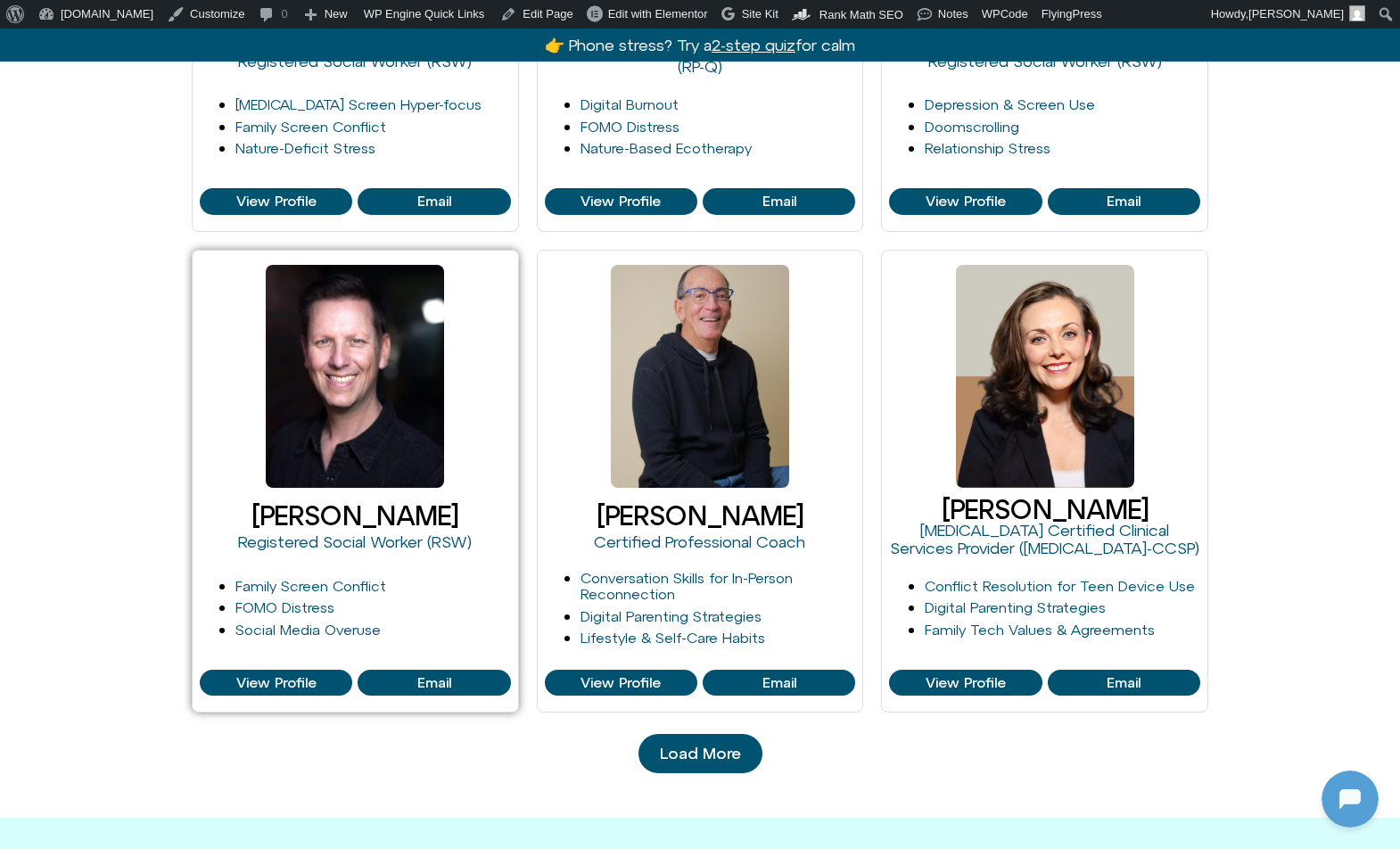
scroll to position [1715, 0]
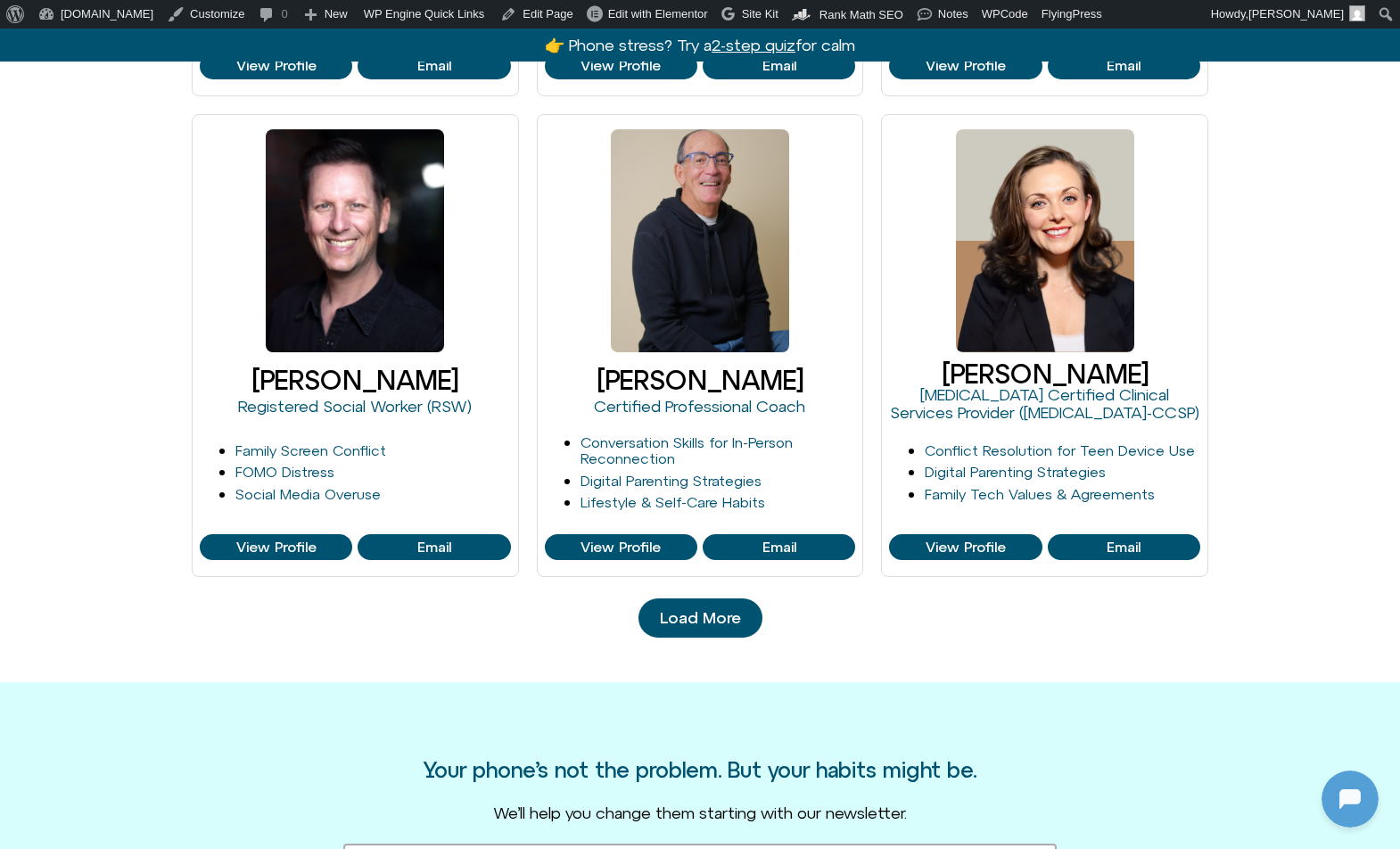
click at [666, 610] on link "Load More" at bounding box center [701, 618] width 124 height 39
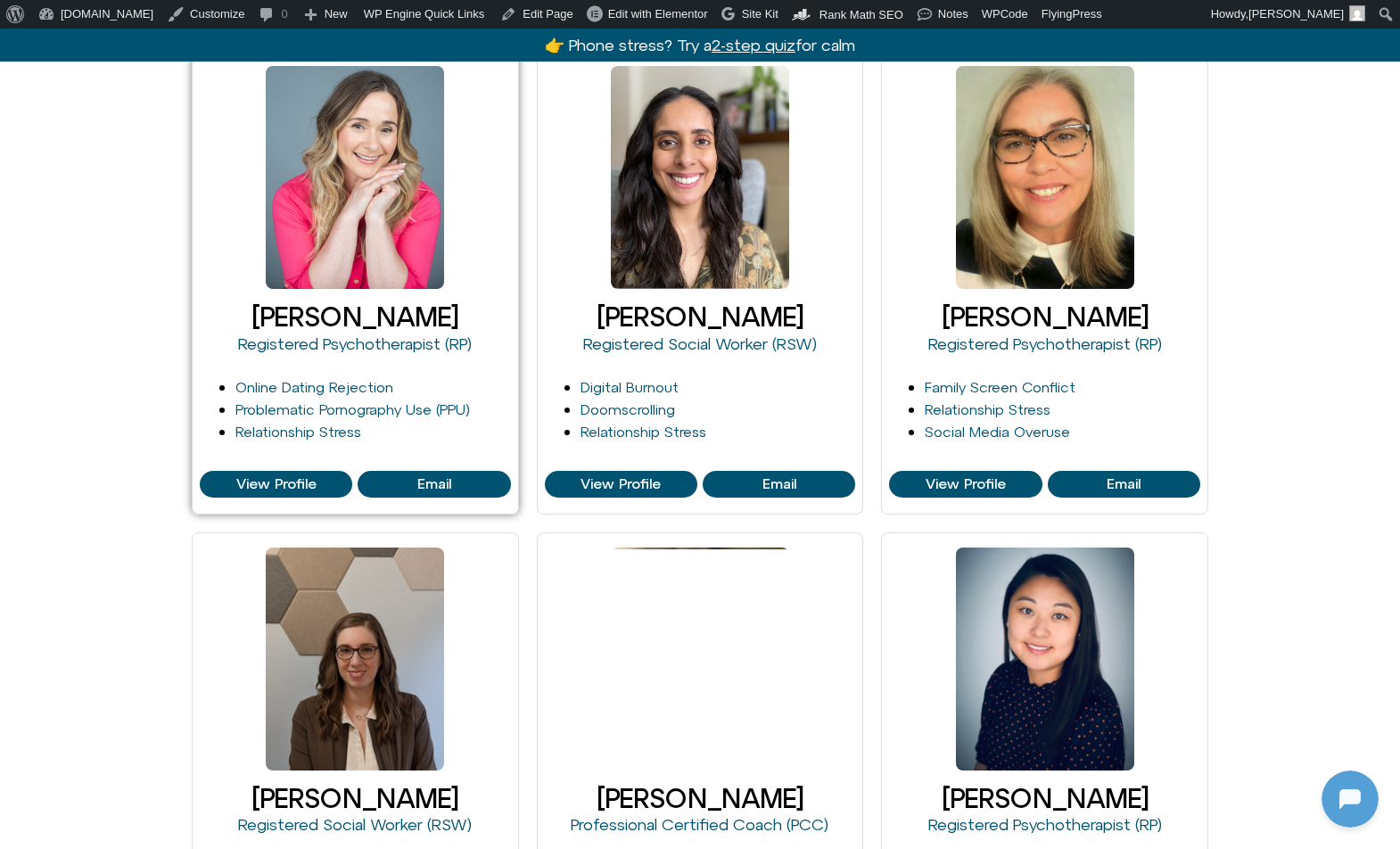
scroll to position [2125, 0]
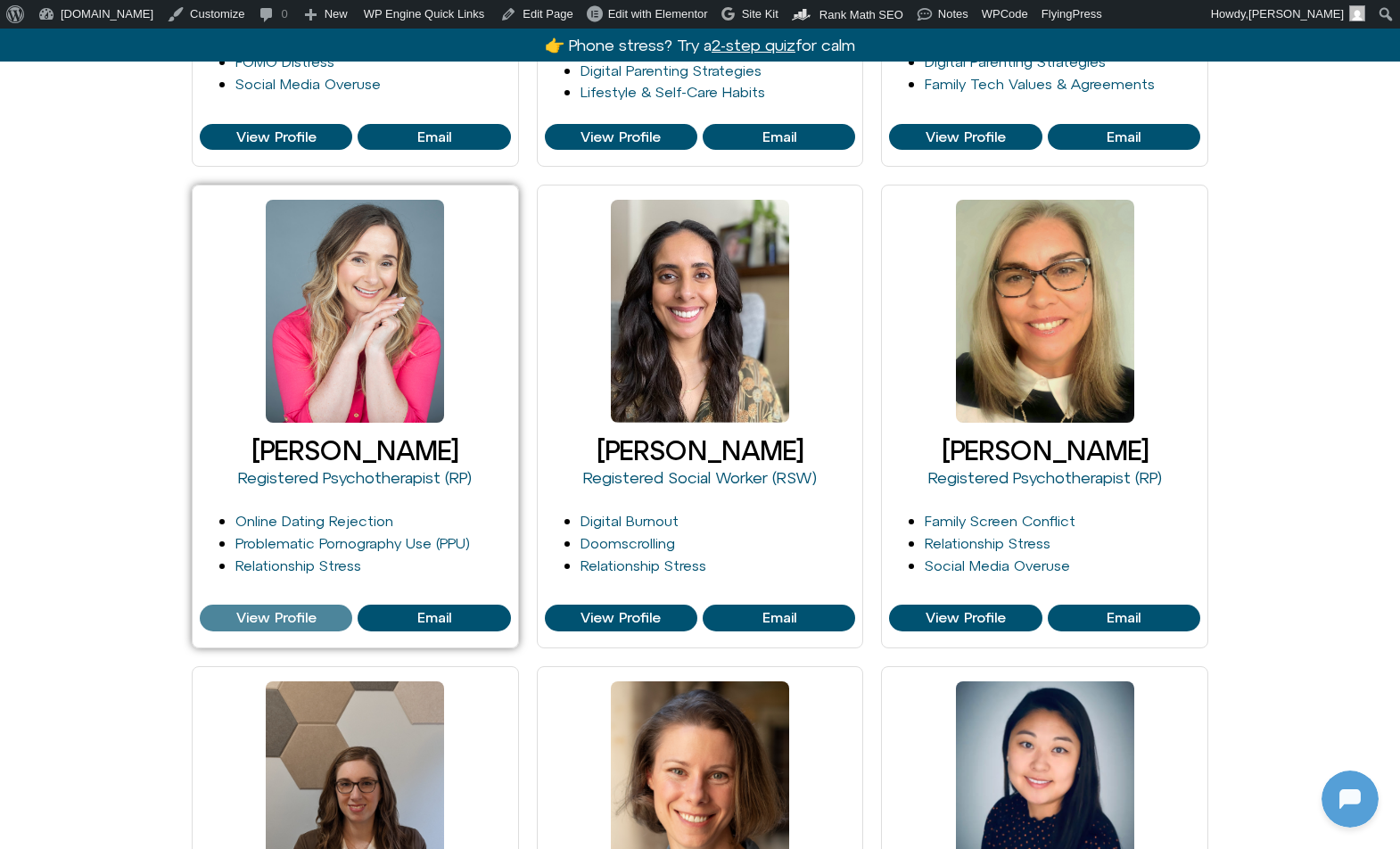
click at [277, 610] on span "View Profile" at bounding box center [277, 618] width 80 height 16
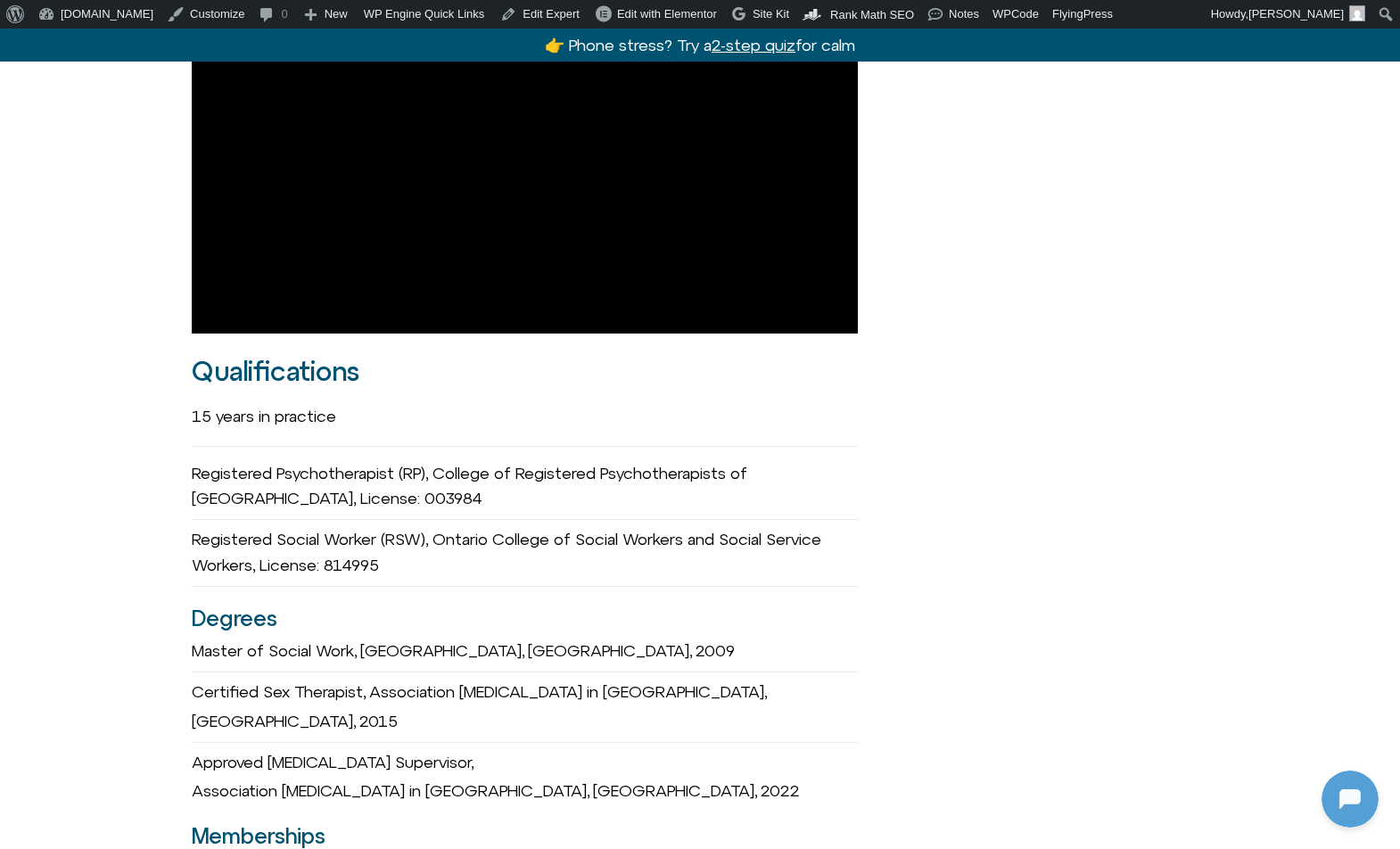
scroll to position [1488, 0]
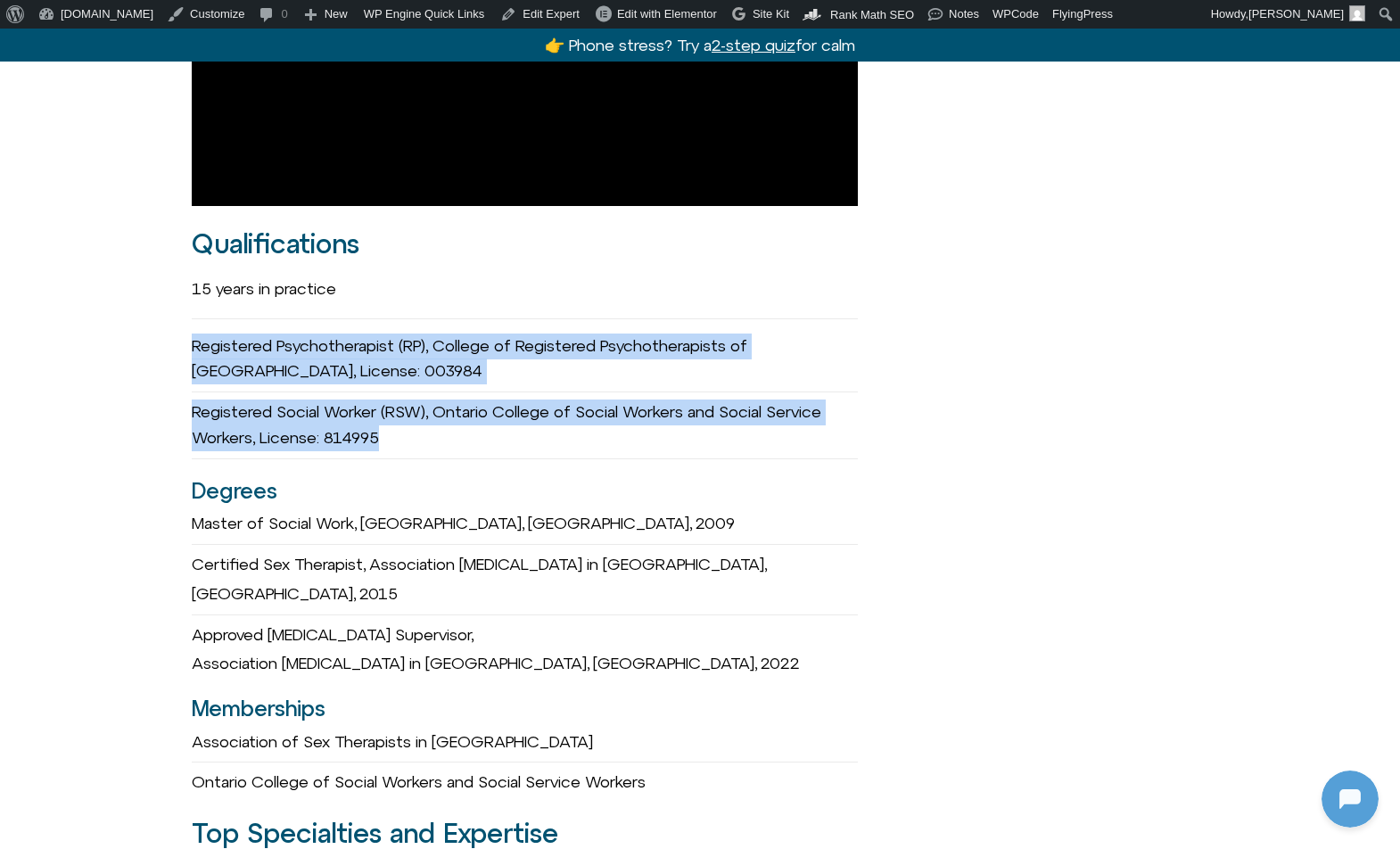
drag, startPoint x: 190, startPoint y: 329, endPoint x: 522, endPoint y: 426, distance: 345.9
click at [522, 426] on div "Michelle Fischler she/her Registered Psychotherapist (RP) Founder of GetSOME Em…" at bounding box center [700, 553] width 1400 height 3251
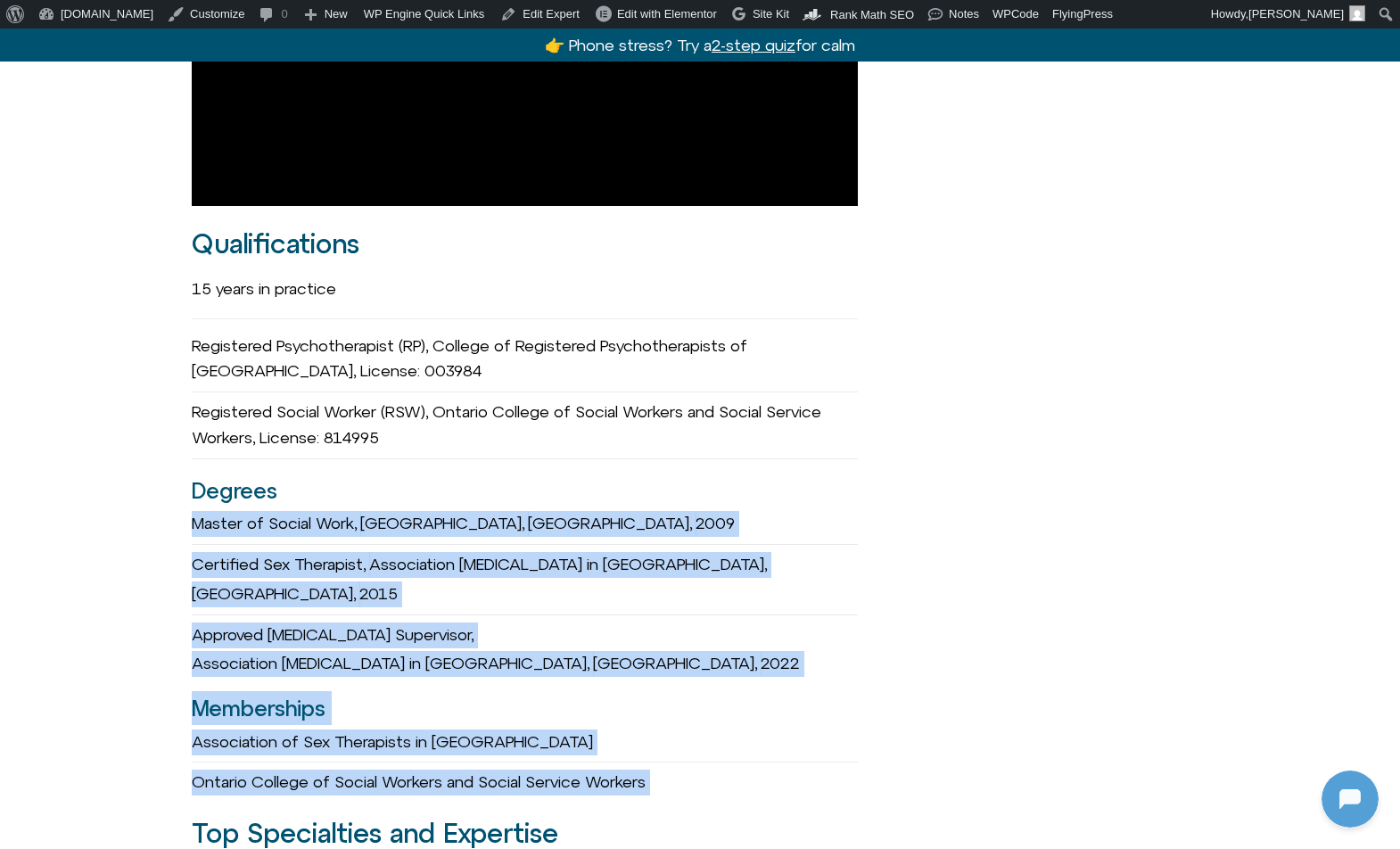
drag, startPoint x: 186, startPoint y: 503, endPoint x: 743, endPoint y: 721, distance: 598.1
click at [743, 721] on div "Michelle Fischler she/her Registered Psychotherapist (RP) Founder of GetSOME Em…" at bounding box center [700, 553] width 1400 height 3251
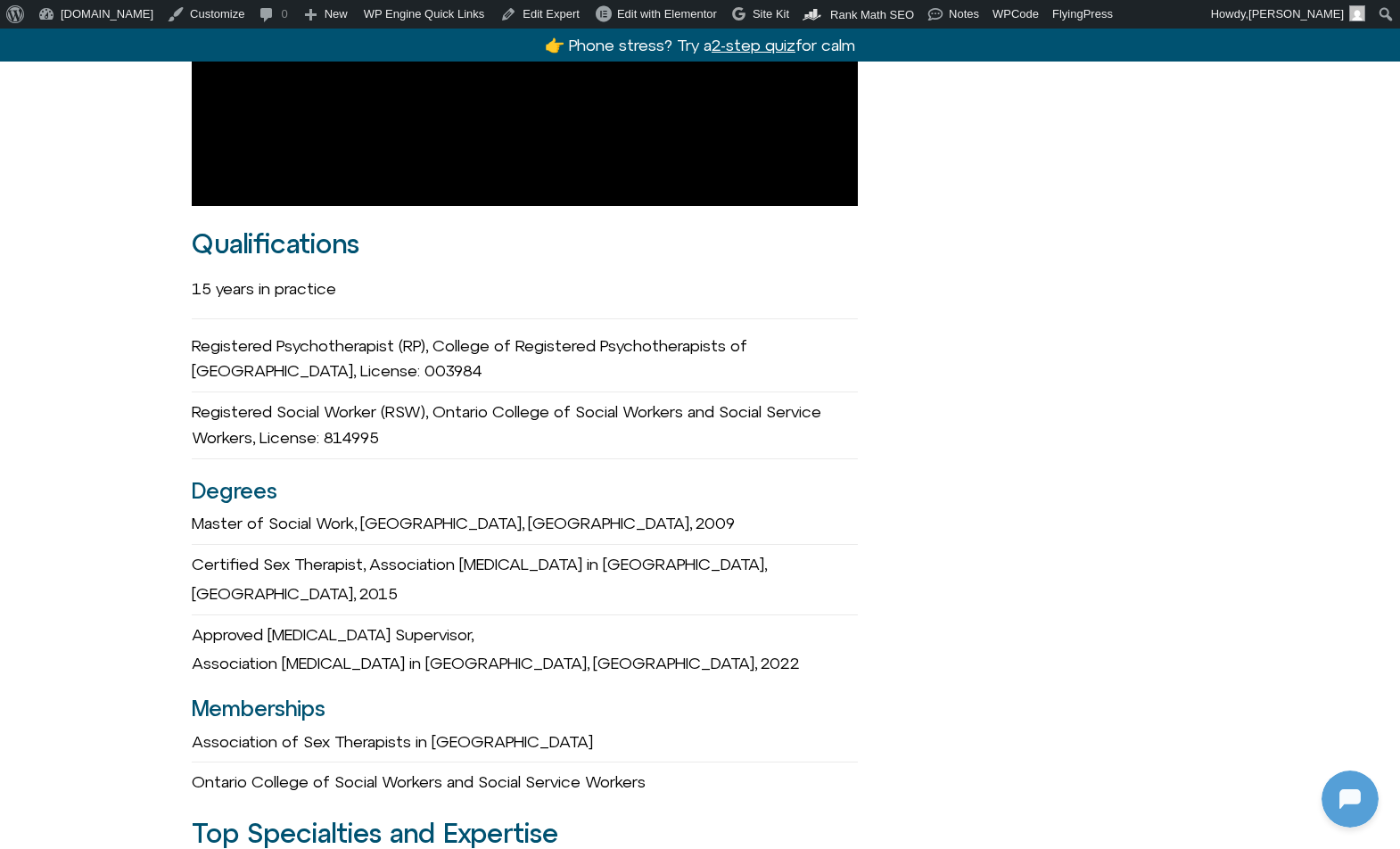
drag, startPoint x: 742, startPoint y: 717, endPoint x: 722, endPoint y: 711, distance: 20.9
click at [737, 716] on div "Michelle Fischler she/her Registered Psychotherapist (RP) Founder of GetSOME Em…" at bounding box center [525, 554] width 666 height 3230
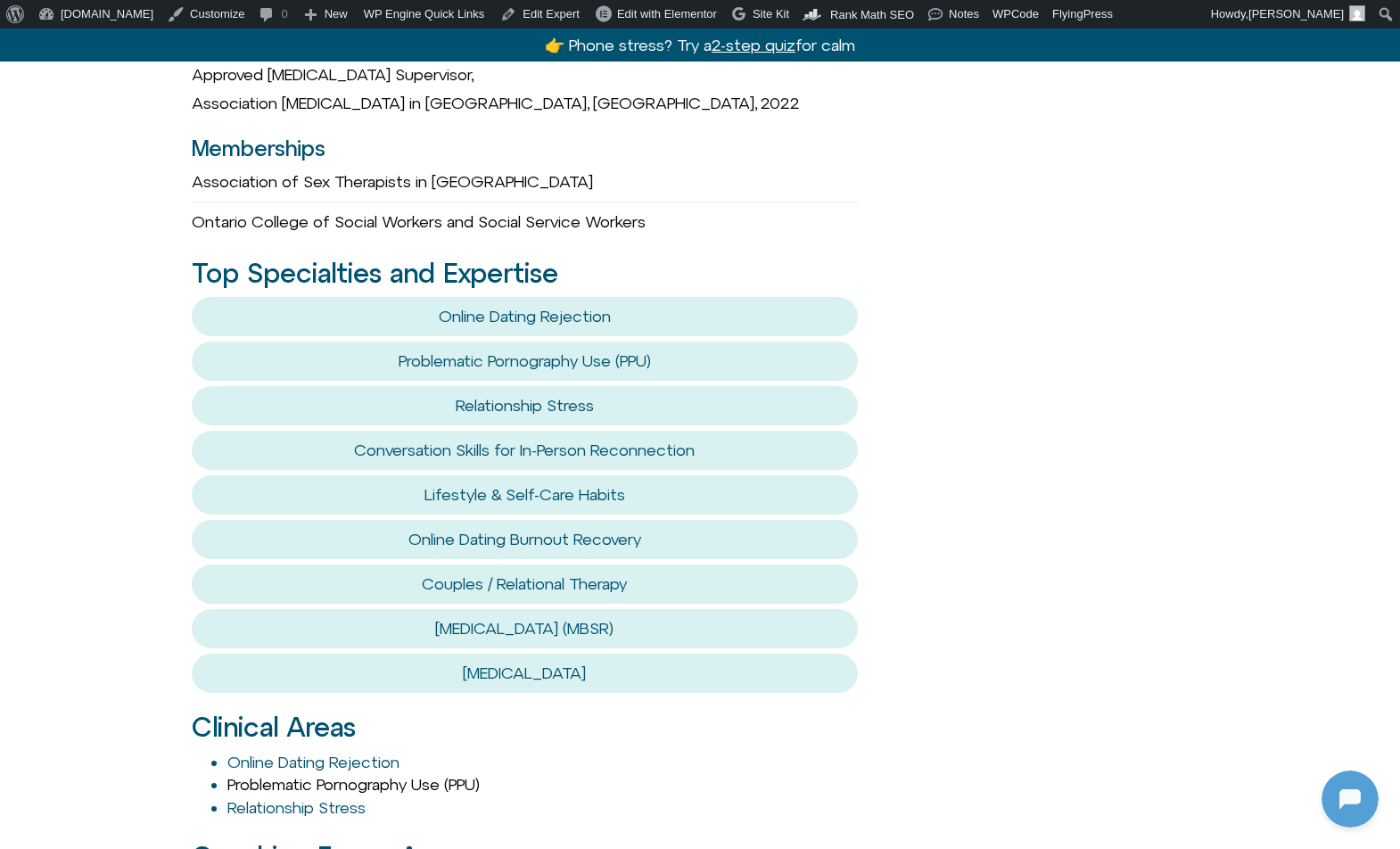
scroll to position [2080, 0]
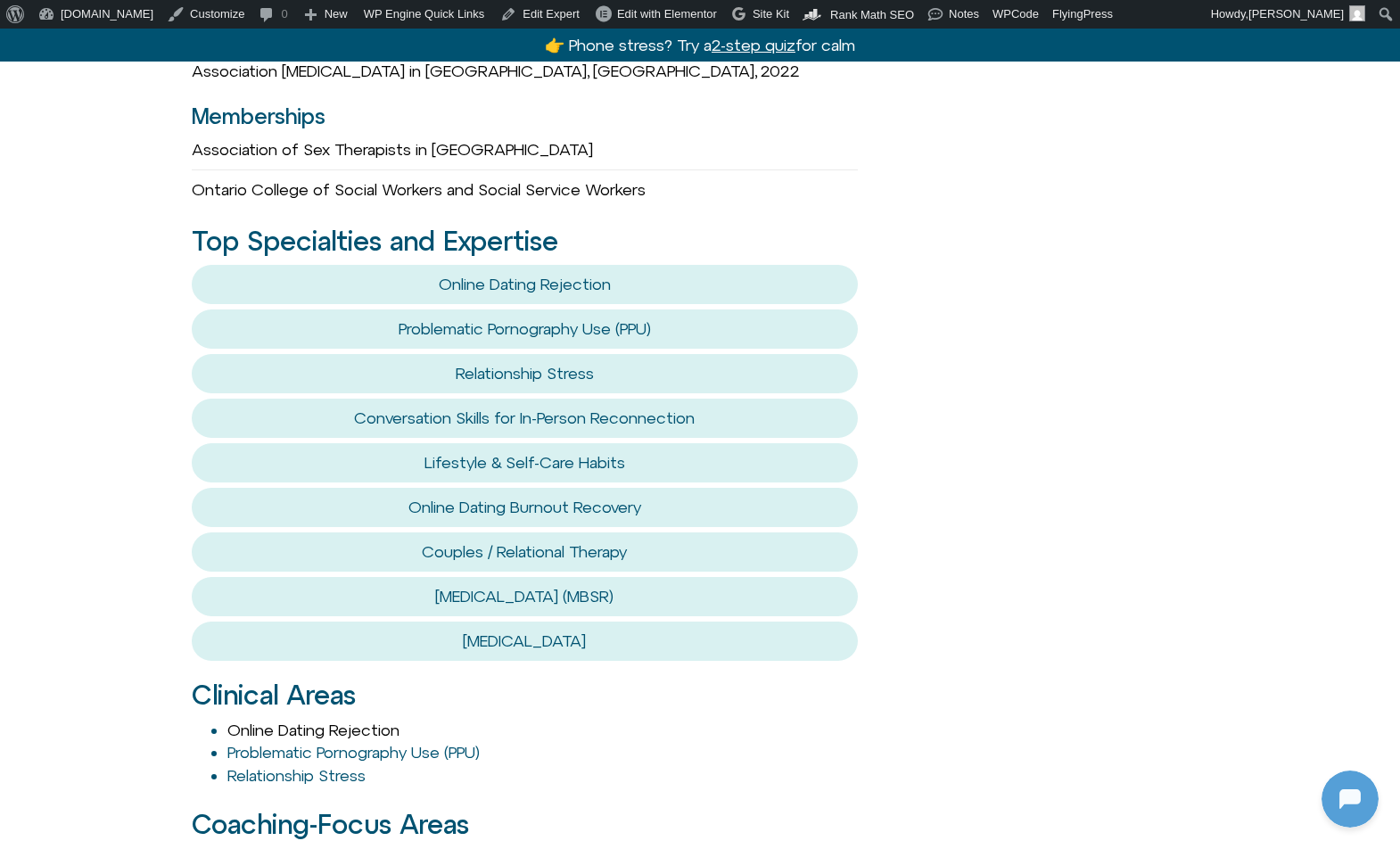
click at [361, 721] on link "Online Dating Rejection" at bounding box center [313, 730] width 172 height 18
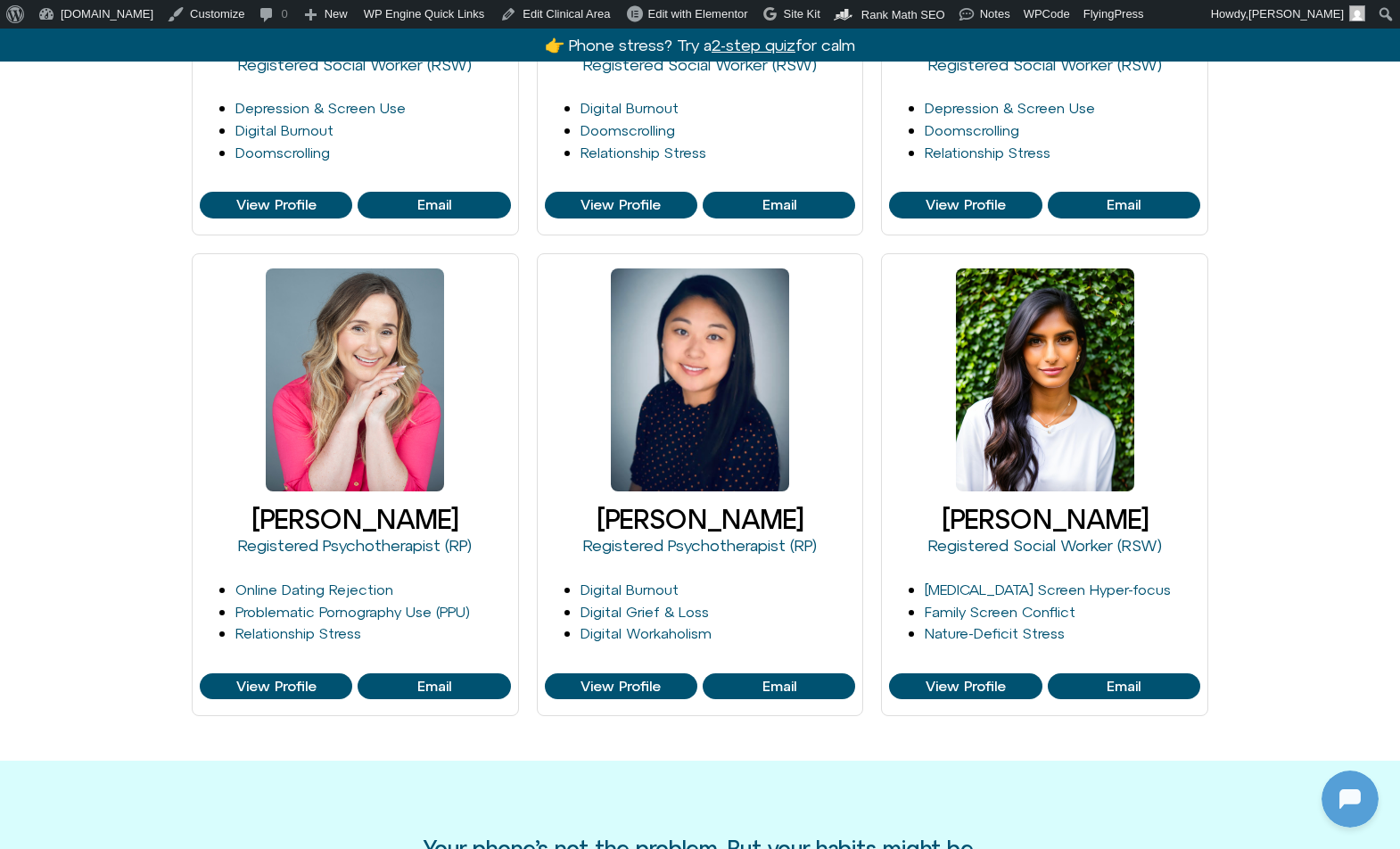
scroll to position [623, 0]
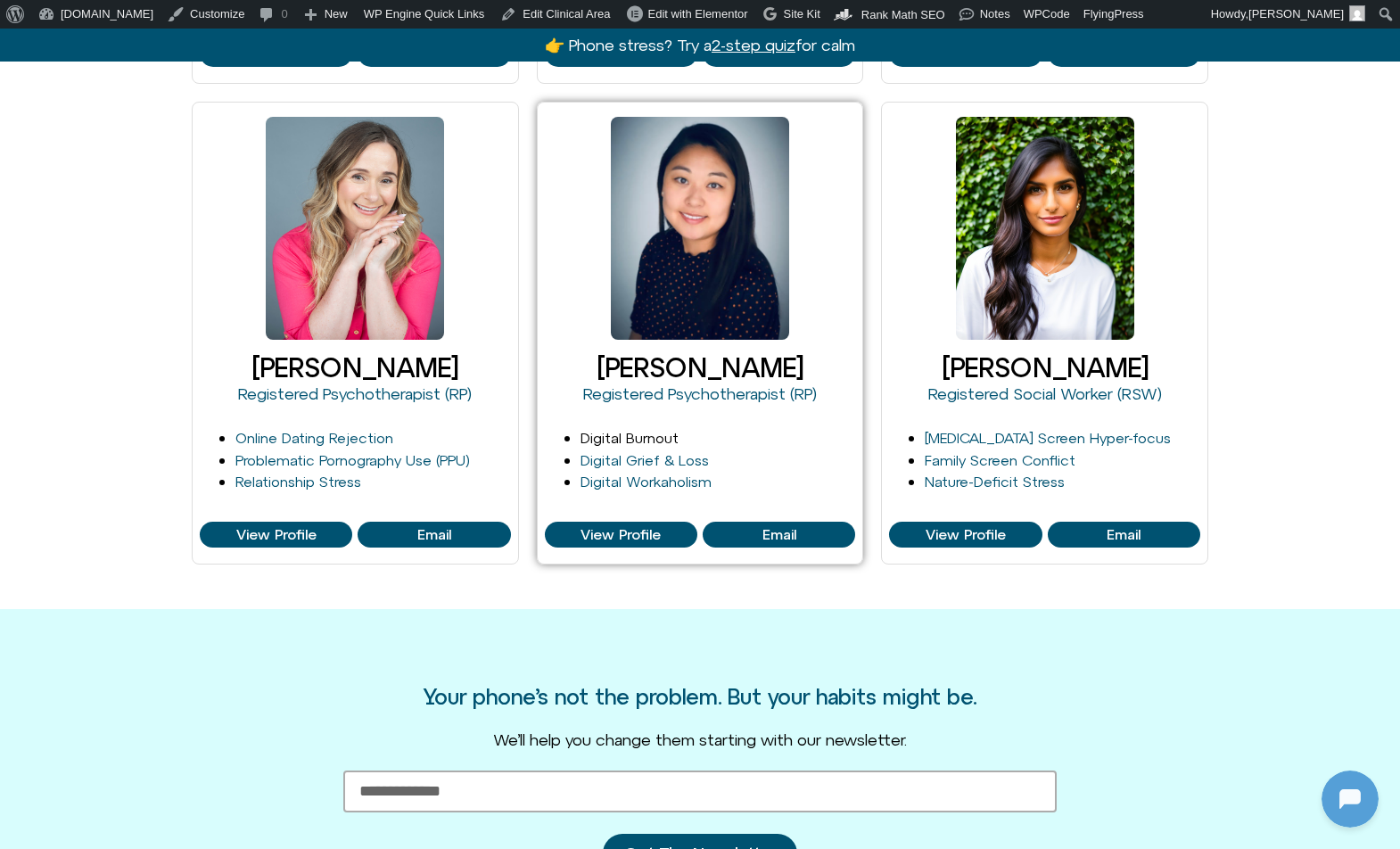
click at [631, 439] on link "Digital Burnout" at bounding box center [629, 438] width 98 height 16
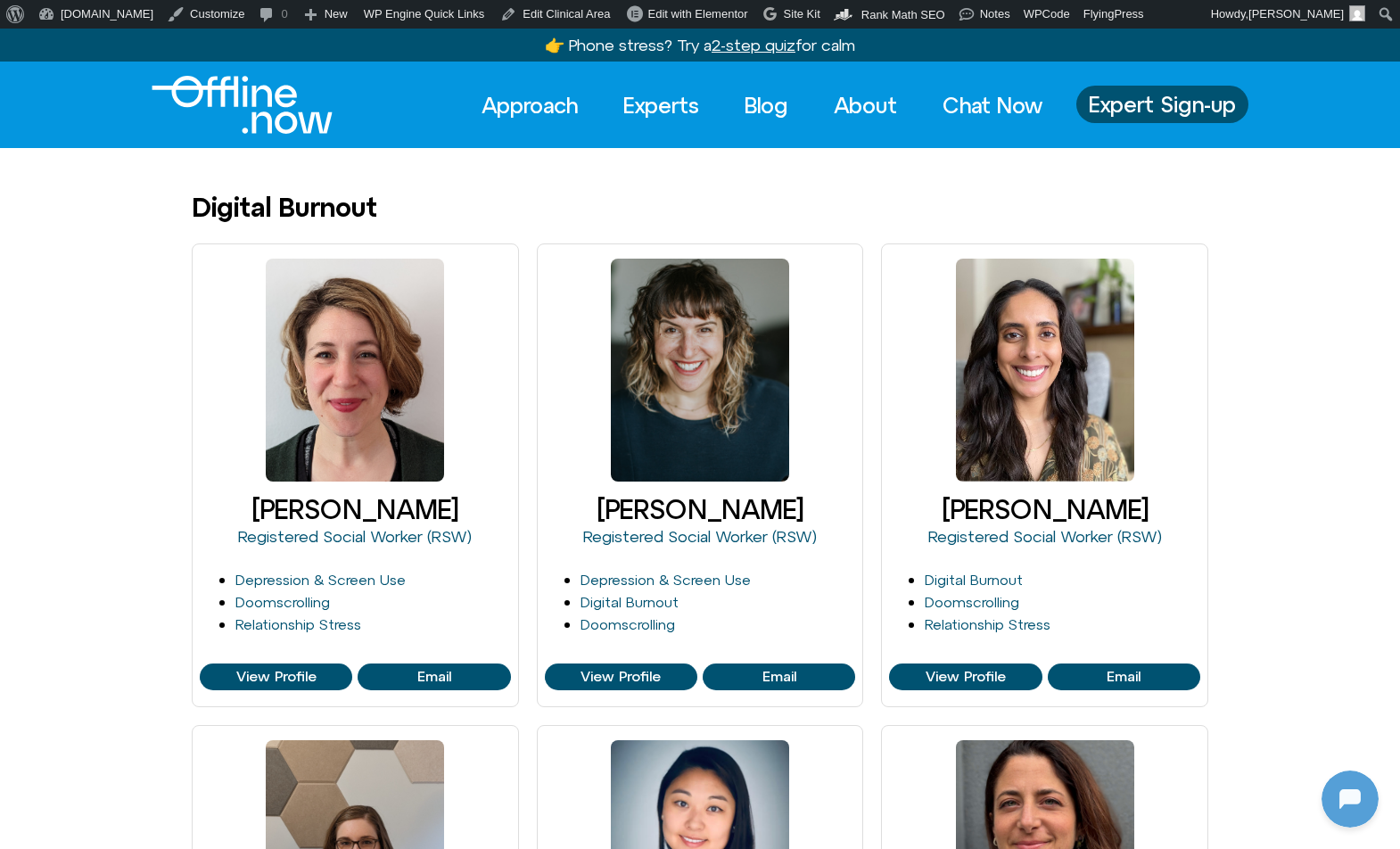
scroll to position [237, 0]
